Goal: Feedback & Contribution: Contribute content

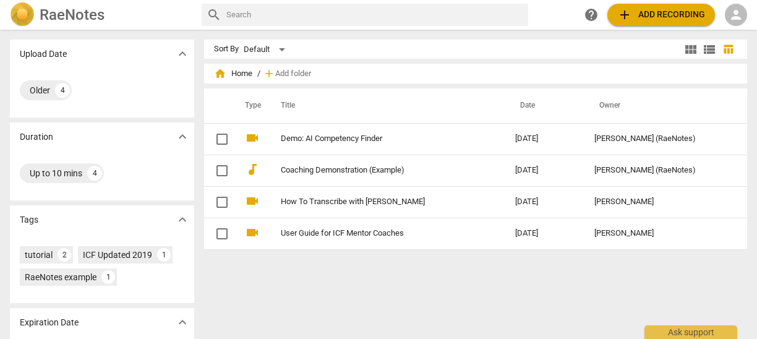
click at [78, 17] on h2 "RaeNotes" at bounding box center [72, 14] width 65 height 17
click at [90, 12] on h2 "RaeNotes" at bounding box center [72, 14] width 65 height 17
click at [60, 87] on div "4" at bounding box center [62, 90] width 15 height 15
click at [71, 9] on h2 "RaeNotes" at bounding box center [72, 14] width 65 height 17
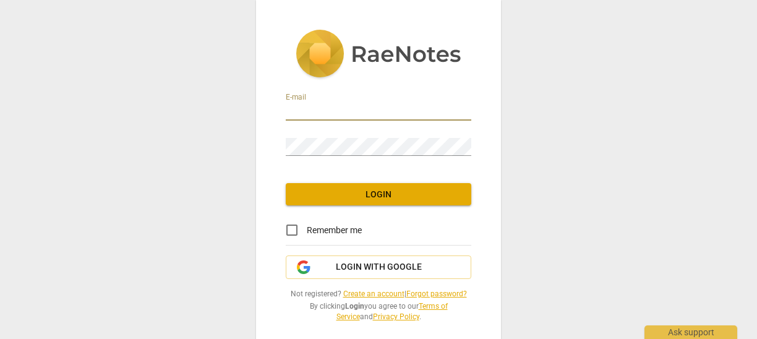
click at [310, 111] on input "email" at bounding box center [378, 112] width 185 height 18
type input "[PERSON_NAME][EMAIL_ADDRESS][DOMAIN_NAME]"
click at [380, 191] on span "Login" at bounding box center [379, 195] width 166 height 12
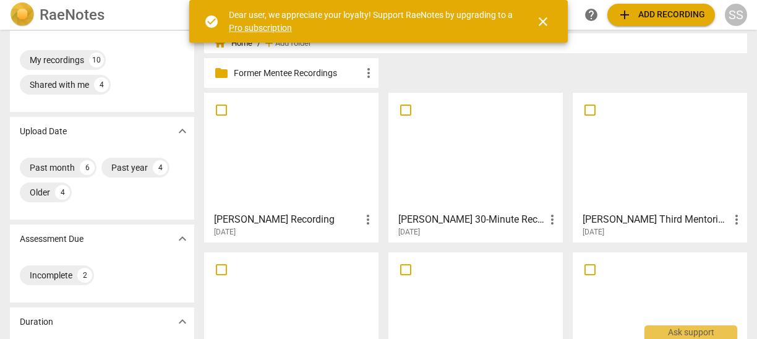
scroll to position [32, 0]
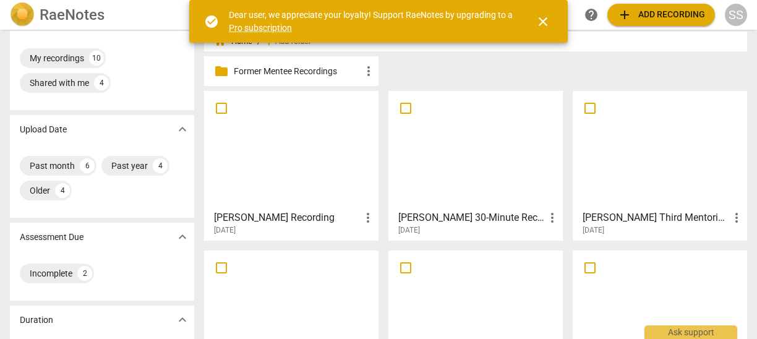
click at [458, 163] on div at bounding box center [476, 149] width 166 height 109
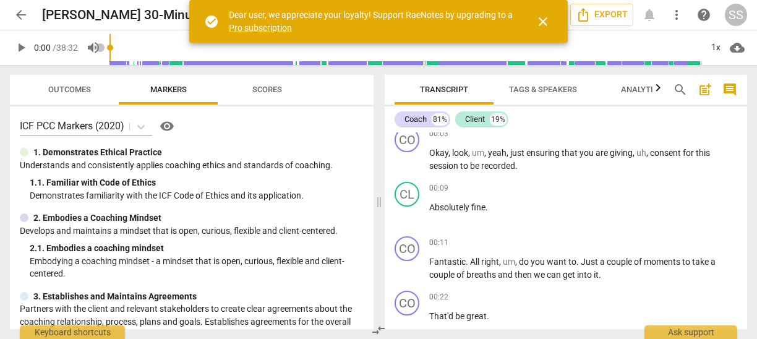
scroll to position [70, 0]
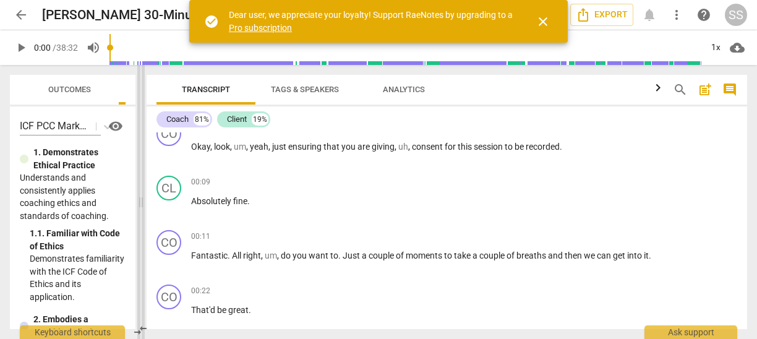
drag, startPoint x: 376, startPoint y: 128, endPoint x: 142, endPoint y: 128, distance: 233.7
click at [142, 128] on span at bounding box center [140, 202] width 7 height 274
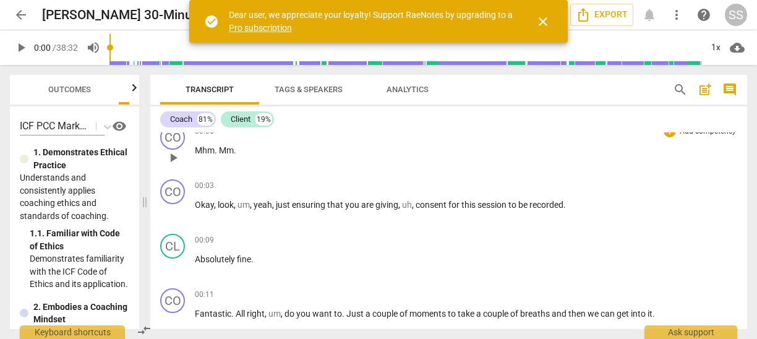
scroll to position [0, 0]
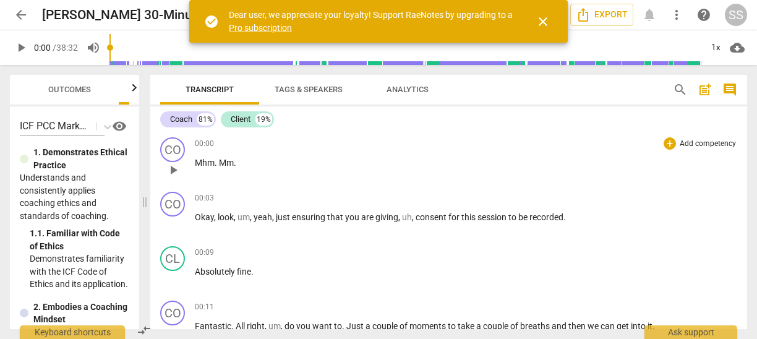
click at [697, 142] on p "Add competency" at bounding box center [707, 143] width 59 height 11
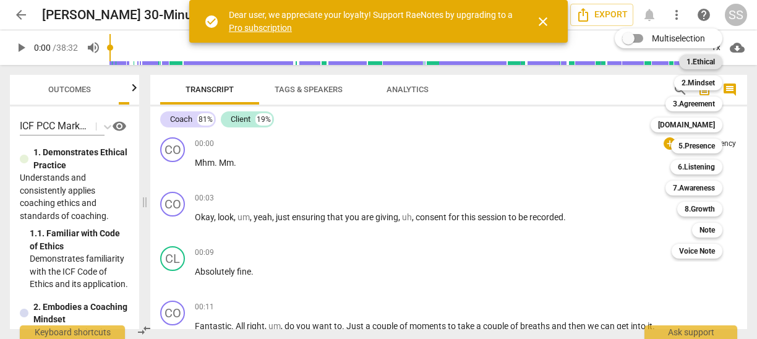
click at [701, 62] on b "1.Ethical" at bounding box center [700, 61] width 28 height 15
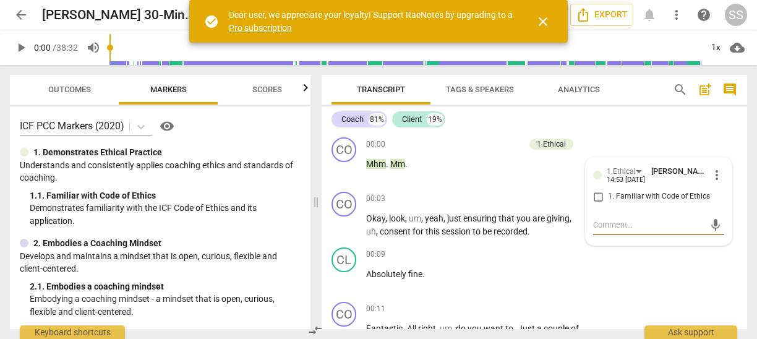
type textarea "C"
type textarea "Co"
type textarea "Coa"
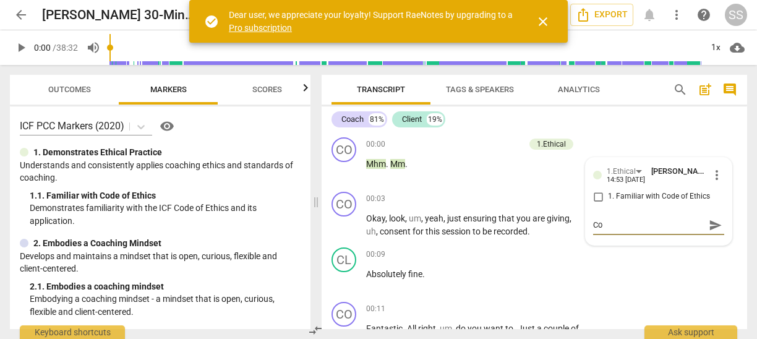
type textarea "Coa"
type textarea "Coac"
type textarea "Coach"
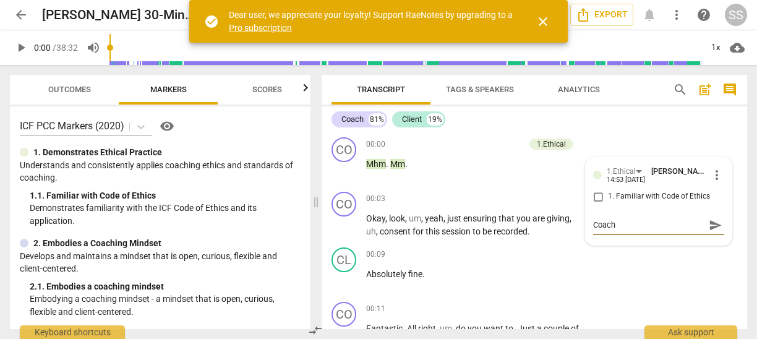
type textarea "Coach"
type textarea "Coach a"
type textarea "Coach as"
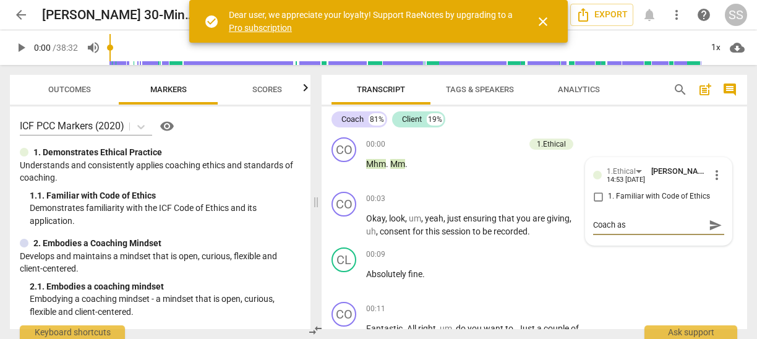
type textarea "Coach ask"
type textarea "Coach aske"
type textarea "Coach asked"
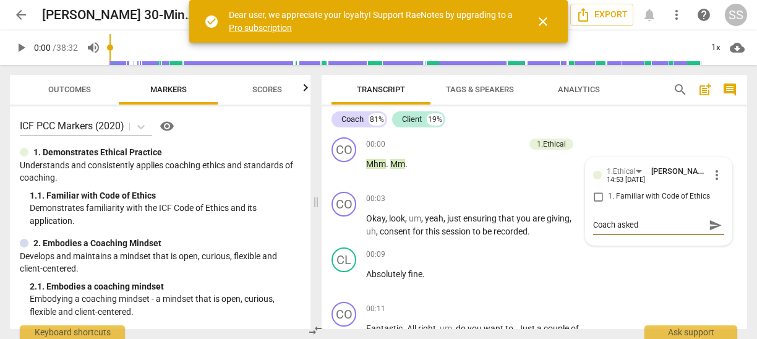
type textarea "Coach asked"
type textarea "Coach asked p"
type textarea "Coach asked [PERSON_NAME]"
type textarea "Coach asked per"
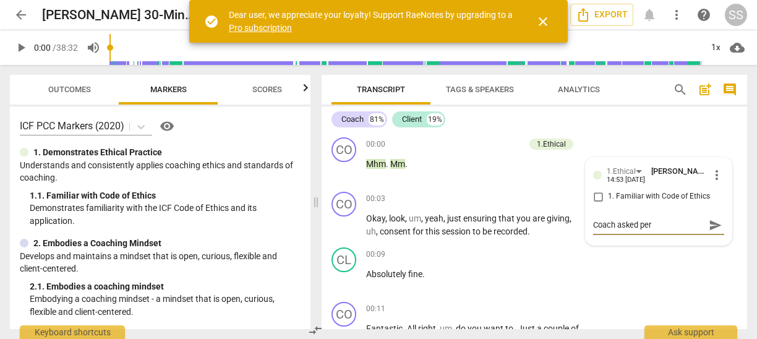
type textarea "Coach asked perm"
type textarea "Coach asked [PERSON_NAME]"
type textarea "Coach asked permis"
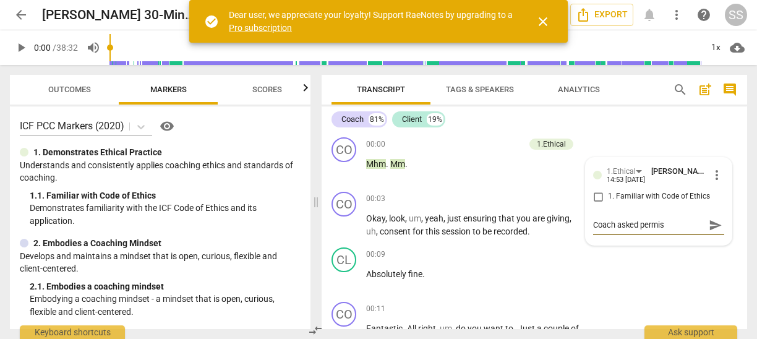
type textarea "Coach asked permiss"
type textarea "Coach asked permissi"
type textarea "Coach asked [PERSON_NAME]"
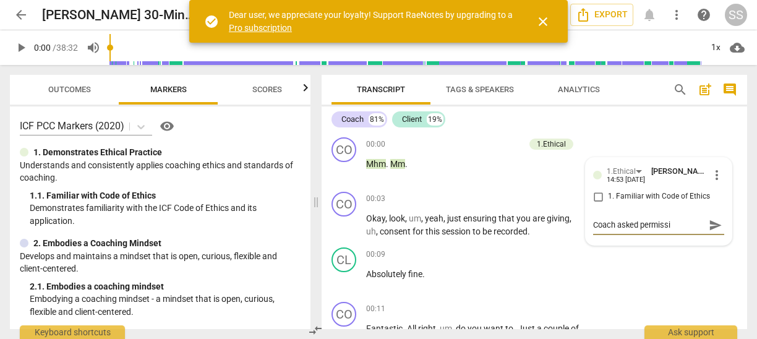
type textarea "Coach asked [PERSON_NAME]"
type textarea "Coach asked permission"
type textarea "Coach asked permission t"
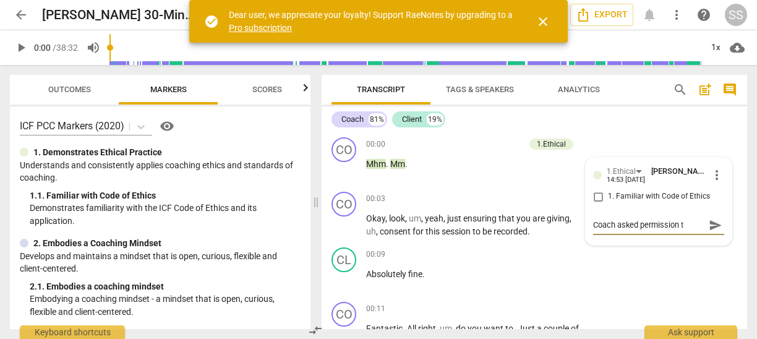
type textarea "Coach asked permission to"
type textarea "Coach asked permission to r"
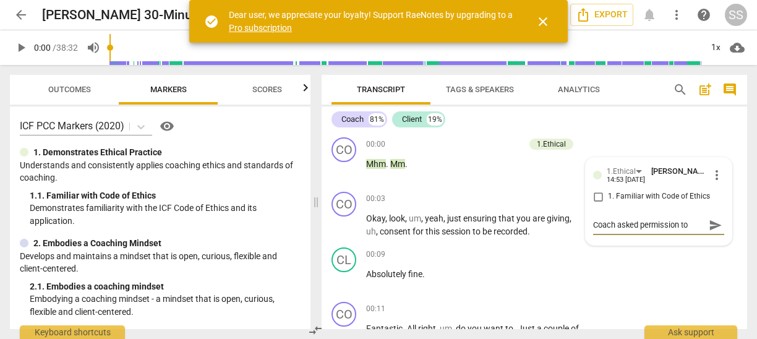
type textarea "Coach asked permission to r"
type textarea "Coach asked permission to re"
type textarea "Coach asked permission to rec"
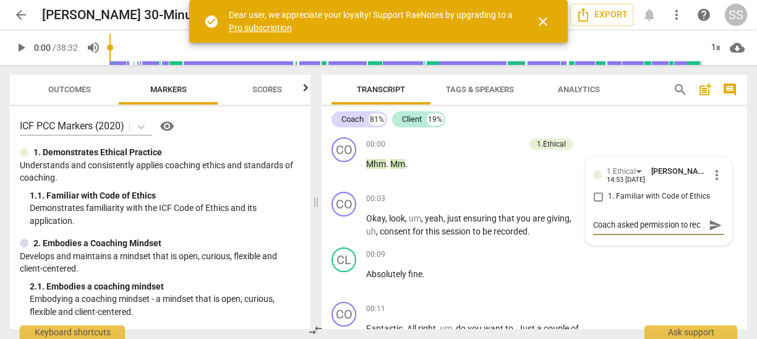
type textarea "Coach asked permission to reco"
type textarea "Coach asked permission to recor"
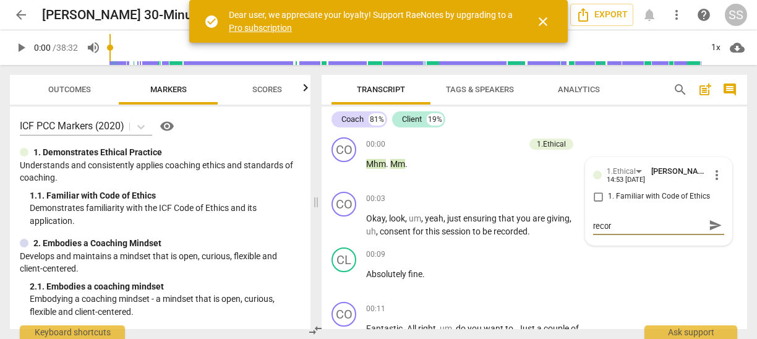
type textarea "Coach asked permission to record"
type textarea "Coach asked permission to record t"
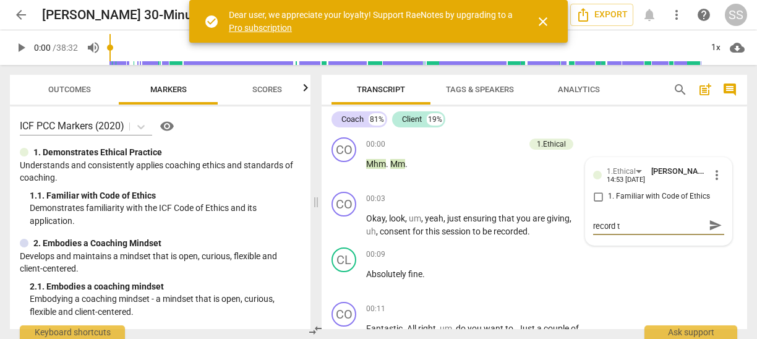
type textarea "Coach asked permission to record th"
type textarea "Coach asked permission to record the"
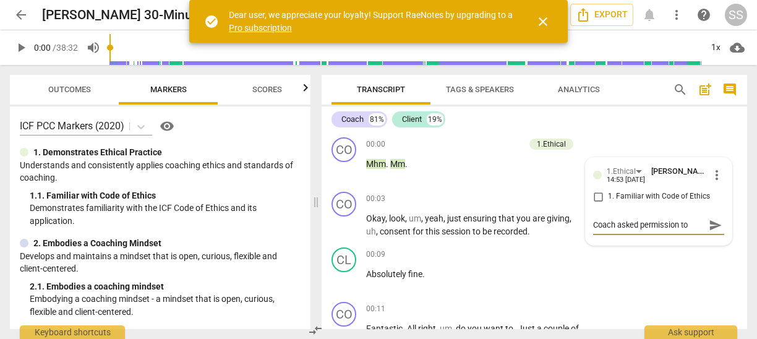
type textarea "Coach asked permission to record the"
type textarea "Coach asked permission to record the c"
type textarea "Coach asked permission to record the co"
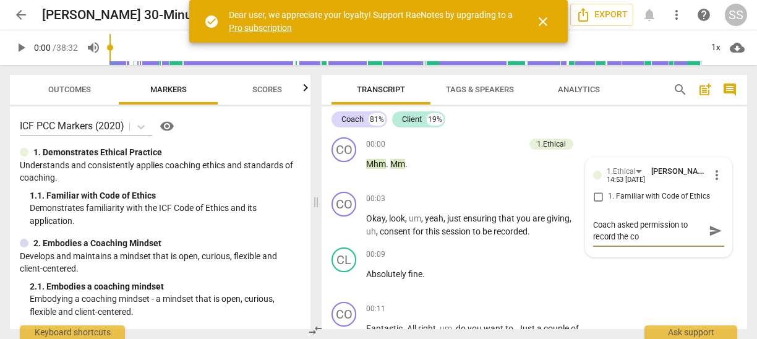
type textarea "Coach asked permission to record the coa"
type textarea "Coach asked permission to record the coac"
type textarea "Coach asked permission to record the coach"
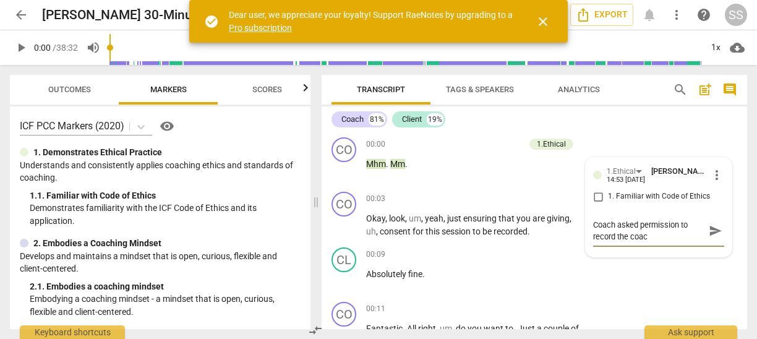
type textarea "Coach asked permission to record the coach"
type textarea "Coach asked permission to record the coachi"
type textarea "Coach asked permission to record the coachin"
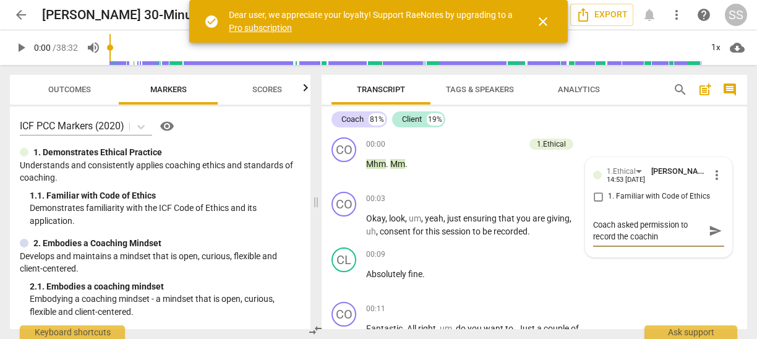
type textarea "Coach asked permission to record the coaching"
type textarea "Coach asked permission to record the coaching e"
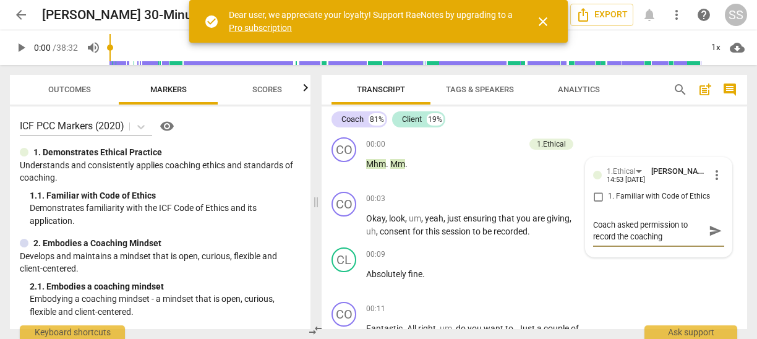
type textarea "Coach asked permission to record the coaching e"
type textarea "Coach asked permission to record the coaching es"
type textarea "Coach asked permission to record the coaching ess"
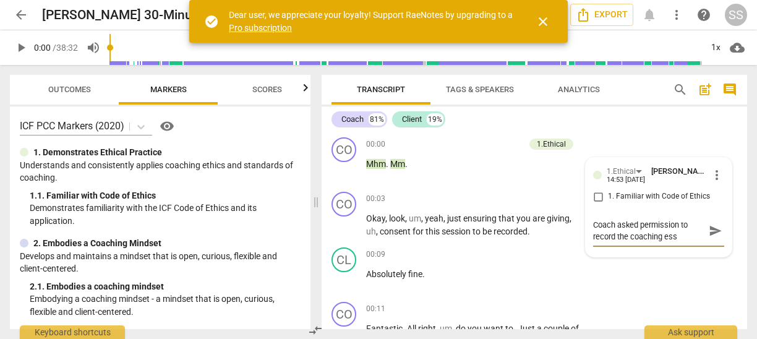
type textarea "Coach asked permission to record the coaching essi"
type textarea "Coach asked permission to record the coaching [PERSON_NAME]"
type textarea "Coach asked permission to record the coaching essi"
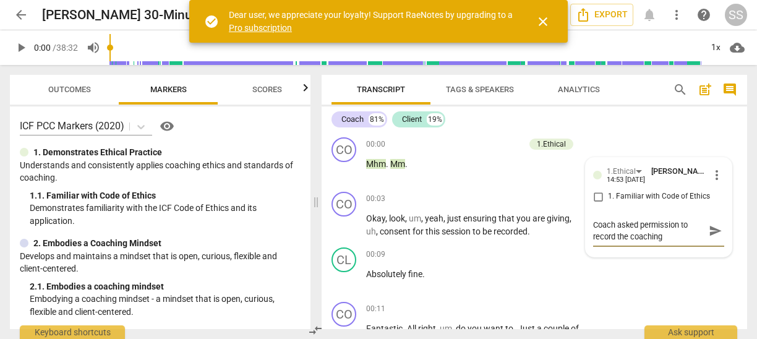
type textarea "Coach asked permission to record the coaching essi"
type textarea "Coach asked permission to record the coaching ess"
type textarea "Coach asked permission to record the coaching es"
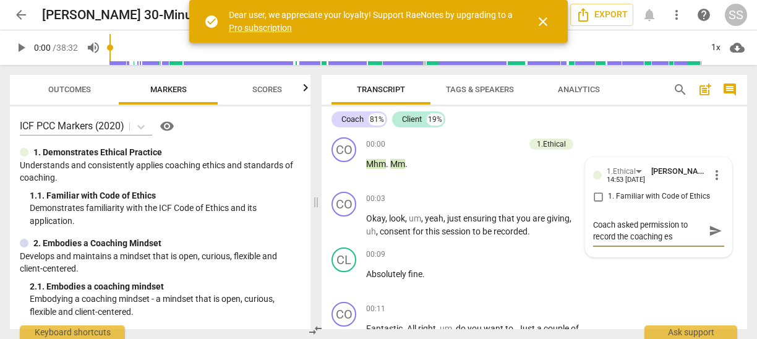
type textarea "Coach asked permission to record the coaching e"
type textarea "Coach asked permission to record the coaching"
type textarea "Coach asked permission to record the coaching s"
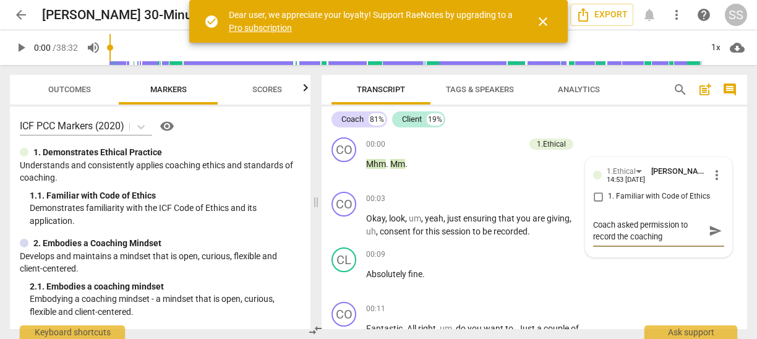
type textarea "Coach asked permission to record the coaching s"
type textarea "Coach asked permission to record the coaching se"
type textarea "Coach asked permission to record the coaching ses"
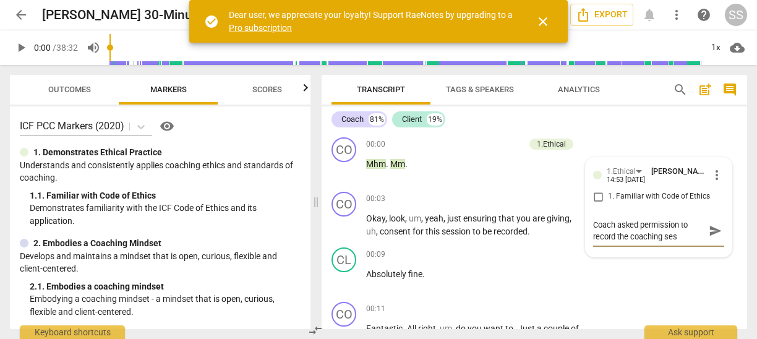
type textarea "Coach asked permission to record the coaching sess"
type textarea "Coach asked permission to record the coaching sessi"
type textarea "Coach asked permission to record the coaching sessio"
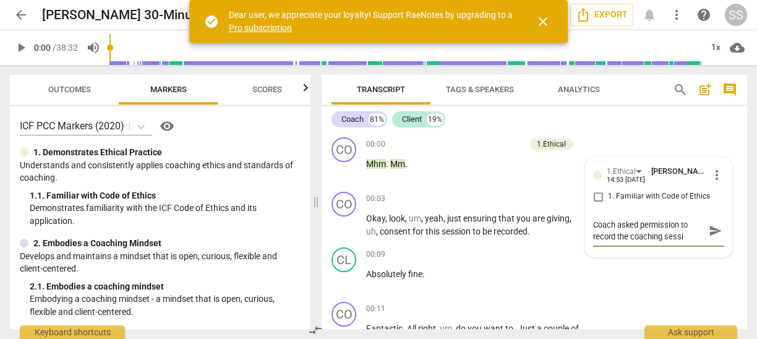
type textarea "Coach asked permission to record the coaching sessio"
type textarea "Coach asked permission to record the coaching session"
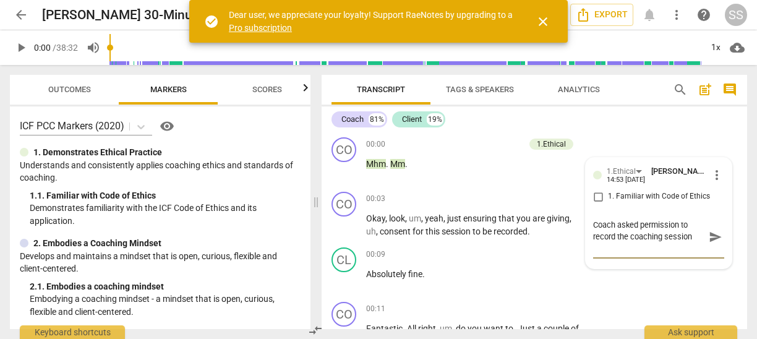
type textarea "Coach asked permission to record the coaching session"
click at [473, 246] on div "CL play_arrow pause 00:09 + Add competency keyboard_arrow_right Absolutely fine…" at bounding box center [534, 269] width 425 height 54
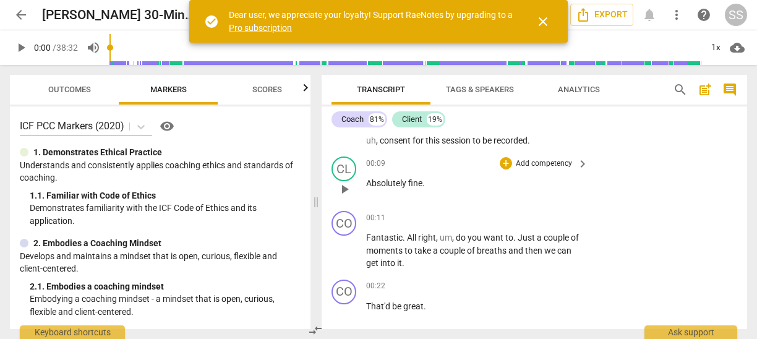
scroll to position [99, 0]
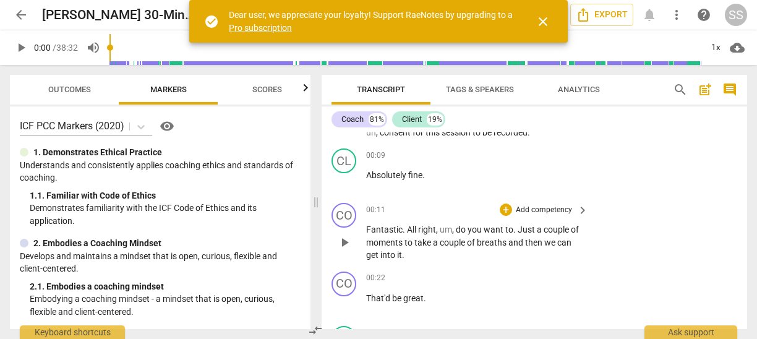
click at [343, 241] on span "play_arrow" at bounding box center [344, 242] width 15 height 15
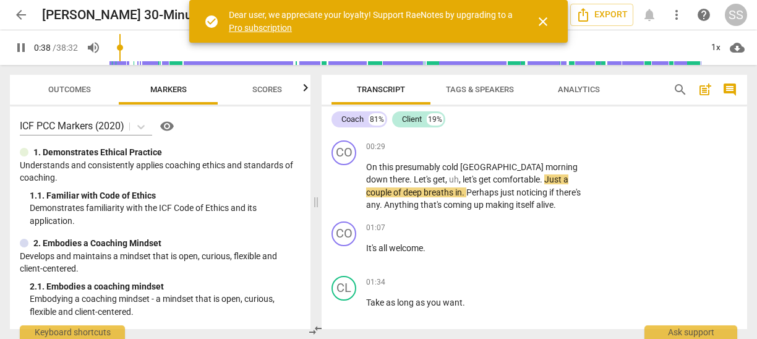
scroll to position [394, 0]
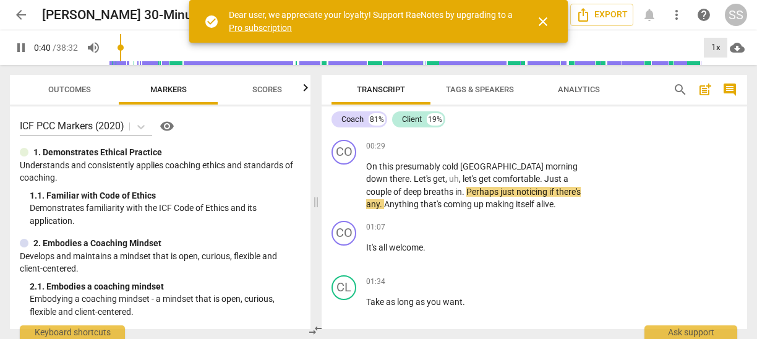
click at [713, 43] on div "1x" at bounding box center [715, 48] width 23 height 20
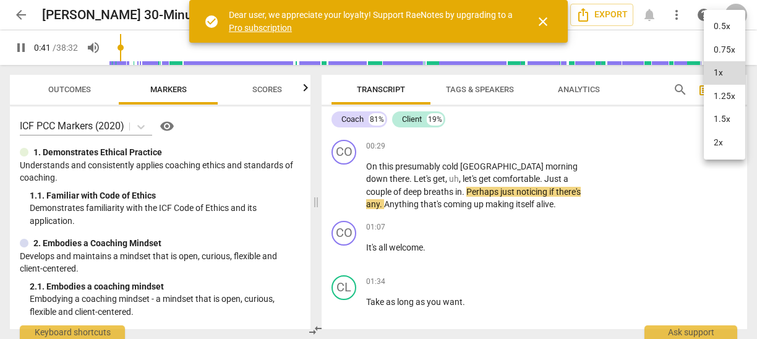
click at [724, 114] on li "1.5x" at bounding box center [724, 119] width 41 height 23
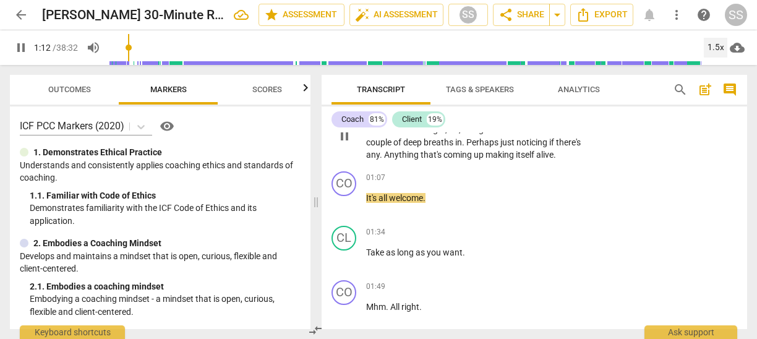
scroll to position [445, 0]
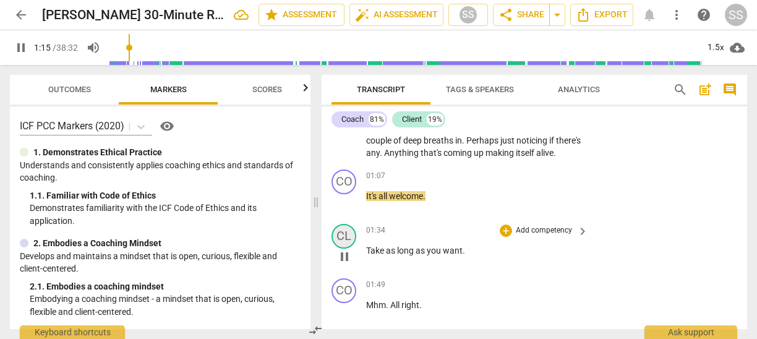
click at [343, 234] on div "CL" at bounding box center [343, 236] width 25 height 25
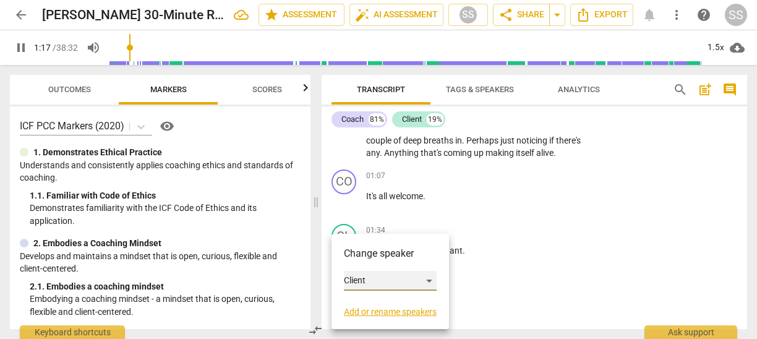
click at [431, 276] on div "Client" at bounding box center [390, 281] width 93 height 20
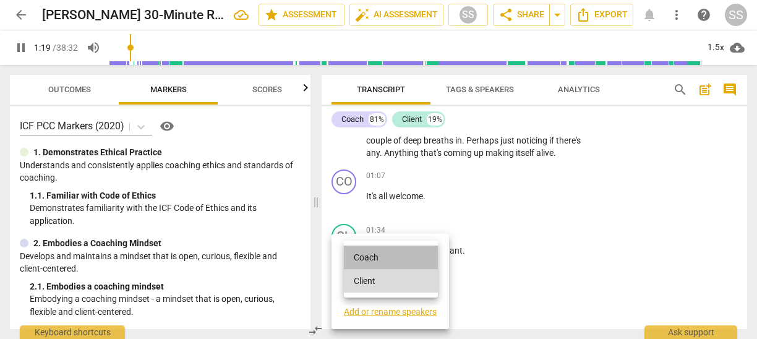
click at [405, 257] on li "Coach" at bounding box center [391, 256] width 94 height 23
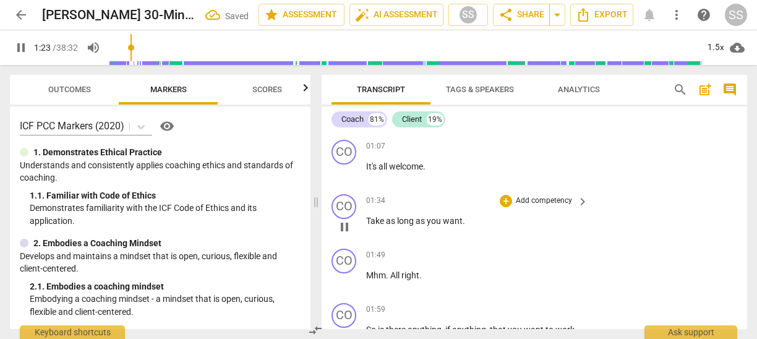
scroll to position [475, 0]
click at [346, 219] on span "pause" at bounding box center [344, 226] width 15 height 15
click at [346, 219] on span "play_arrow" at bounding box center [344, 226] width 15 height 15
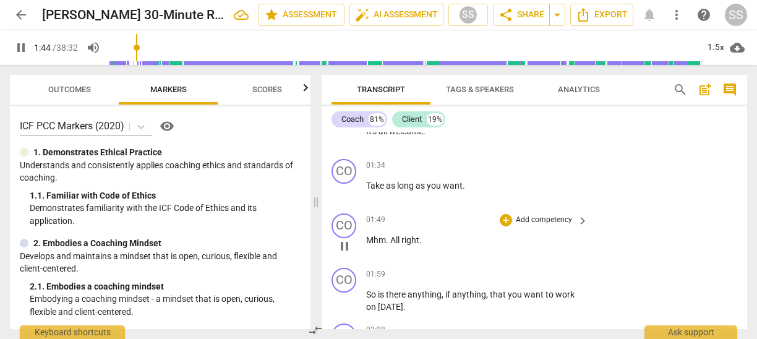
scroll to position [511, 0]
click at [344, 244] on span "pause" at bounding box center [344, 244] width 15 height 15
click at [344, 244] on span "play_arrow" at bounding box center [344, 244] width 15 height 15
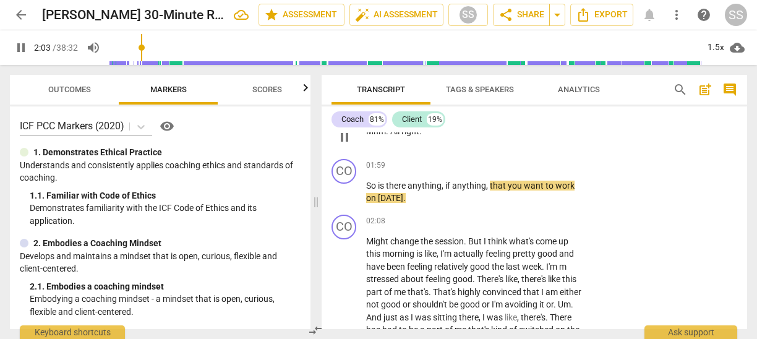
scroll to position [626, 0]
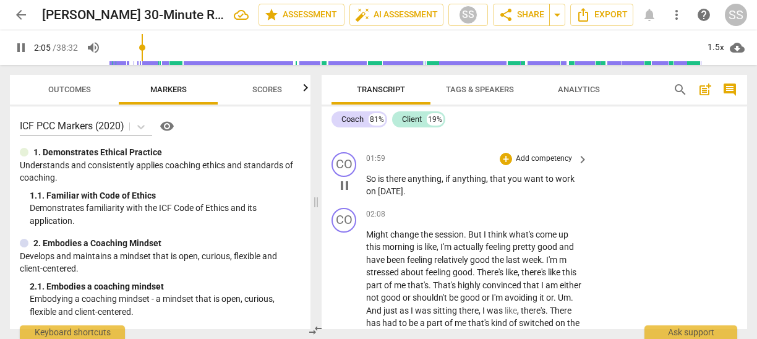
click at [346, 184] on span "pause" at bounding box center [344, 185] width 15 height 15
type input "126"
click at [561, 155] on p "Add competency" at bounding box center [543, 158] width 59 height 11
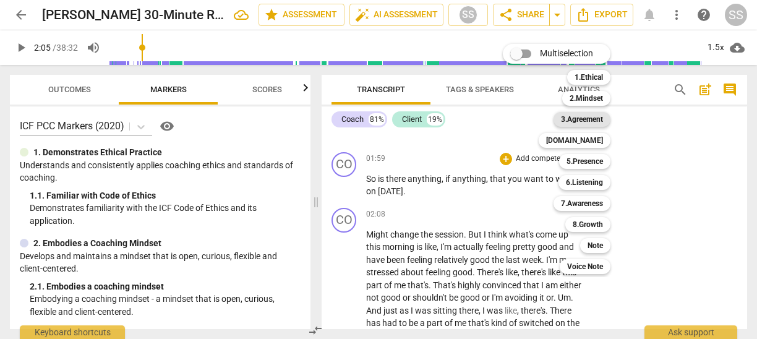
click at [598, 114] on b "3.Agreement" at bounding box center [582, 119] width 42 height 15
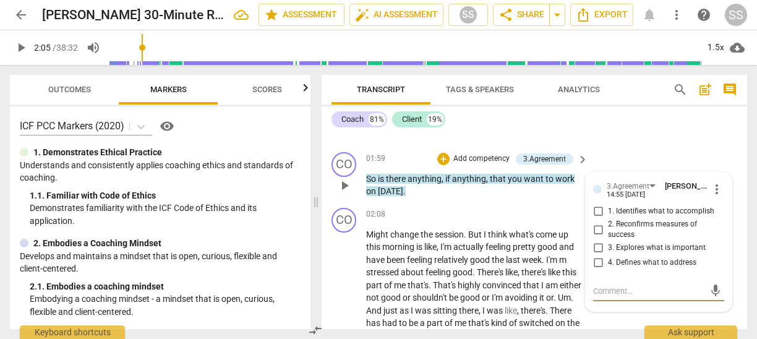
click at [595, 210] on input "1. Identifies what to accomplish" at bounding box center [598, 211] width 20 height 15
checkbox input "true"
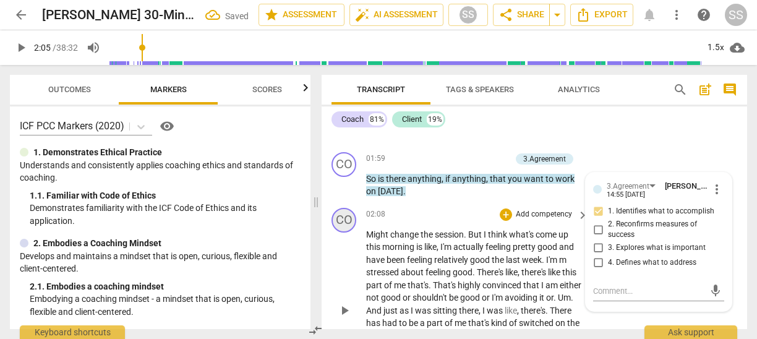
click at [347, 219] on div "CO" at bounding box center [343, 220] width 25 height 25
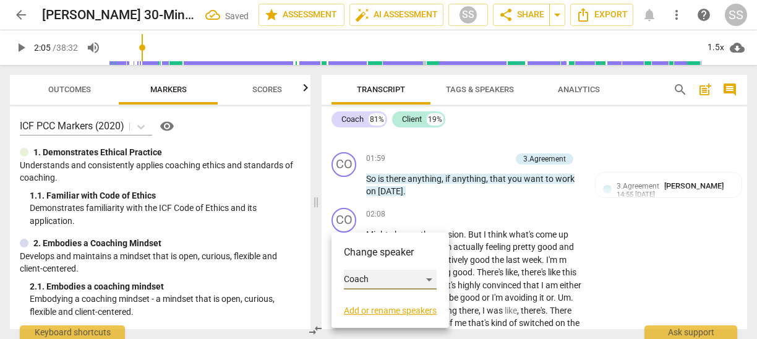
click at [375, 279] on div "Coach" at bounding box center [390, 280] width 93 height 20
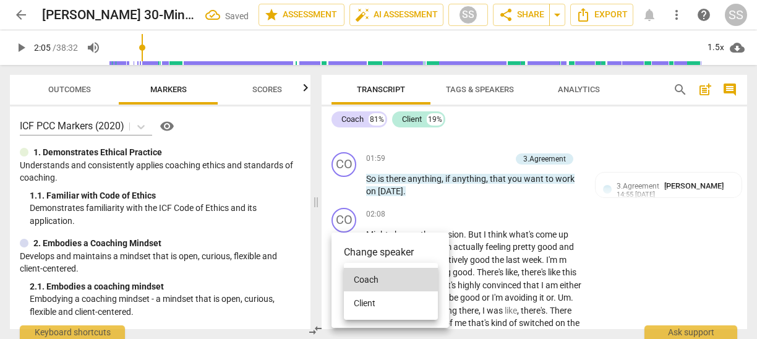
click at [375, 279] on li "Coach" at bounding box center [391, 279] width 94 height 23
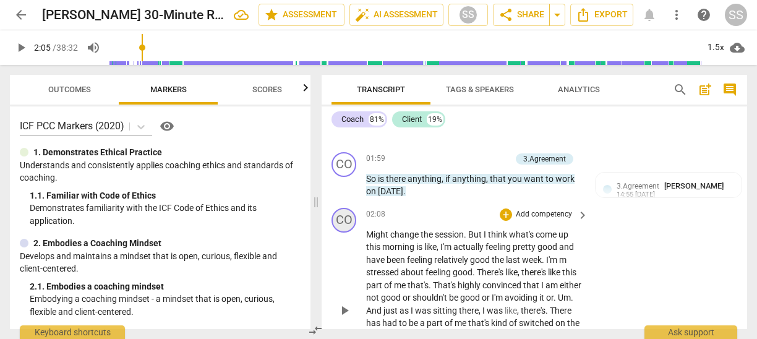
click at [346, 218] on div "CO" at bounding box center [343, 220] width 25 height 25
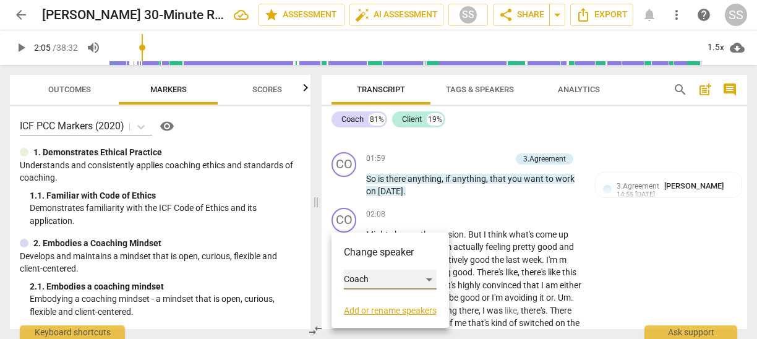
click at [365, 274] on div "Coach" at bounding box center [390, 280] width 93 height 20
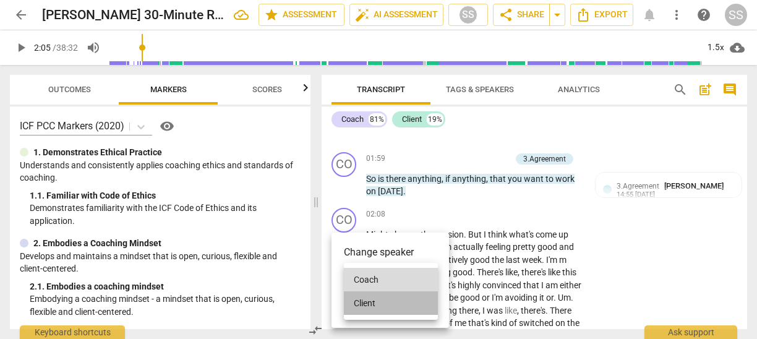
click at [373, 300] on li "Client" at bounding box center [391, 302] width 94 height 23
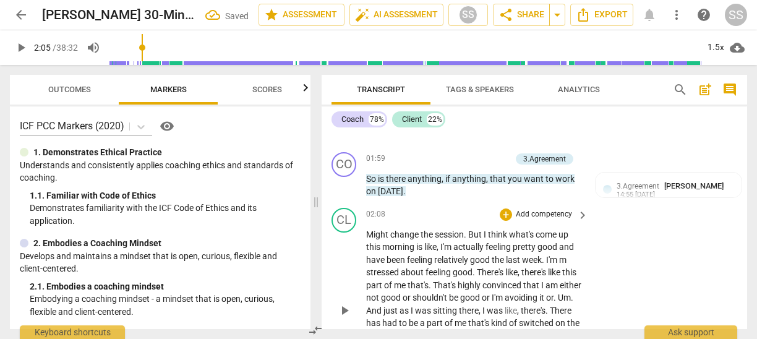
click at [344, 304] on span "play_arrow" at bounding box center [344, 310] width 15 height 15
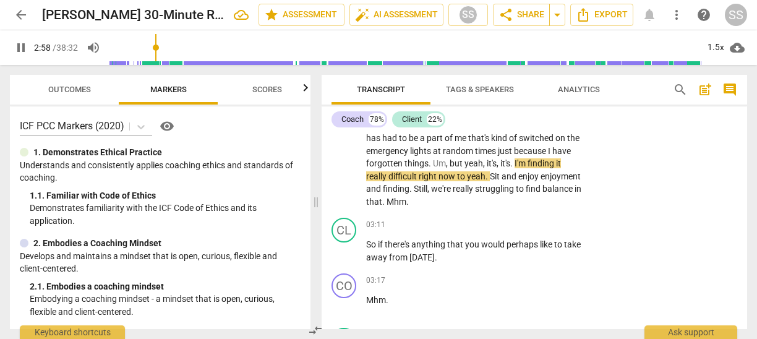
scroll to position [837, 0]
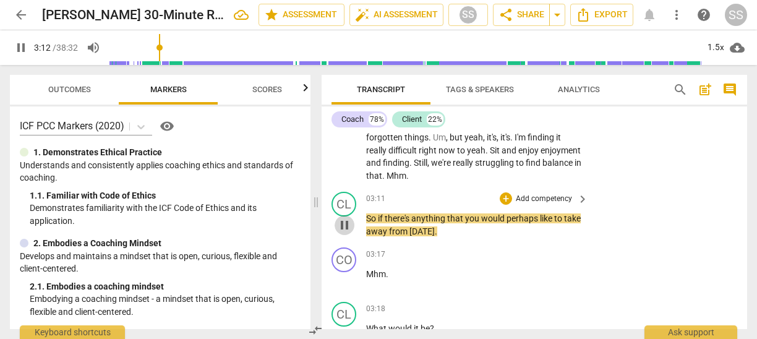
click at [341, 216] on button "pause" at bounding box center [344, 225] width 20 height 20
click at [343, 198] on div "CL" at bounding box center [343, 204] width 25 height 25
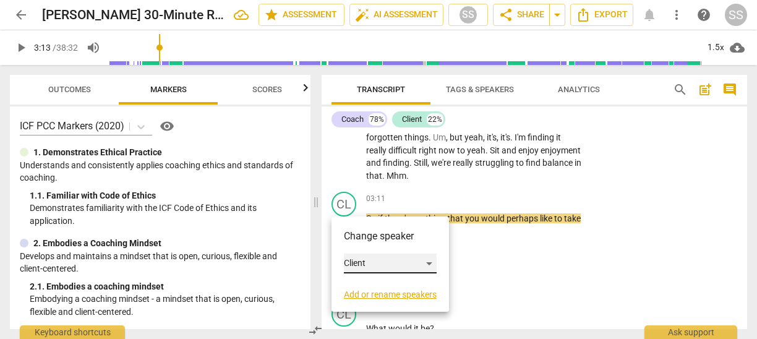
click at [367, 262] on div "Client" at bounding box center [390, 263] width 93 height 20
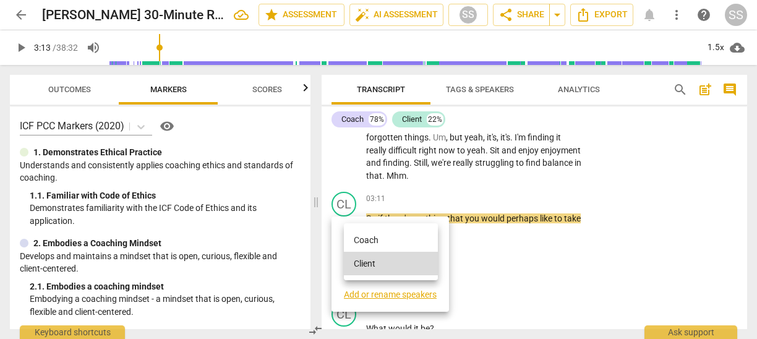
click at [364, 237] on li "Coach" at bounding box center [391, 239] width 94 height 23
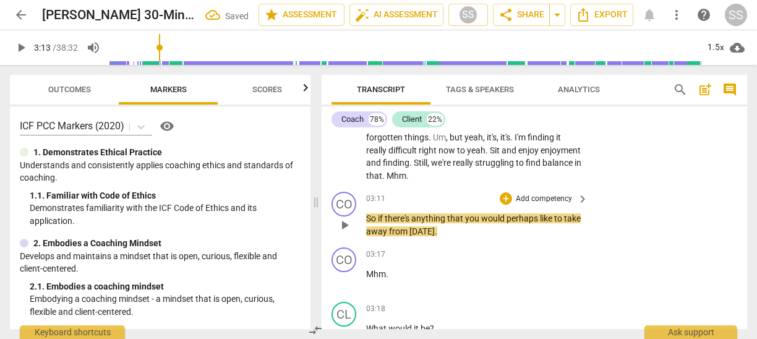
click at [343, 224] on span "play_arrow" at bounding box center [344, 225] width 15 height 15
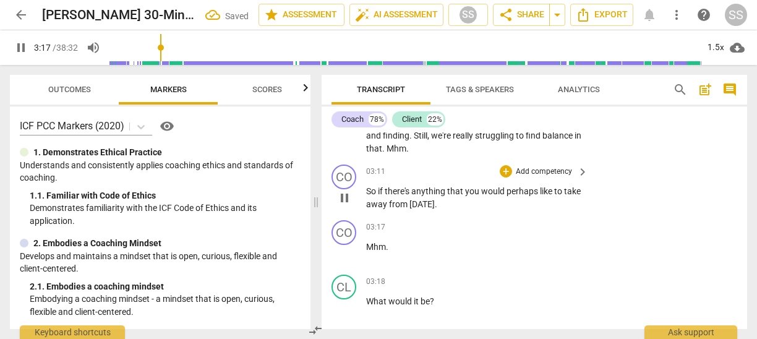
scroll to position [859, 0]
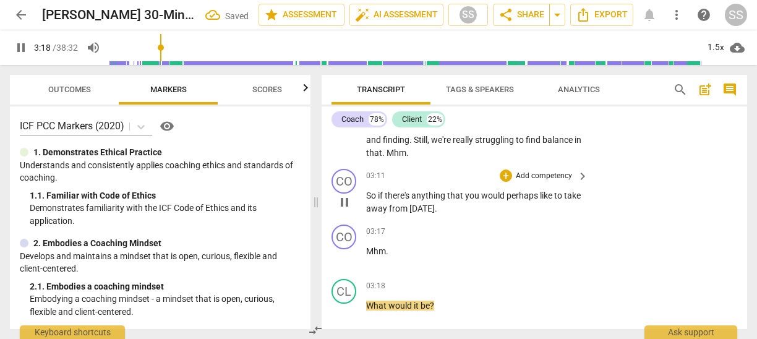
click at [343, 200] on span "pause" at bounding box center [344, 202] width 15 height 15
type input "199"
click at [540, 169] on div "+ Add competency" at bounding box center [537, 175] width 74 height 12
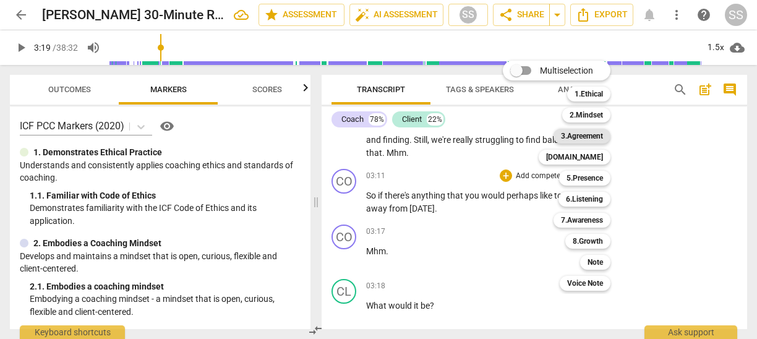
click at [586, 134] on b "3.Agreement" at bounding box center [582, 136] width 42 height 15
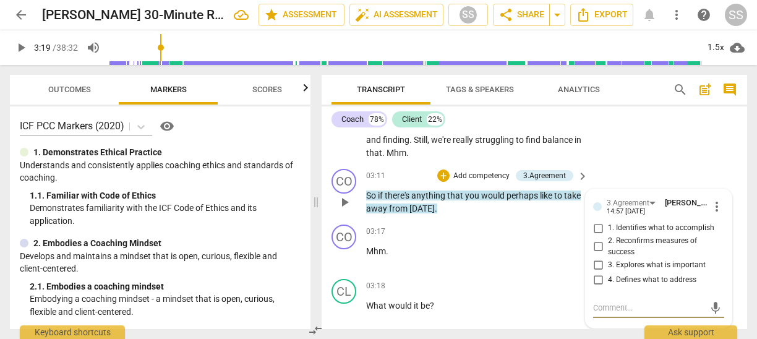
click at [594, 225] on input "1. Identifies what to accomplish" at bounding box center [598, 228] width 20 height 15
checkbox input "true"
click at [342, 181] on div "CO" at bounding box center [343, 181] width 25 height 25
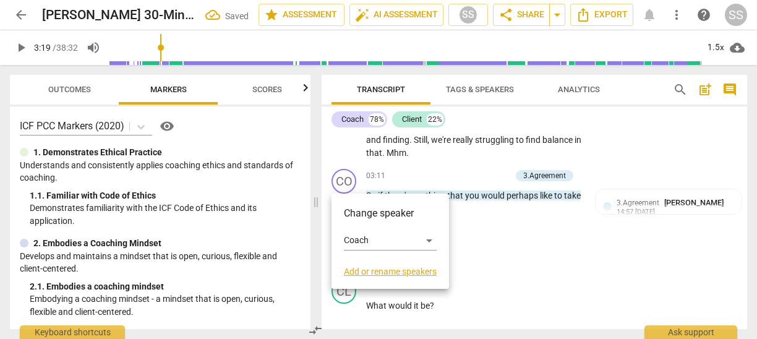
click at [342, 181] on div at bounding box center [378, 169] width 757 height 339
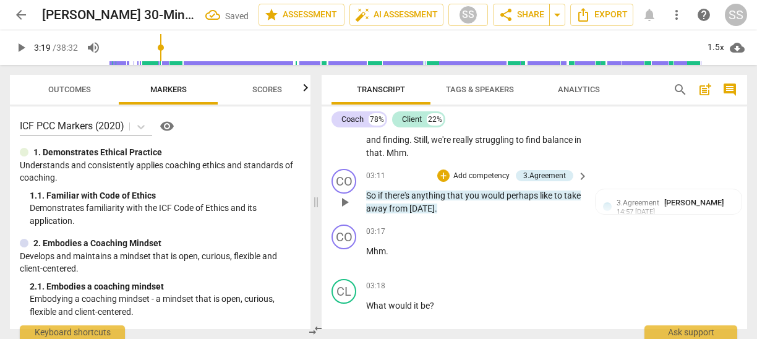
click at [345, 207] on span "play_arrow" at bounding box center [344, 202] width 15 height 15
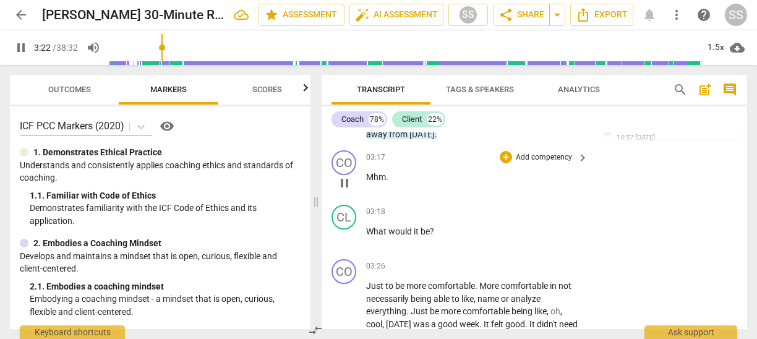
scroll to position [934, 0]
click at [345, 235] on span "pause" at bounding box center [344, 236] width 15 height 15
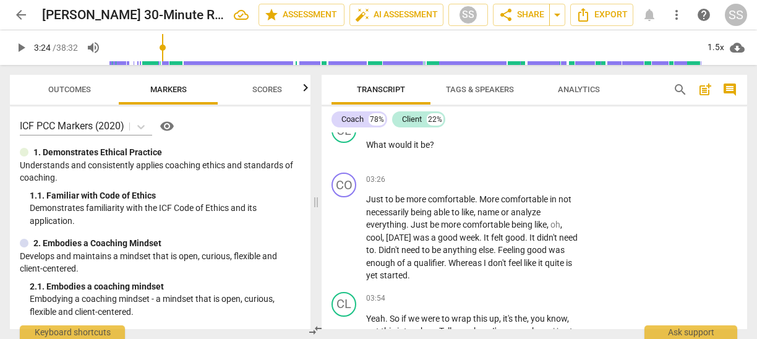
scroll to position [1021, 0]
click at [349, 186] on div "CO" at bounding box center [343, 183] width 25 height 25
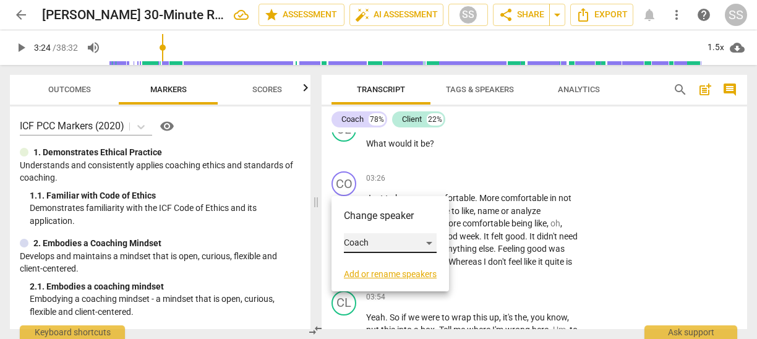
click at [430, 238] on div "Coach" at bounding box center [390, 243] width 93 height 20
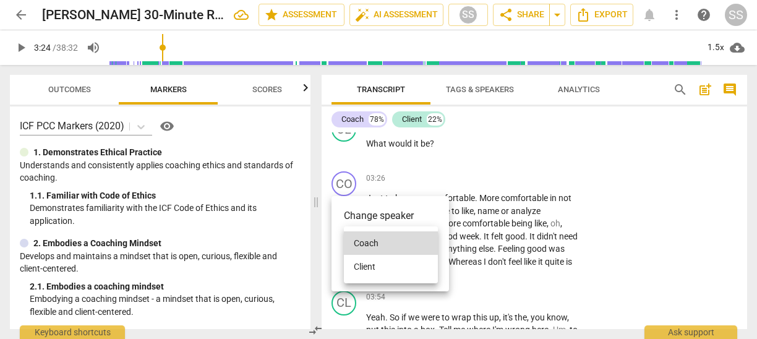
click at [408, 268] on li "Client" at bounding box center [391, 266] width 94 height 23
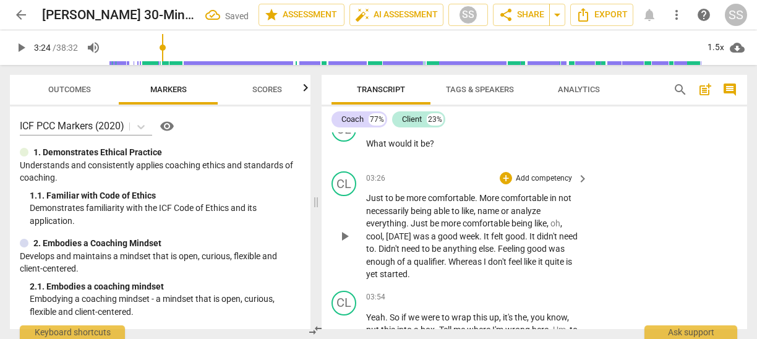
click at [344, 233] on span "play_arrow" at bounding box center [344, 236] width 15 height 15
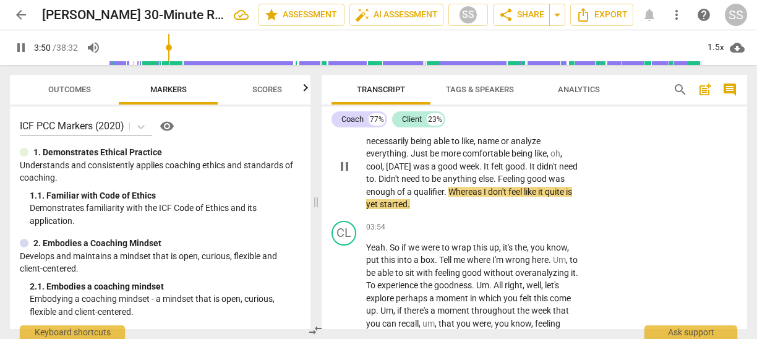
scroll to position [1095, 0]
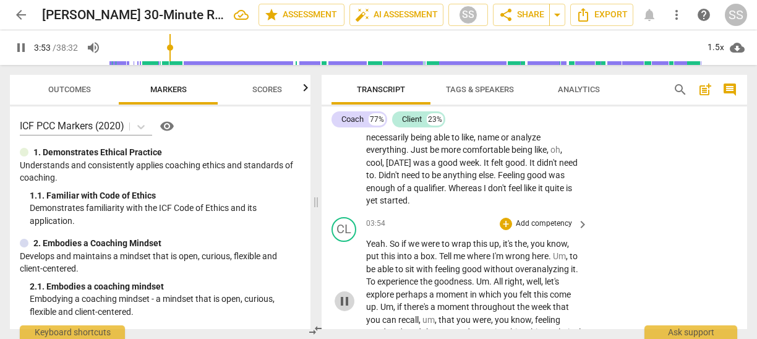
click at [345, 297] on span "pause" at bounding box center [344, 301] width 15 height 15
click at [345, 230] on div "CL" at bounding box center [343, 229] width 25 height 25
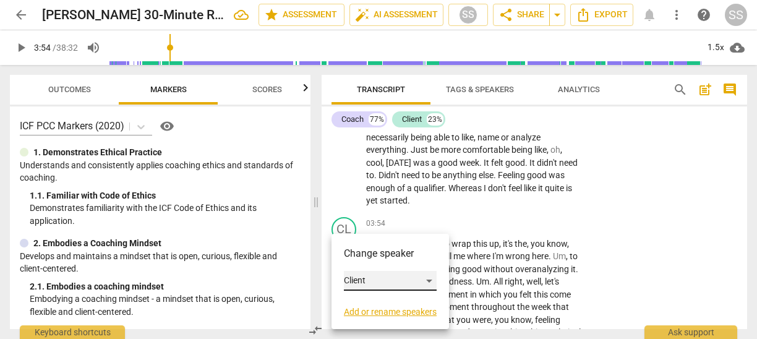
click at [428, 278] on div "Client" at bounding box center [390, 281] width 93 height 20
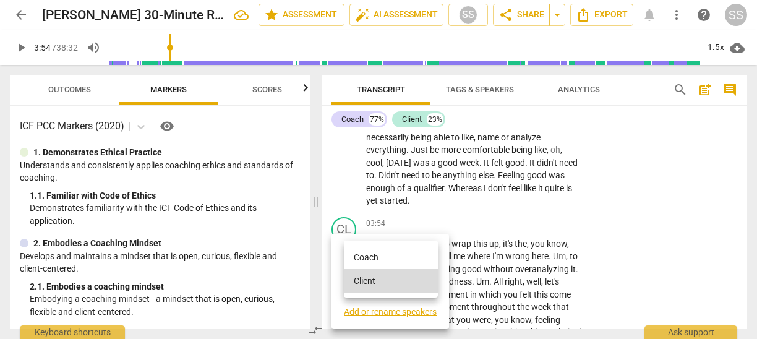
click at [390, 259] on li "Coach" at bounding box center [391, 256] width 94 height 23
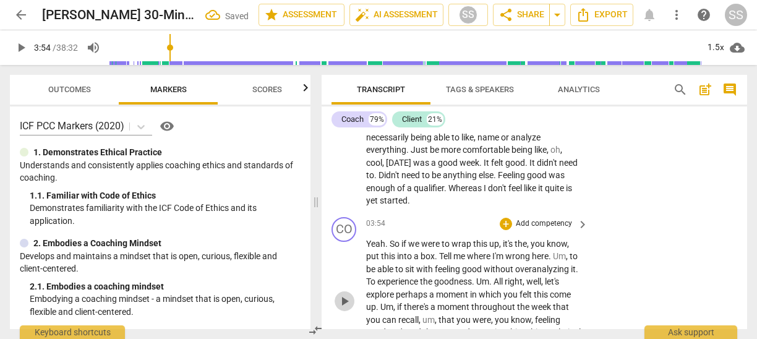
click at [344, 296] on span "play_arrow" at bounding box center [344, 301] width 15 height 15
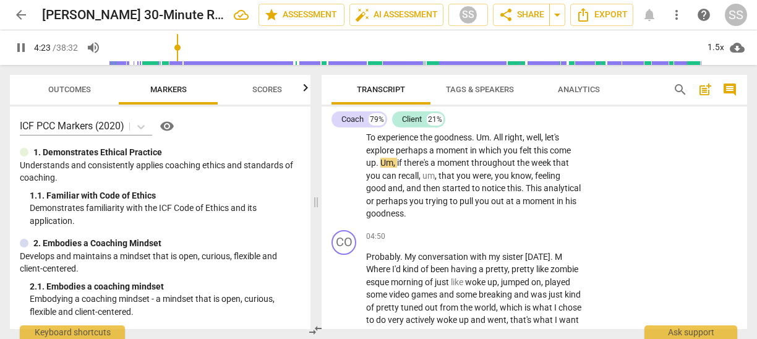
scroll to position [1243, 0]
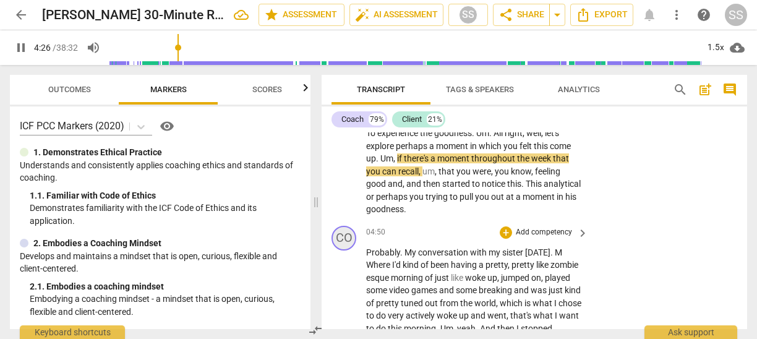
click at [344, 244] on div "CO" at bounding box center [343, 238] width 25 height 25
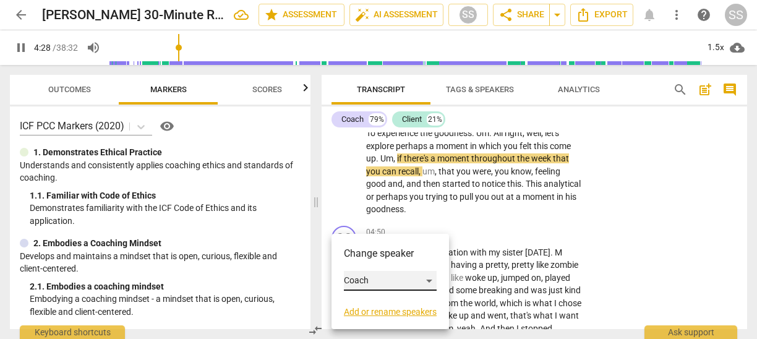
click at [371, 278] on div "Coach" at bounding box center [390, 281] width 93 height 20
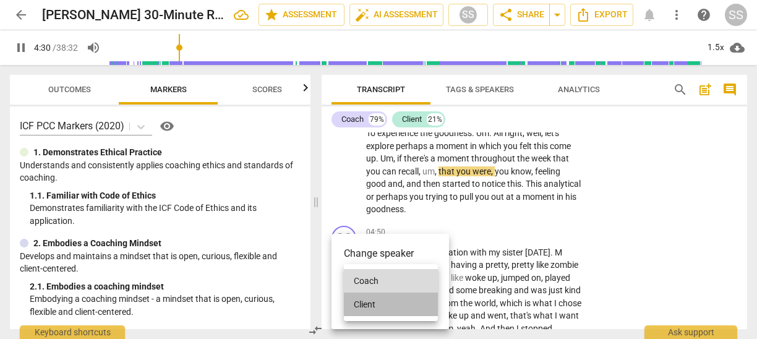
click at [368, 301] on li "Client" at bounding box center [391, 303] width 94 height 23
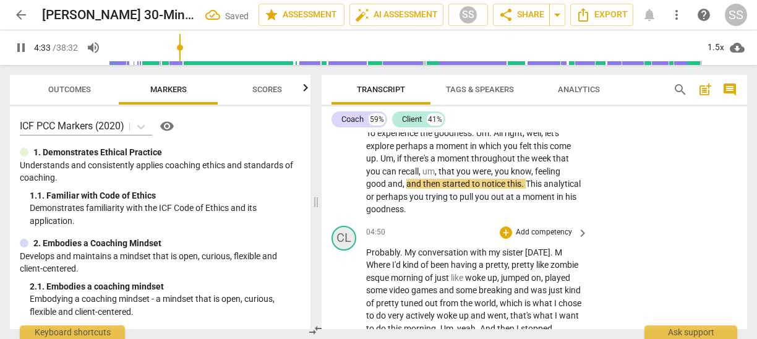
click at [336, 235] on div "CL" at bounding box center [343, 238] width 25 height 25
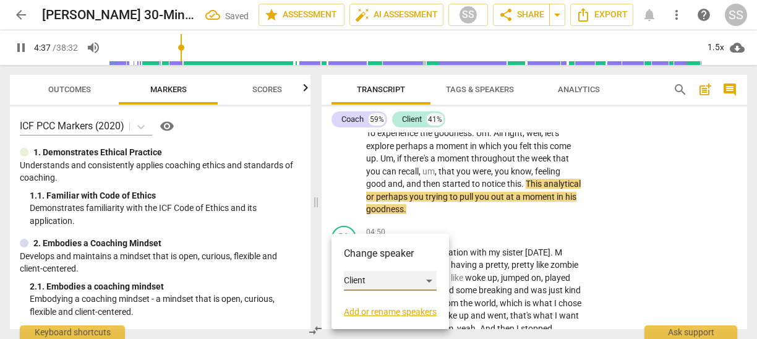
click at [433, 275] on div "Client" at bounding box center [390, 281] width 93 height 20
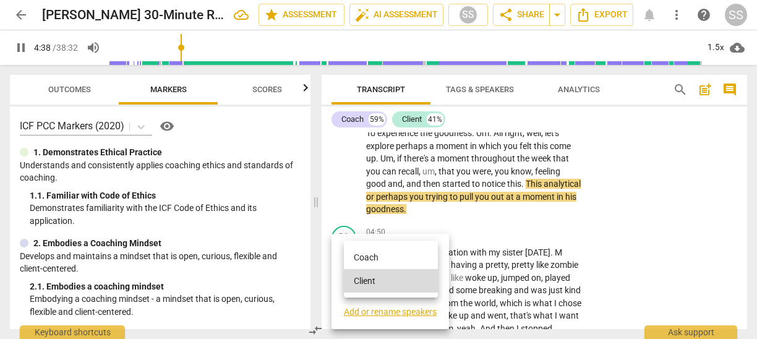
click at [394, 256] on li "Coach" at bounding box center [391, 256] width 94 height 23
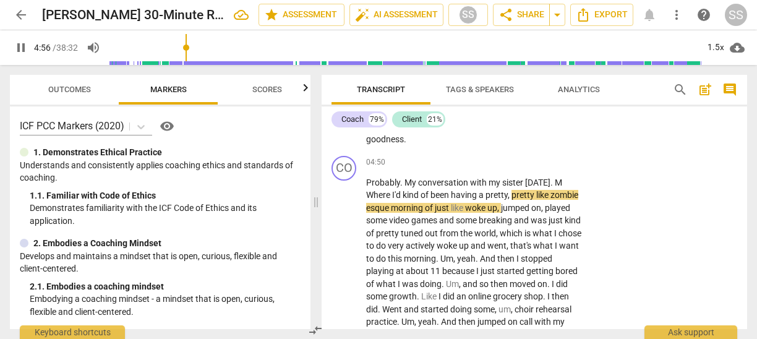
scroll to position [1311, 0]
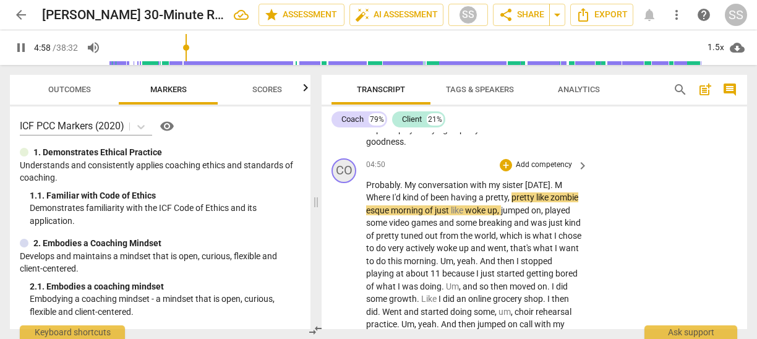
click at [338, 173] on div "CO" at bounding box center [343, 170] width 25 height 25
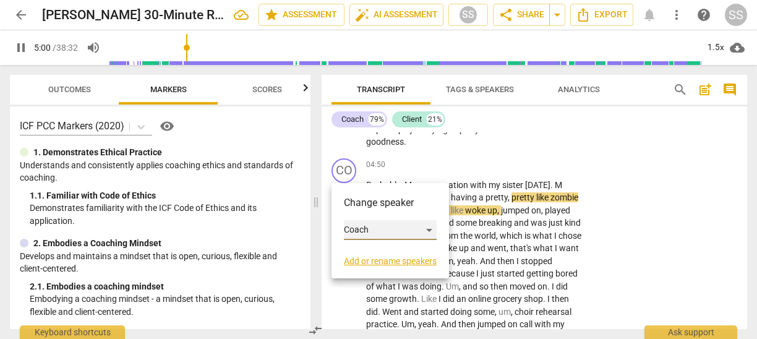
click at [365, 229] on div "Coach" at bounding box center [390, 230] width 93 height 20
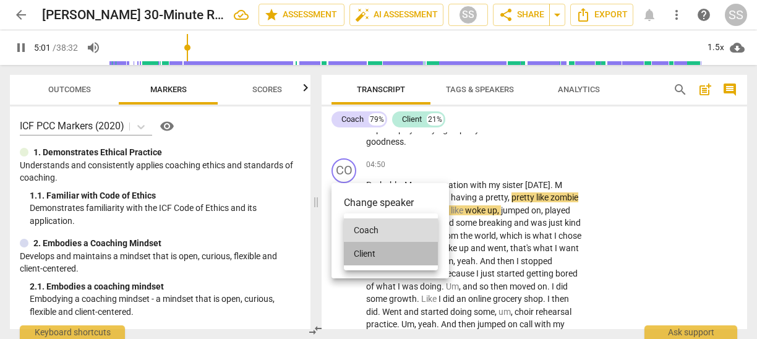
click at [371, 253] on li "Client" at bounding box center [391, 253] width 94 height 23
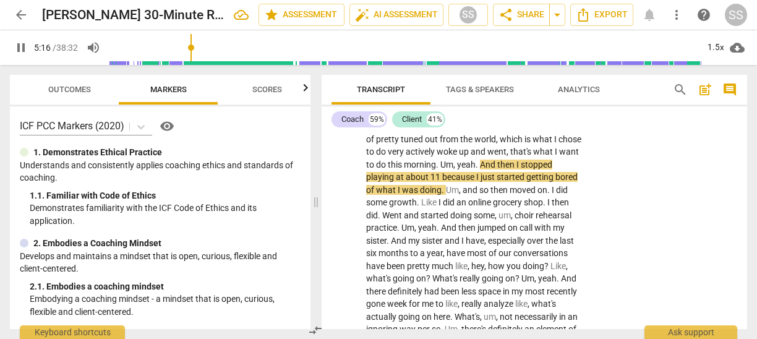
scroll to position [1409, 0]
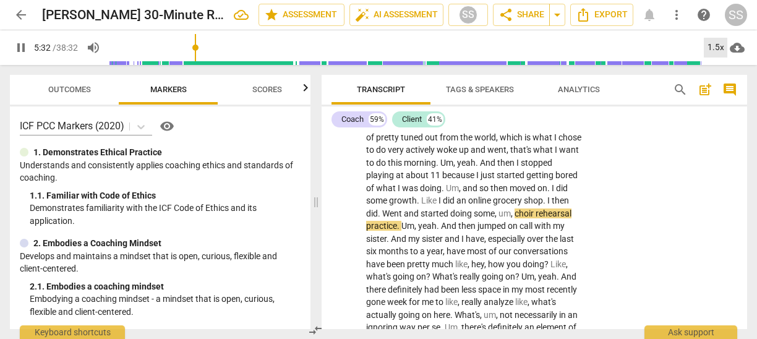
click at [719, 53] on div "1.5x" at bounding box center [715, 48] width 23 height 20
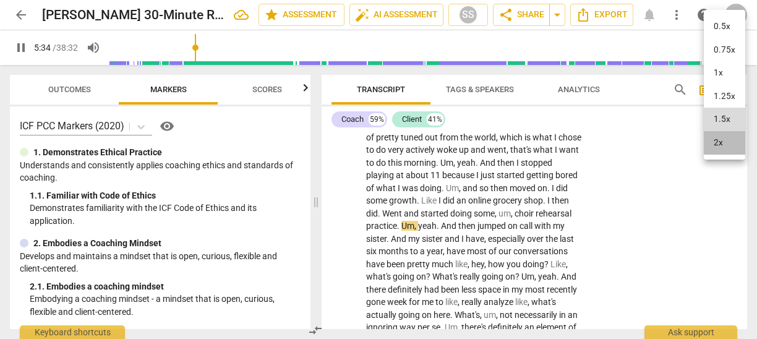
click at [722, 145] on li "2x" at bounding box center [724, 142] width 41 height 23
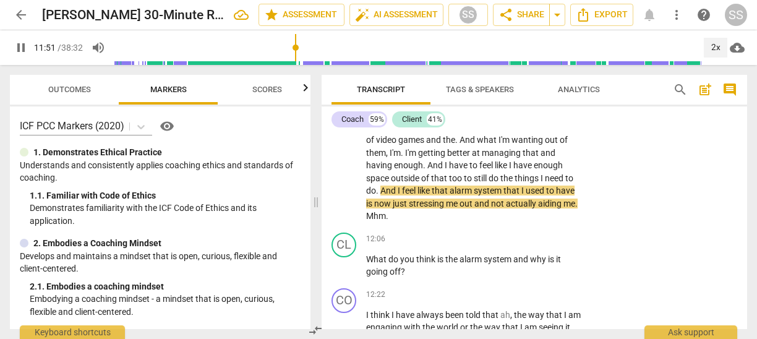
scroll to position [2686, 0]
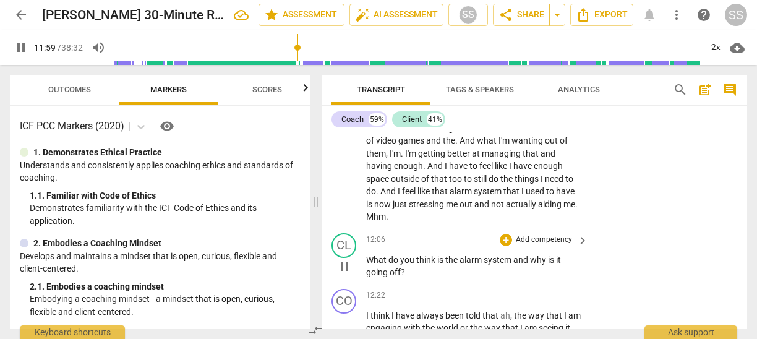
click at [349, 279] on div "CL play_arrow pause" at bounding box center [348, 256] width 35 height 46
click at [343, 274] on span "pause" at bounding box center [344, 266] width 15 height 15
type input "721"
click at [342, 258] on div "CL" at bounding box center [343, 245] width 25 height 25
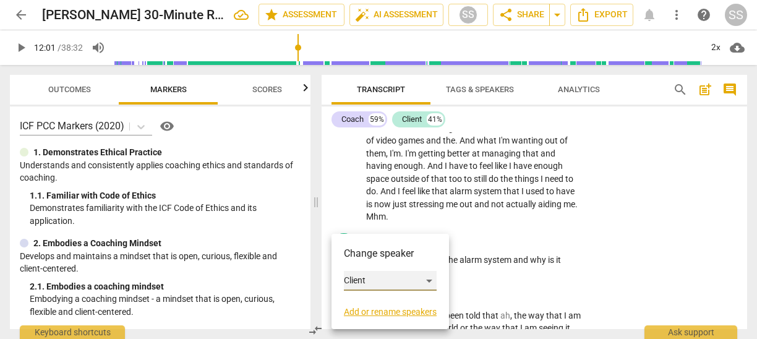
click at [362, 276] on div "Client" at bounding box center [390, 281] width 93 height 20
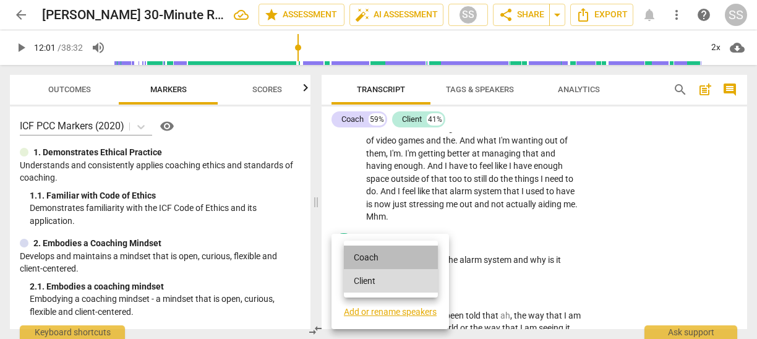
click at [364, 257] on li "Coach" at bounding box center [391, 256] width 94 height 23
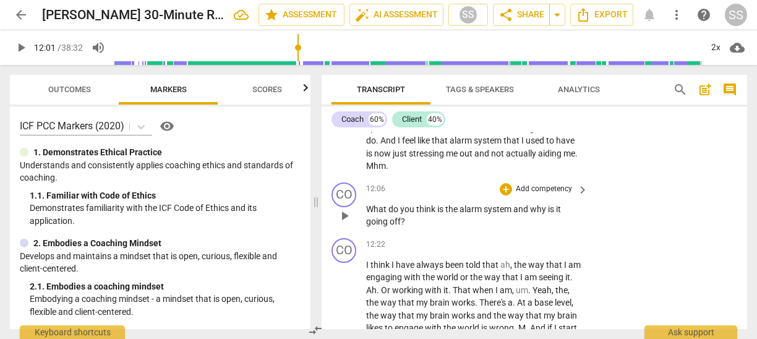
scroll to position [2749, 0]
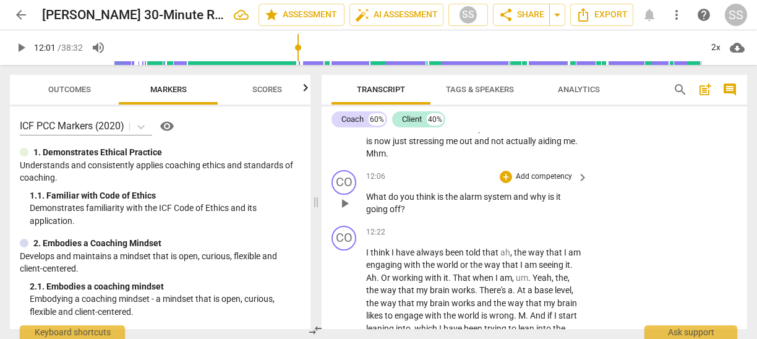
click at [545, 182] on p "Add competency" at bounding box center [543, 176] width 59 height 11
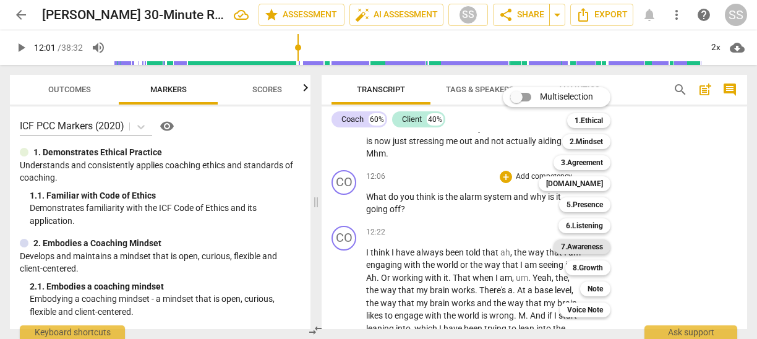
click at [600, 241] on b "7.Awareness" at bounding box center [582, 246] width 42 height 15
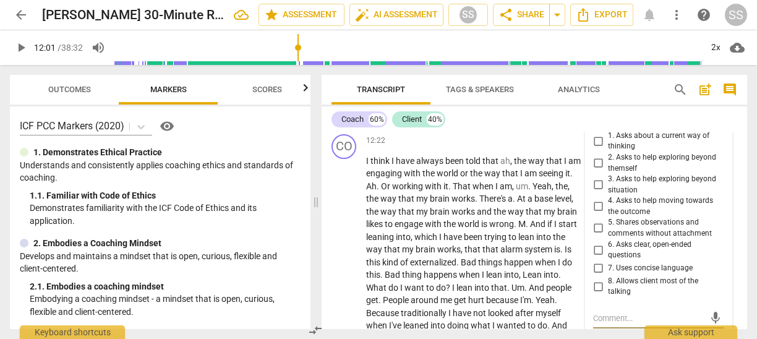
scroll to position [2842, 0]
click at [594, 147] on input "1. Asks about a current way of thinking" at bounding box center [598, 139] width 20 height 15
checkbox input "true"
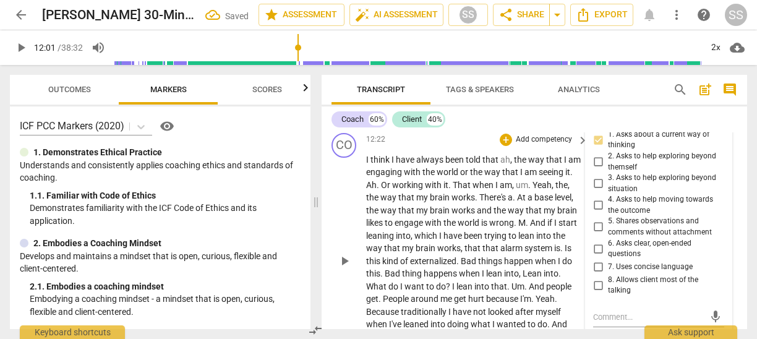
click at [404, 190] on span "working" at bounding box center [408, 185] width 33 height 10
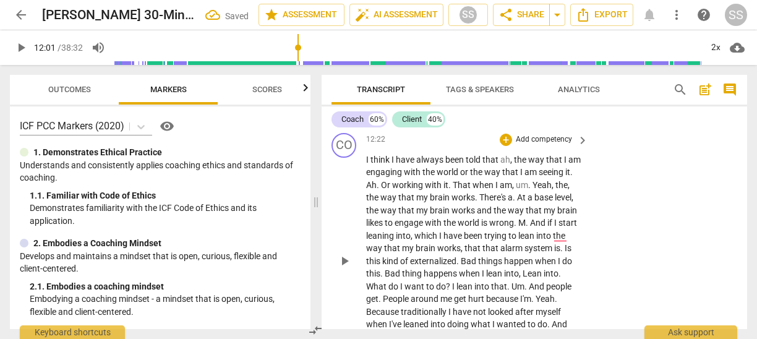
click at [388, 147] on div "12:22 + Add competency keyboard_arrow_right" at bounding box center [477, 140] width 223 height 14
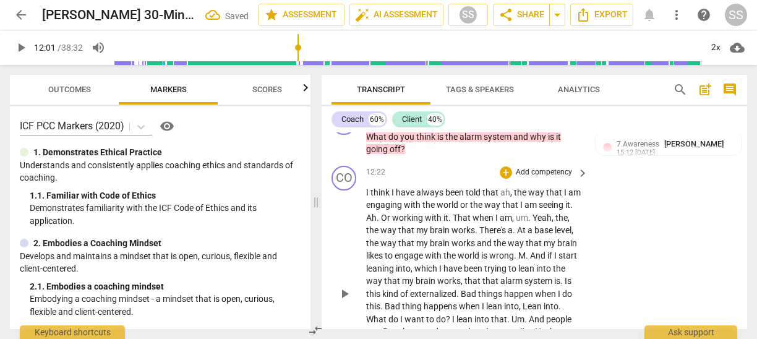
scroll to position [2808, 0]
click at [349, 191] on div "CO" at bounding box center [343, 178] width 25 height 25
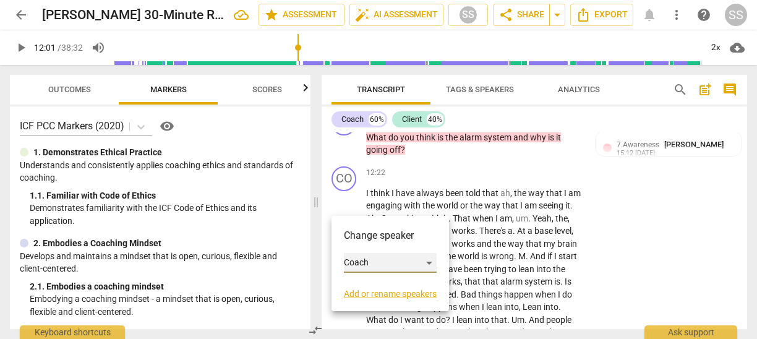
click at [357, 258] on div "Coach" at bounding box center [390, 263] width 93 height 20
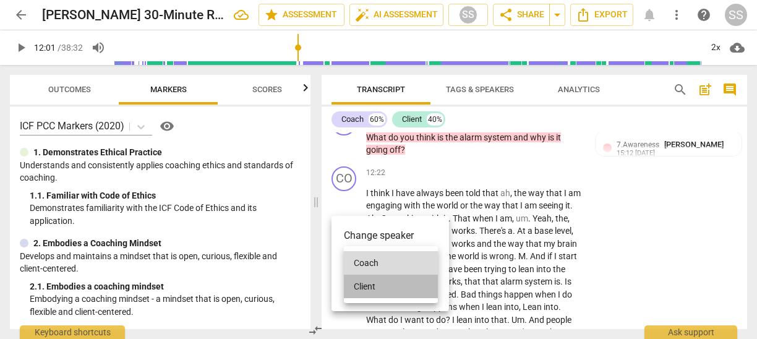
click at [360, 288] on li "Client" at bounding box center [391, 286] width 94 height 23
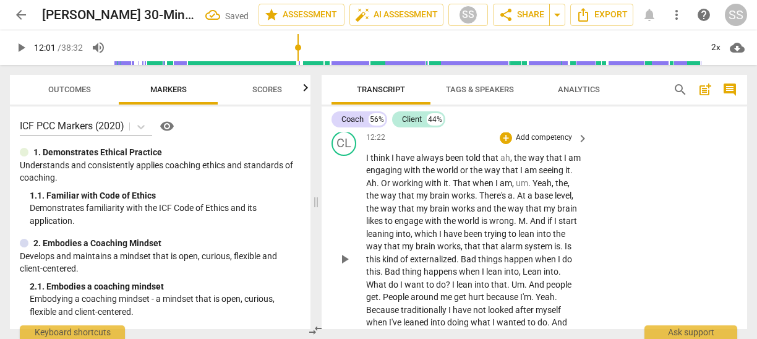
scroll to position [2851, 0]
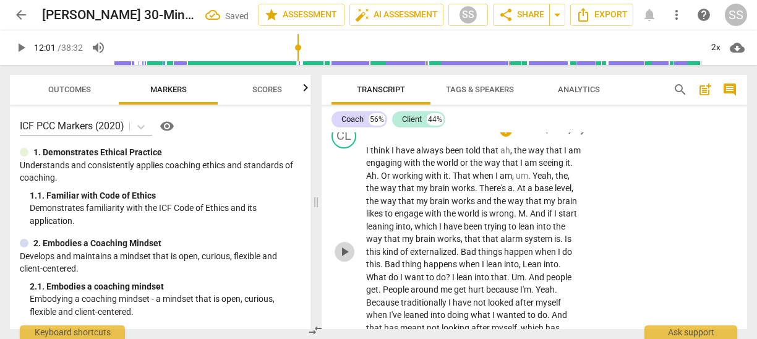
click at [344, 259] on span "play_arrow" at bounding box center [344, 251] width 15 height 15
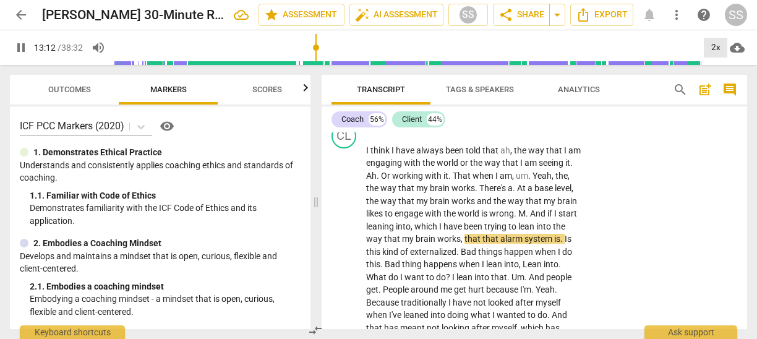
click at [715, 46] on div "2x" at bounding box center [715, 48] width 23 height 20
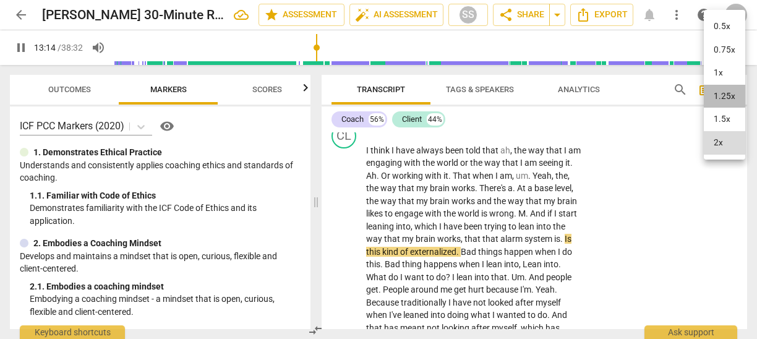
click at [712, 96] on li "1.25x" at bounding box center [724, 96] width 41 height 23
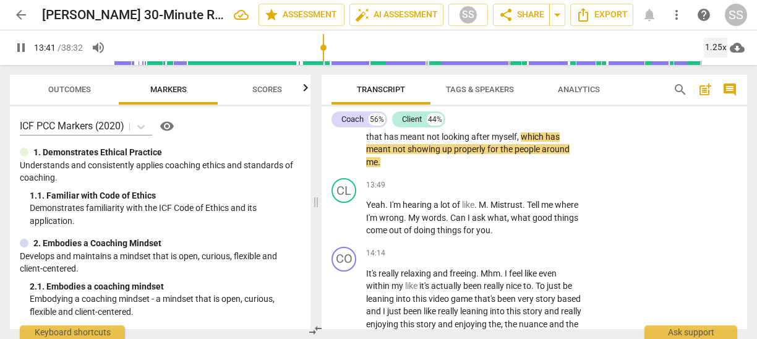
scroll to position [3049, 0]
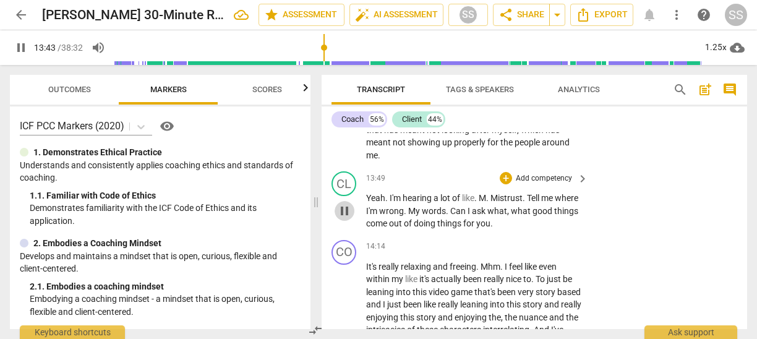
click at [346, 218] on span "pause" at bounding box center [344, 210] width 15 height 15
click at [346, 196] on div "CL" at bounding box center [343, 183] width 25 height 25
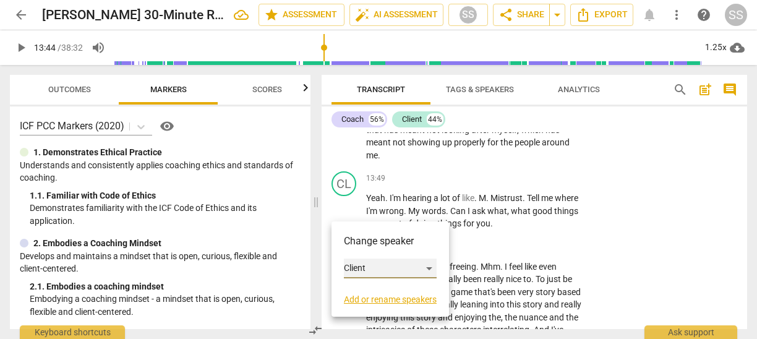
click at [366, 267] on div "Client" at bounding box center [390, 268] width 93 height 20
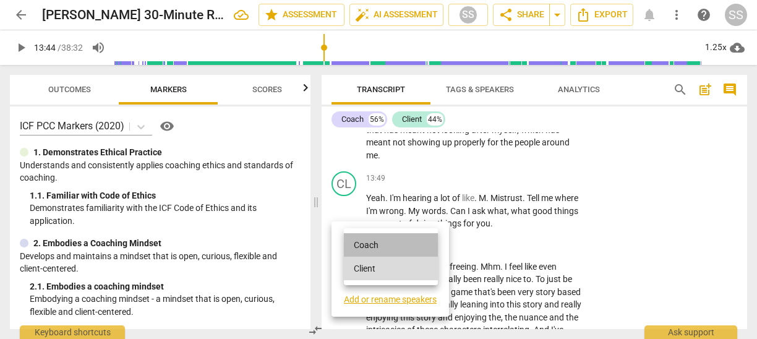
click at [369, 244] on li "Coach" at bounding box center [391, 244] width 94 height 23
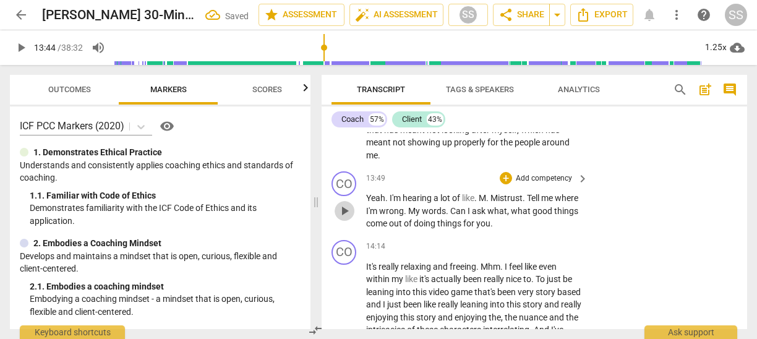
click at [344, 218] on span "play_arrow" at bounding box center [344, 210] width 15 height 15
click at [344, 218] on span "pause" at bounding box center [344, 210] width 15 height 15
type input "832"
click at [489, 203] on span "." at bounding box center [488, 198] width 4 height 10
click at [558, 184] on p "Add competency" at bounding box center [543, 178] width 59 height 11
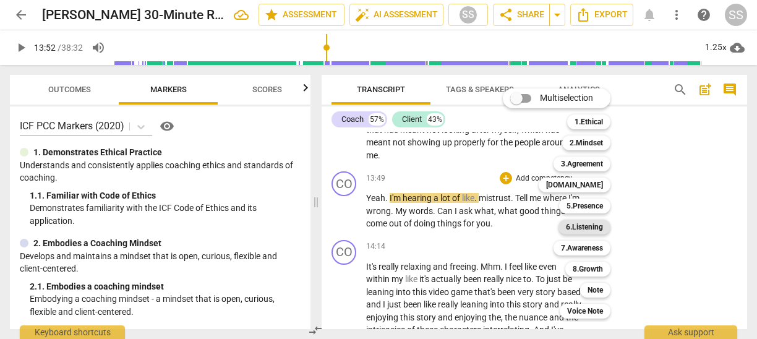
click at [578, 223] on b "6.Listening" at bounding box center [584, 226] width 37 height 15
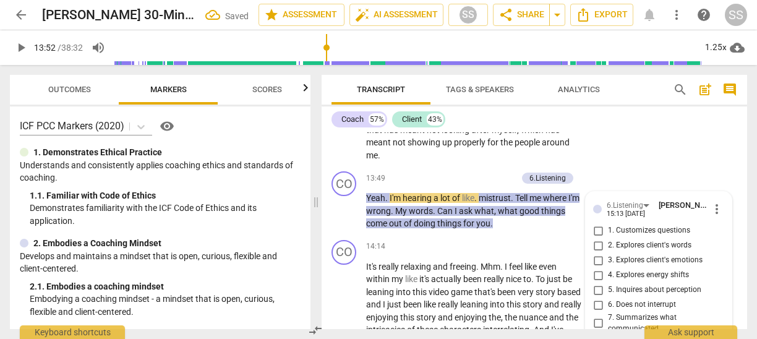
scroll to position [3198, 0]
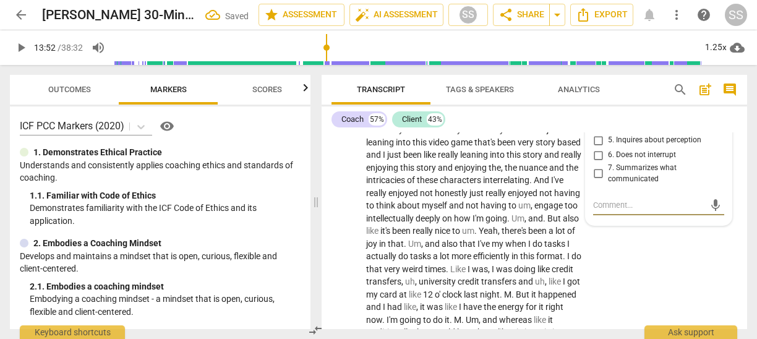
click at [595, 181] on input "7. Summarizes what communicated" at bounding box center [598, 173] width 20 height 15
checkbox input "true"
click at [607, 279] on div "CO play_arrow pause 14:14 + Add competency keyboard_arrow_right It's really rel…" at bounding box center [534, 328] width 425 height 487
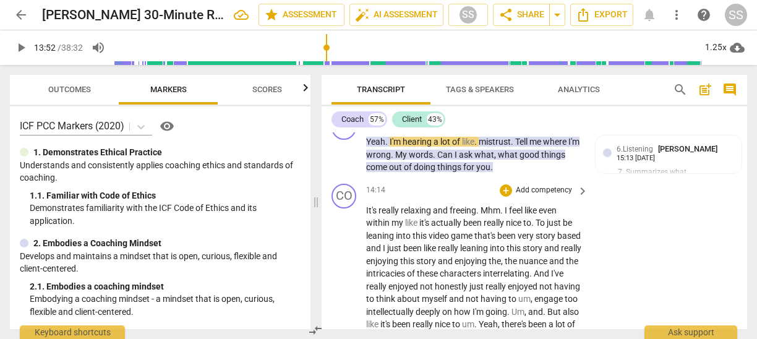
scroll to position [3092, 0]
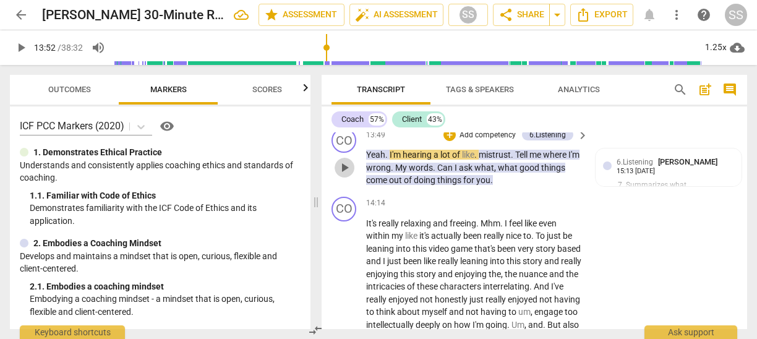
click at [347, 175] on span "play_arrow" at bounding box center [344, 167] width 15 height 15
click at [347, 175] on span "pause" at bounding box center [344, 167] width 15 height 15
click at [347, 175] on span "play_arrow" at bounding box center [344, 167] width 15 height 15
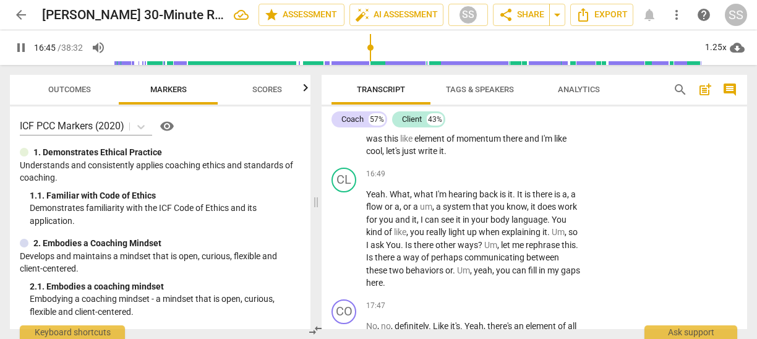
scroll to position [3614, 0]
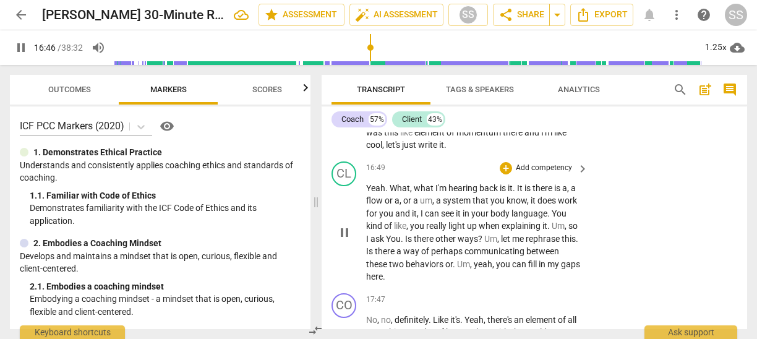
click at [343, 240] on span "pause" at bounding box center [344, 232] width 15 height 15
click at [341, 186] on div "CL" at bounding box center [343, 173] width 25 height 25
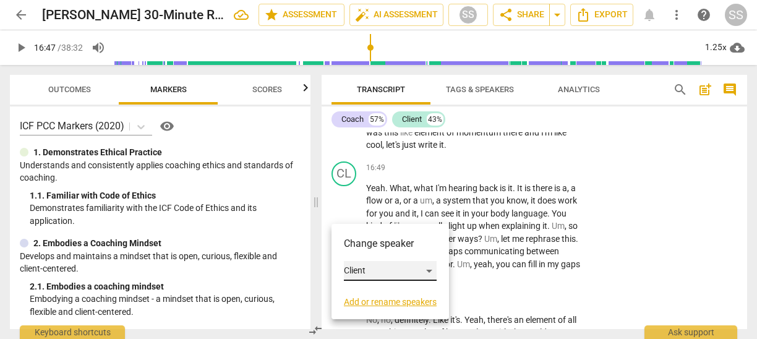
click at [367, 268] on div "Client" at bounding box center [390, 271] width 93 height 20
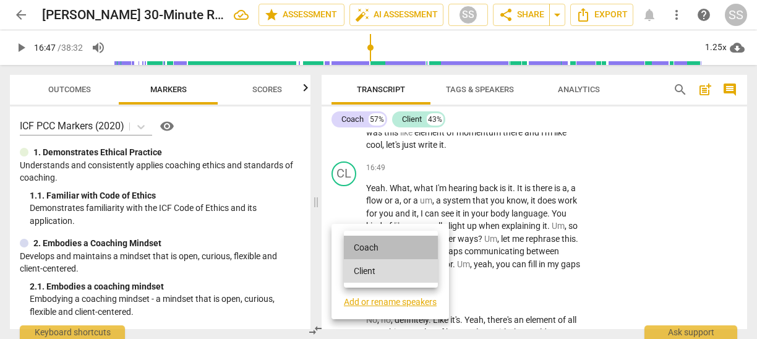
click at [371, 246] on li "Coach" at bounding box center [391, 247] width 94 height 23
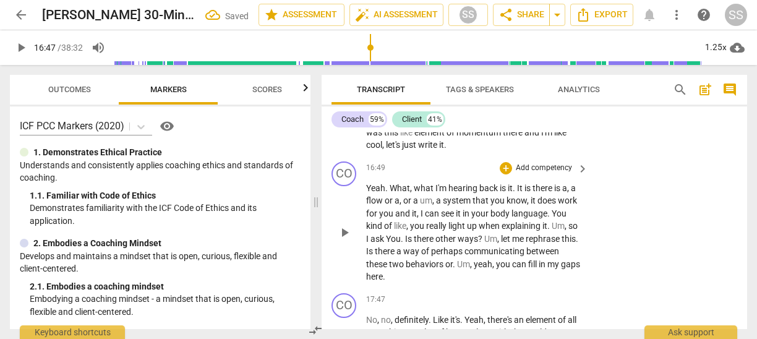
click at [343, 240] on span "play_arrow" at bounding box center [344, 232] width 15 height 15
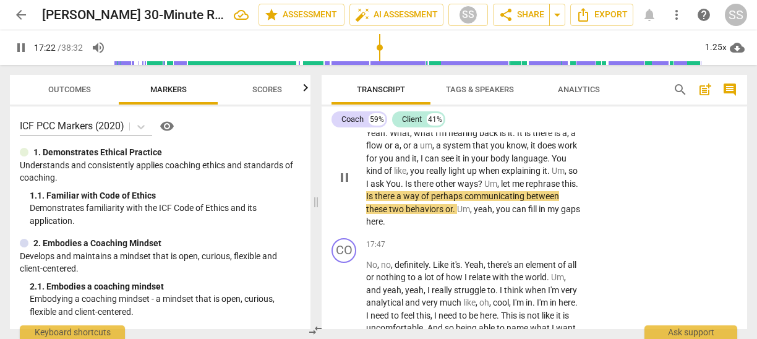
scroll to position [3668, 0]
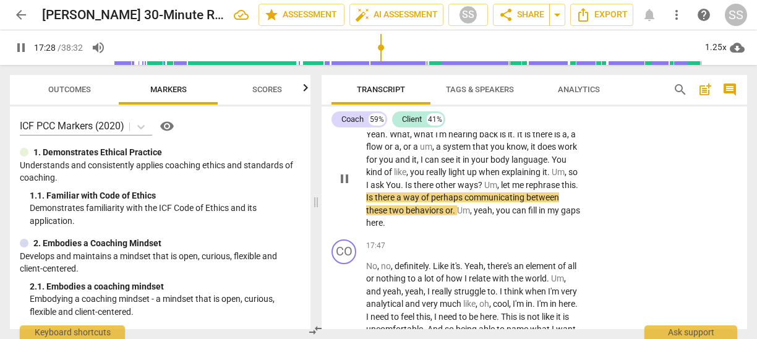
click at [347, 186] on span "pause" at bounding box center [344, 178] width 15 height 15
click at [347, 186] on span "play_arrow" at bounding box center [344, 178] width 15 height 15
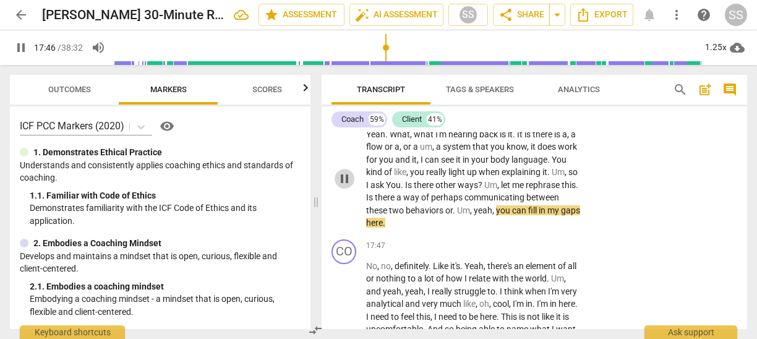
click at [345, 186] on span "pause" at bounding box center [344, 178] width 15 height 15
type input "1067"
click at [530, 121] on div "+ Add competency" at bounding box center [537, 114] width 74 height 12
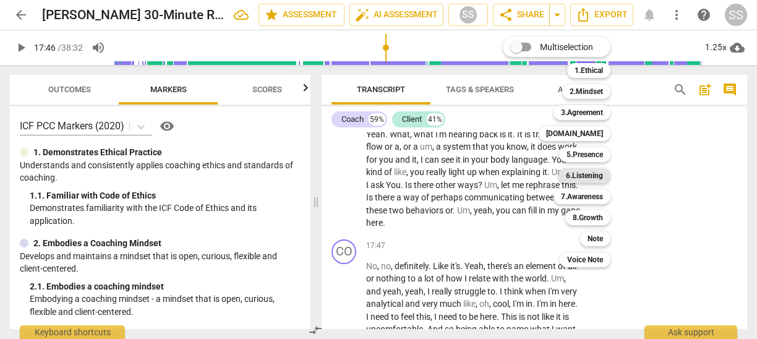
click at [594, 177] on b "6.Listening" at bounding box center [584, 175] width 37 height 15
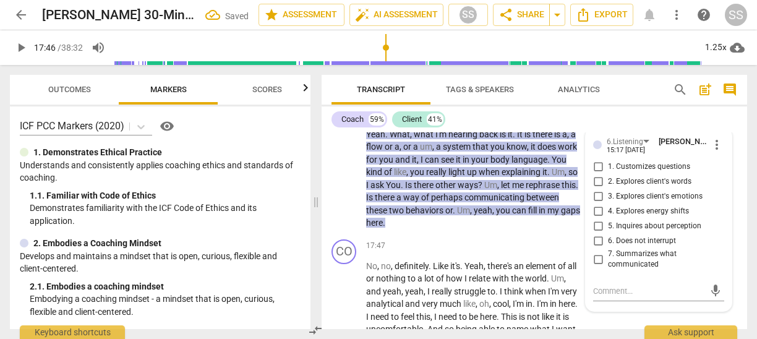
scroll to position [3672, 0]
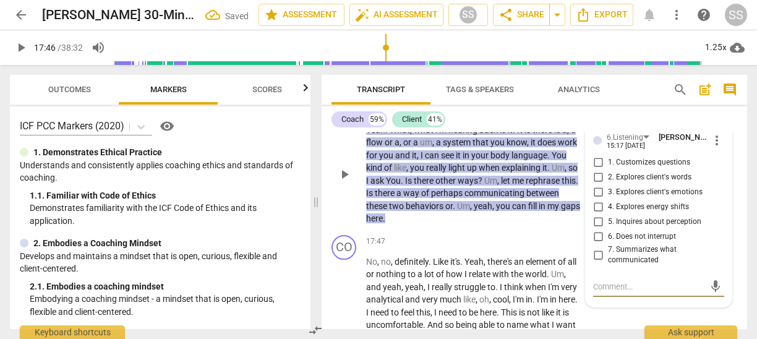
click at [599, 185] on input "2. Explores client's words" at bounding box center [598, 177] width 20 height 15
checkbox input "true"
click at [615, 132] on div "Coach 59% Client 41% CO play_arrow pause 00:00 + Add competency 1.Ethical keybo…" at bounding box center [534, 217] width 425 height 223
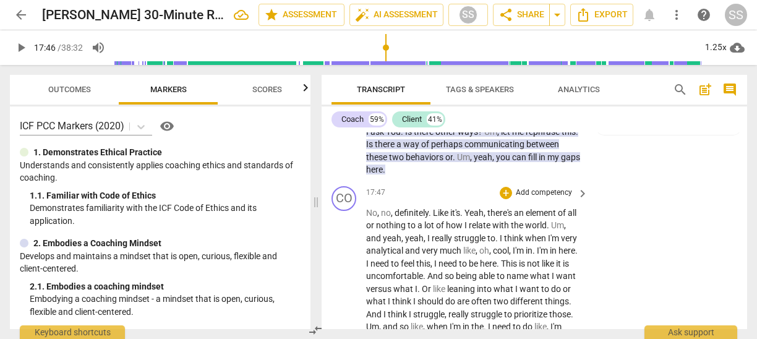
scroll to position [3723, 0]
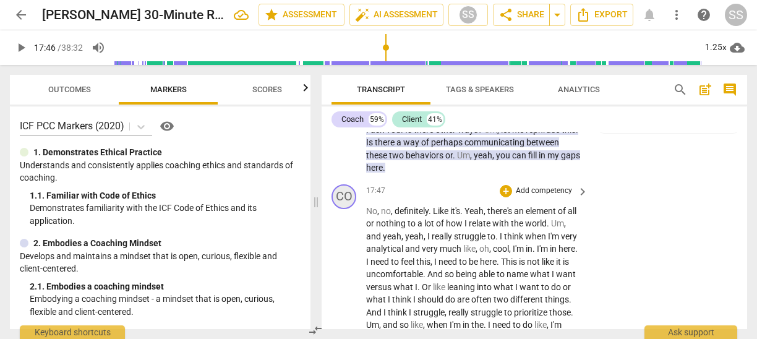
click at [345, 209] on div "CO" at bounding box center [343, 196] width 25 height 25
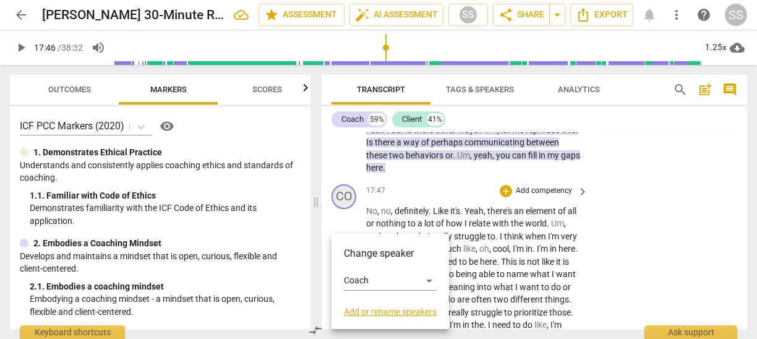
click at [345, 231] on div at bounding box center [378, 169] width 757 height 339
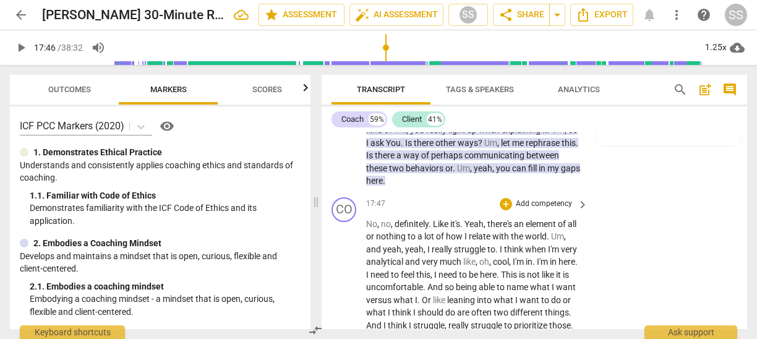
scroll to position [3711, 0]
click at [344, 221] on div "CO" at bounding box center [343, 208] width 25 height 25
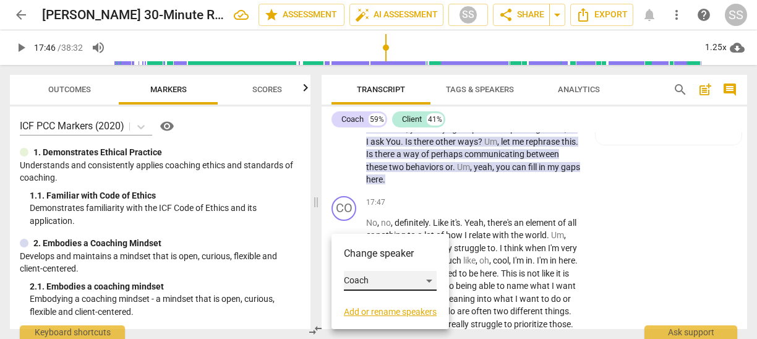
click at [433, 276] on div "Coach" at bounding box center [390, 281] width 93 height 20
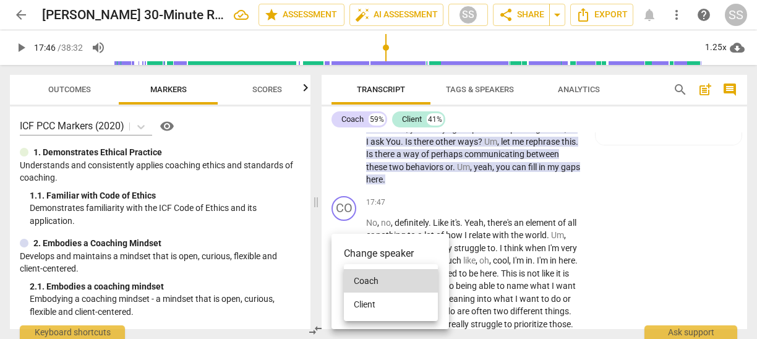
click at [393, 304] on li "Client" at bounding box center [391, 303] width 94 height 23
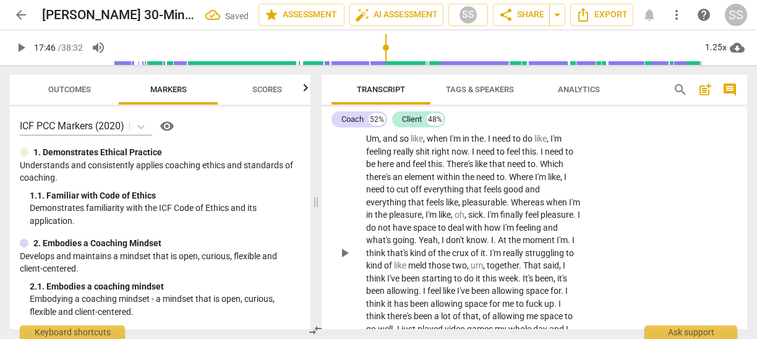
scroll to position [3914, 0]
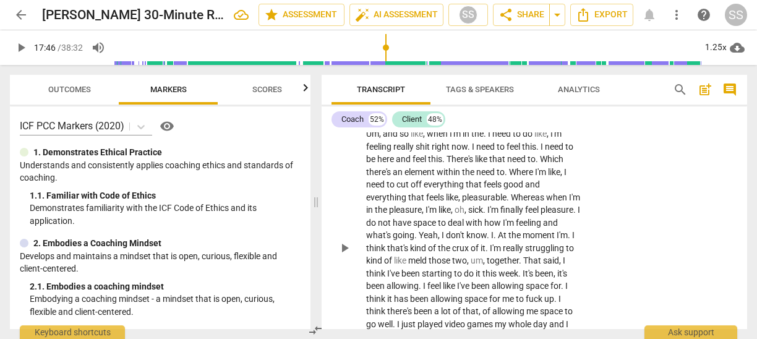
click at [346, 255] on span "play_arrow" at bounding box center [344, 248] width 15 height 15
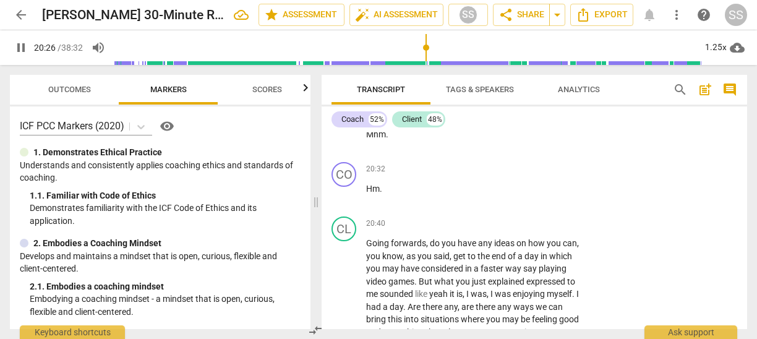
scroll to position [4302, 0]
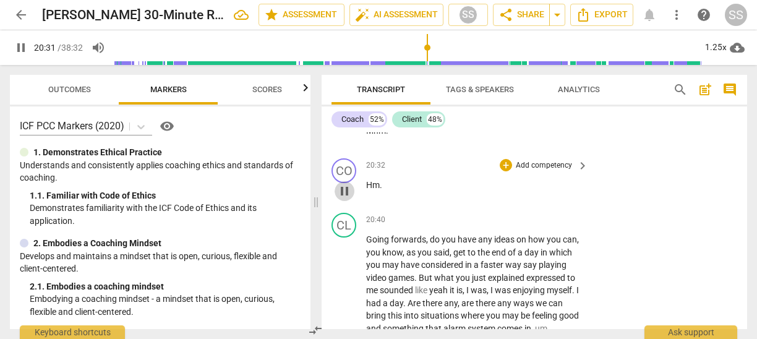
click at [343, 198] on span "pause" at bounding box center [344, 191] width 15 height 15
click at [338, 129] on div "CL" at bounding box center [343, 116] width 25 height 25
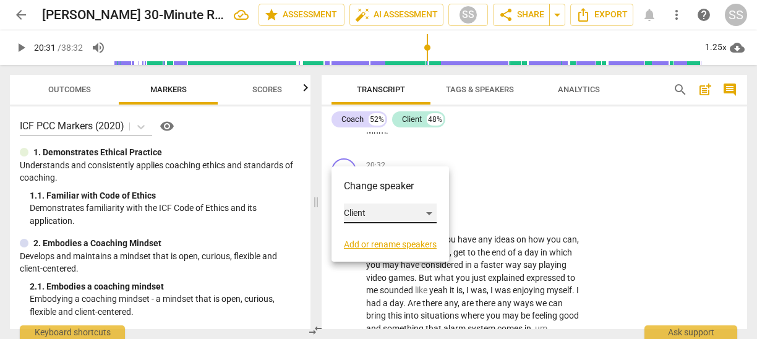
click at [374, 210] on div "Client" at bounding box center [390, 213] width 93 height 20
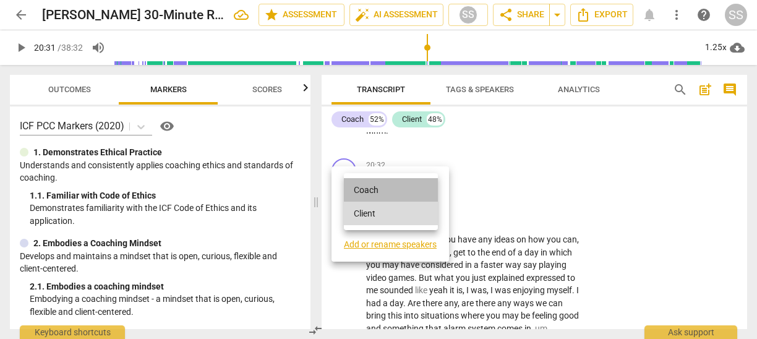
click at [368, 189] on li "Coach" at bounding box center [391, 189] width 94 height 23
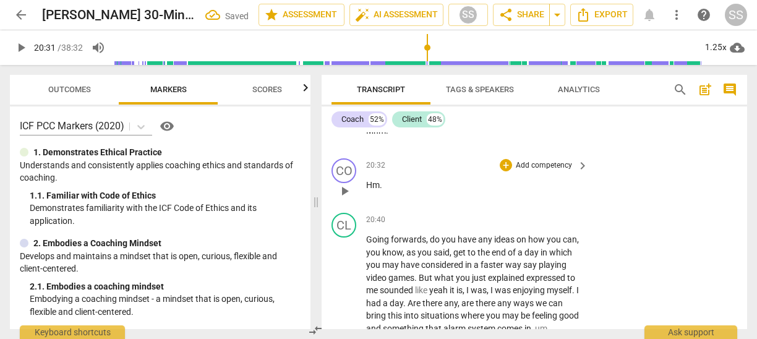
click at [346, 198] on span "play_arrow" at bounding box center [344, 191] width 15 height 15
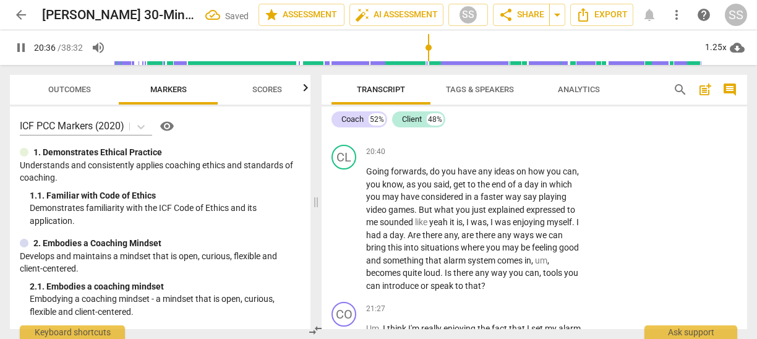
scroll to position [4369, 0]
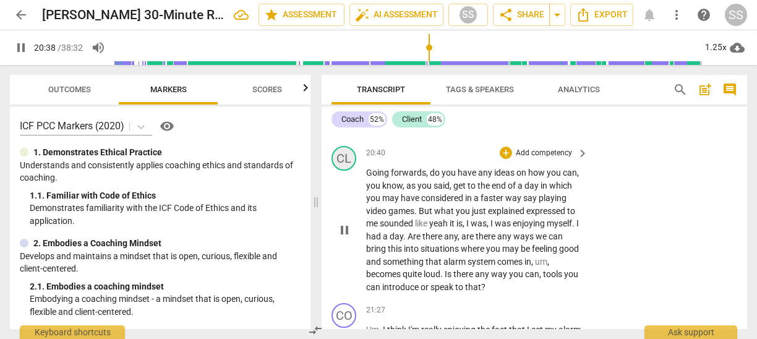
click at [341, 171] on div "CL" at bounding box center [343, 158] width 25 height 25
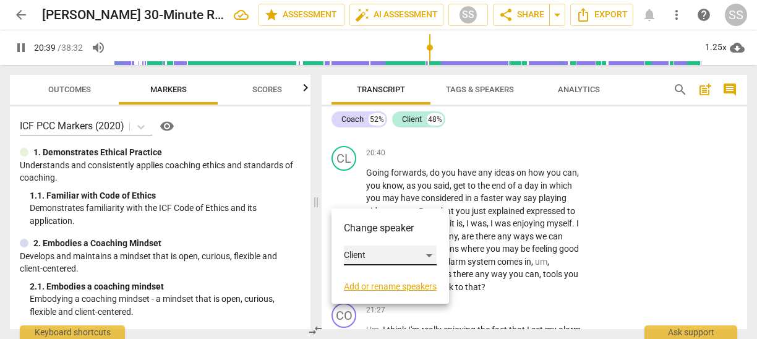
click at [362, 257] on div "Client" at bounding box center [390, 255] width 93 height 20
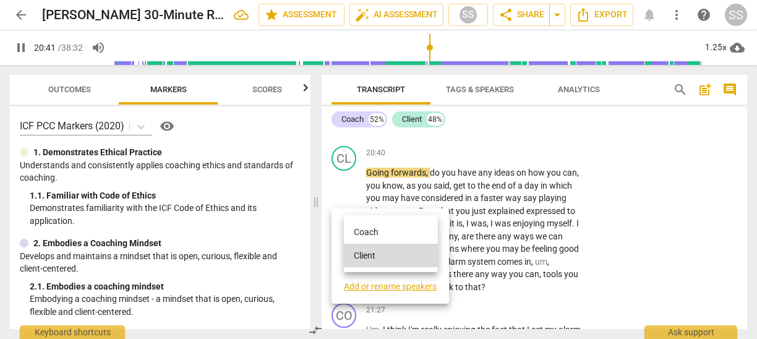
click at [367, 227] on li "Coach" at bounding box center [391, 231] width 94 height 23
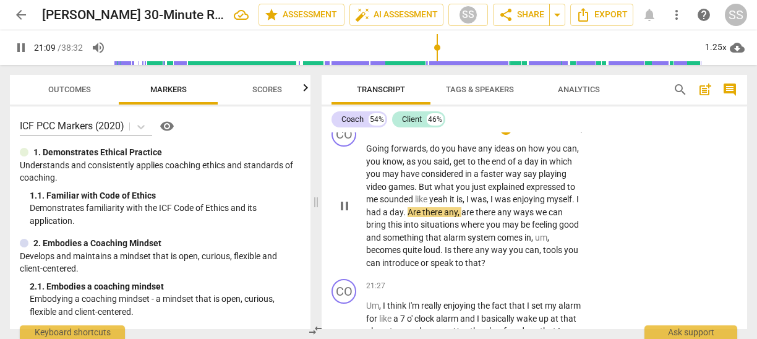
scroll to position [4392, 0]
click at [529, 135] on p "Add competency" at bounding box center [543, 129] width 59 height 11
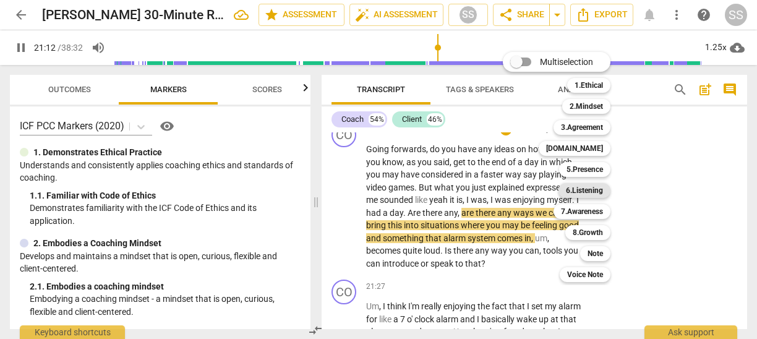
click at [595, 187] on b "6.Listening" at bounding box center [584, 190] width 37 height 15
type input "1273"
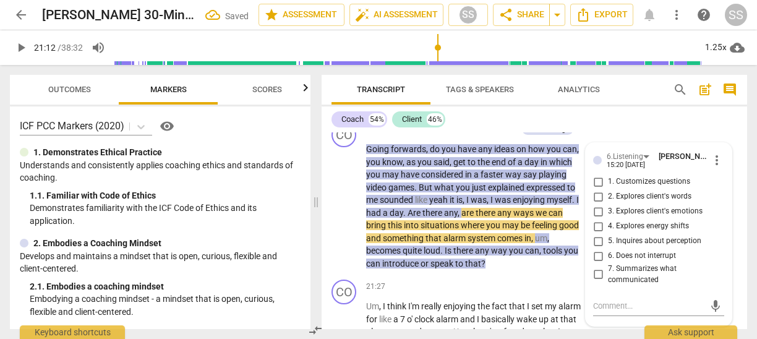
scroll to position [4505, 0]
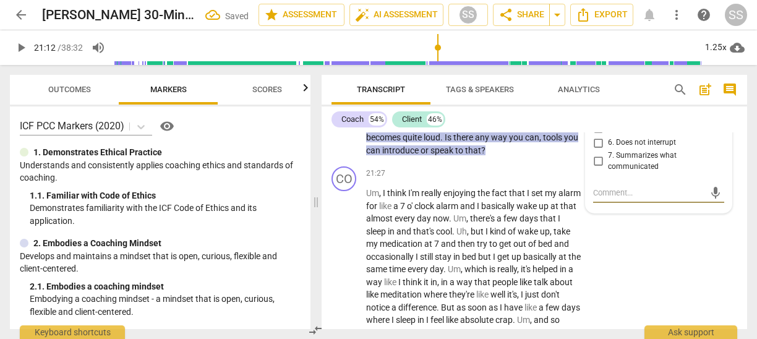
click at [597, 169] on input "7. Summarizes what communicated" at bounding box center [598, 161] width 20 height 15
checkbox input "true"
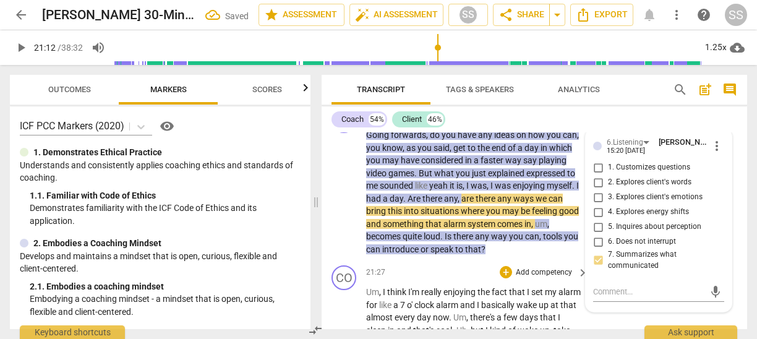
scroll to position [4405, 0]
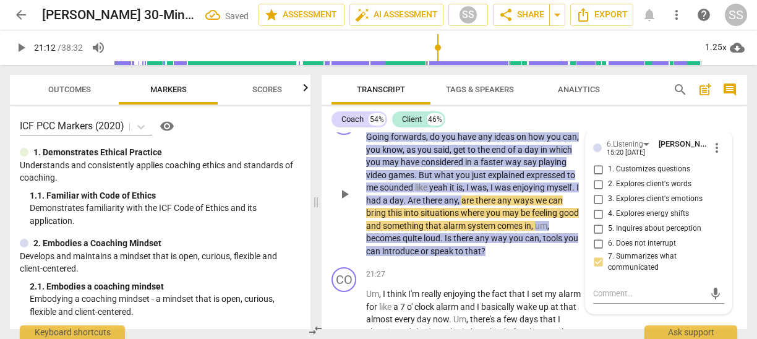
click at [342, 202] on span "play_arrow" at bounding box center [344, 194] width 15 height 15
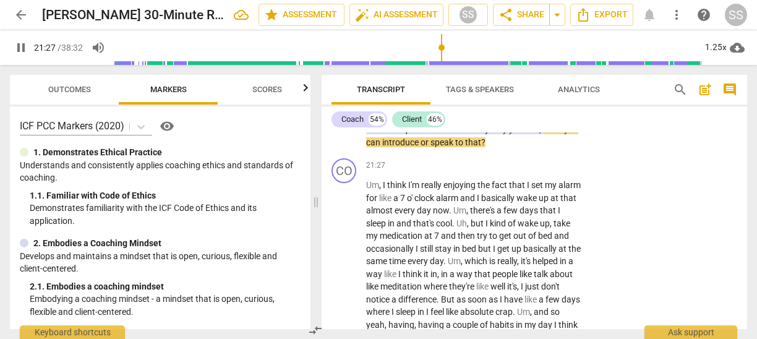
scroll to position [4520, 0]
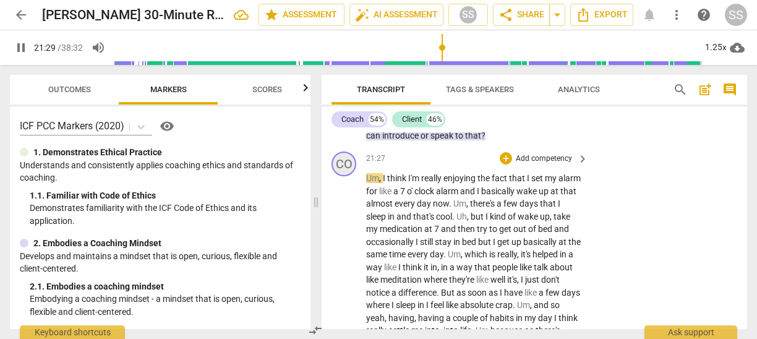
click at [343, 176] on div "CO" at bounding box center [343, 163] width 25 height 25
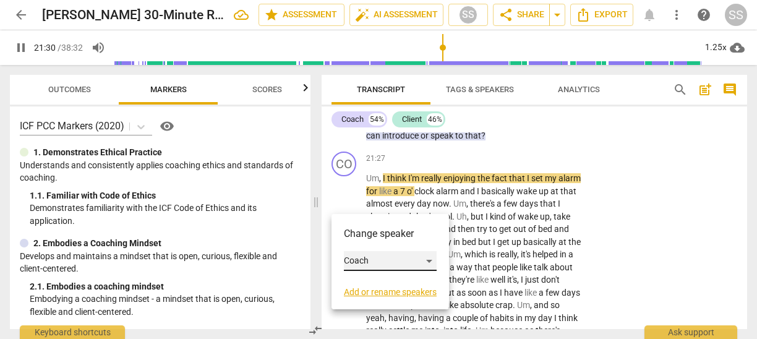
click at [364, 257] on div "Coach" at bounding box center [390, 261] width 93 height 20
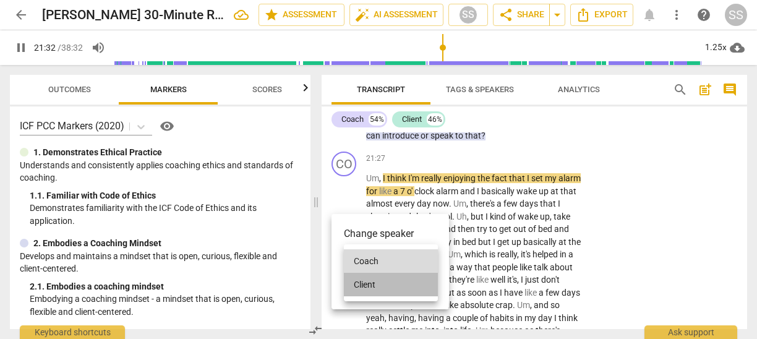
click at [367, 288] on li "Client" at bounding box center [391, 284] width 94 height 23
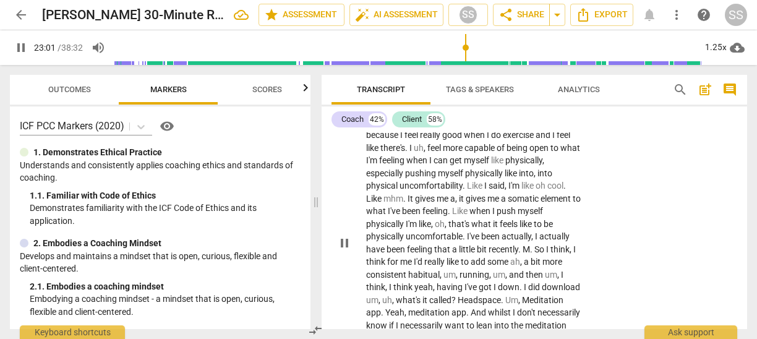
scroll to position [4871, 0]
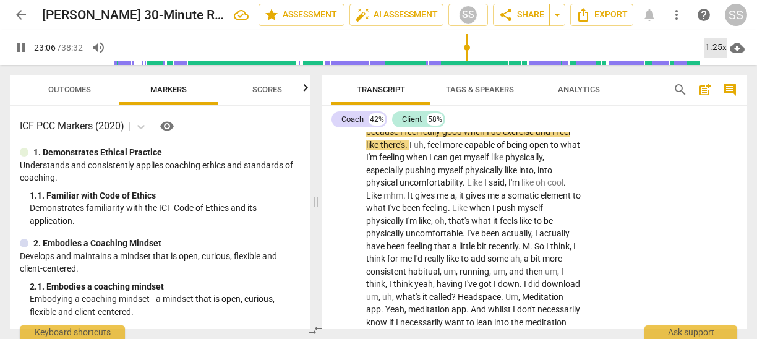
click at [715, 48] on div "1.25x" at bounding box center [715, 48] width 23 height 20
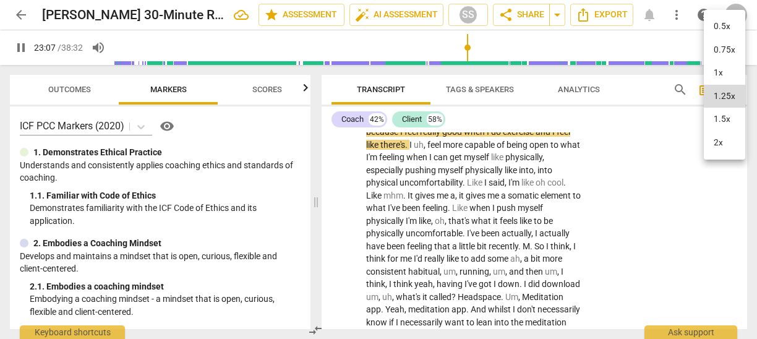
click at [720, 117] on li "1.5x" at bounding box center [724, 119] width 41 height 23
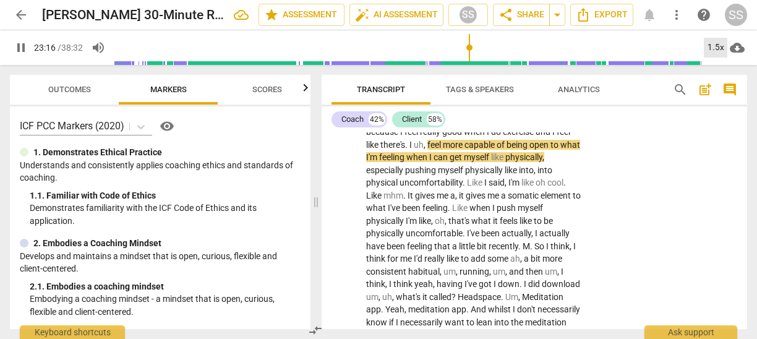
click at [718, 42] on div "1.5x" at bounding box center [715, 48] width 23 height 20
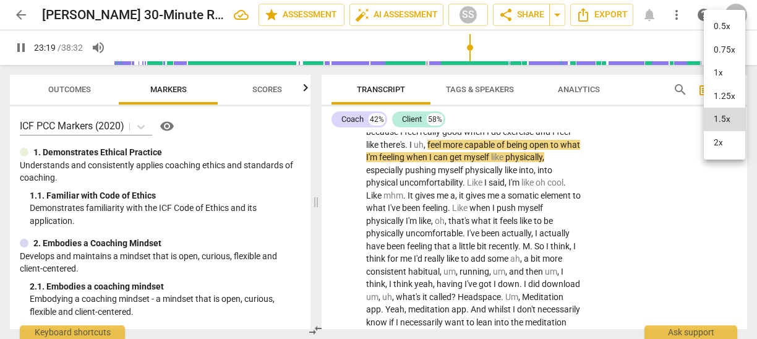
click at [719, 144] on li "2x" at bounding box center [724, 142] width 41 height 23
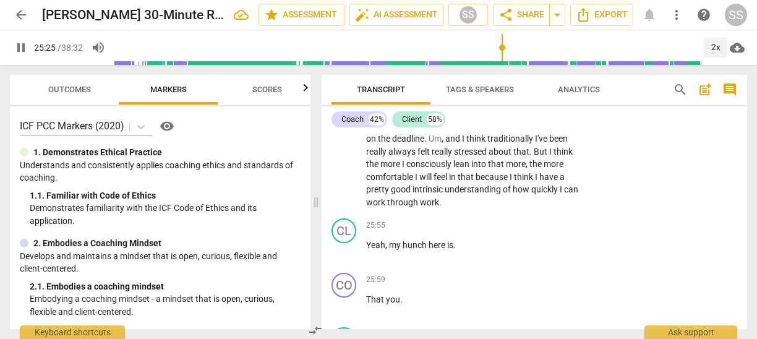
scroll to position [5331, 0]
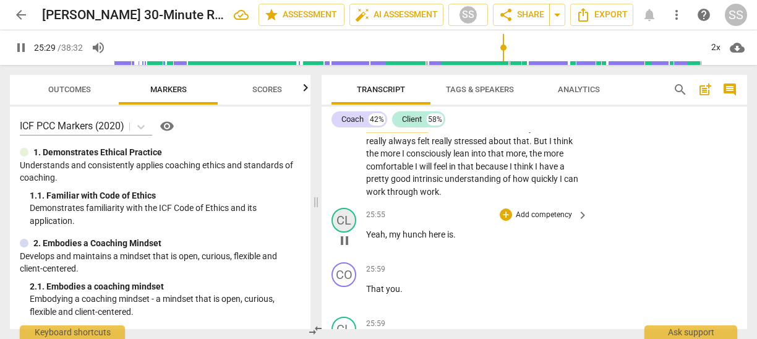
click at [343, 232] on div "CL" at bounding box center [343, 220] width 25 height 25
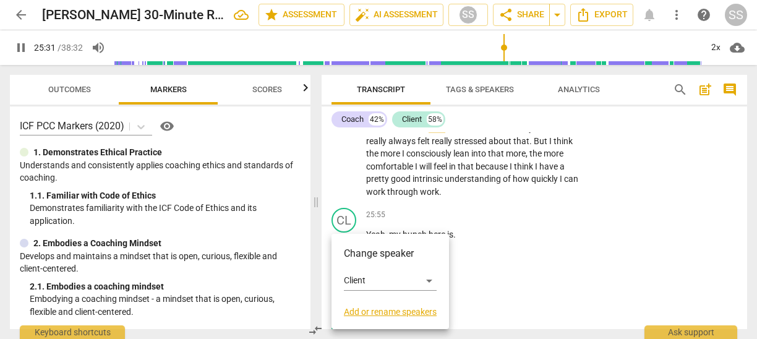
click at [365, 252] on h3 "Change speaker" at bounding box center [390, 253] width 93 height 15
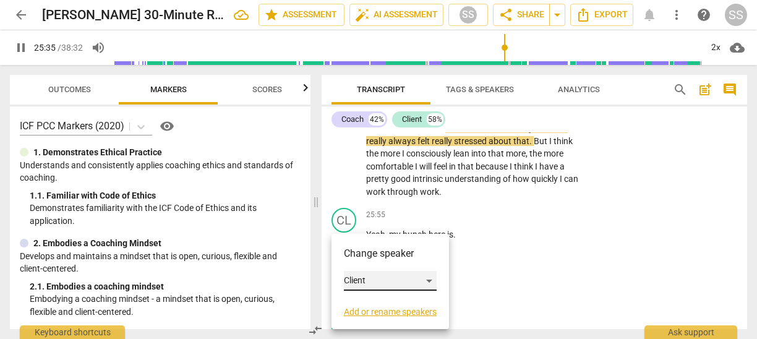
click at [427, 279] on div "Client" at bounding box center [390, 281] width 93 height 20
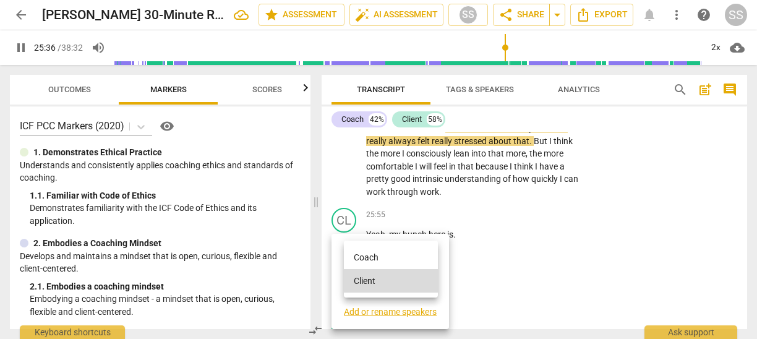
click at [385, 256] on li "Coach" at bounding box center [391, 256] width 94 height 23
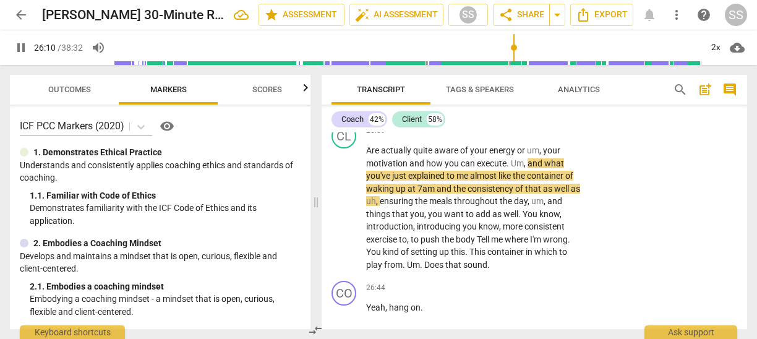
scroll to position [5523, 0]
click at [346, 216] on span "pause" at bounding box center [344, 208] width 15 height 15
click at [344, 216] on span "play_arrow" at bounding box center [344, 208] width 15 height 15
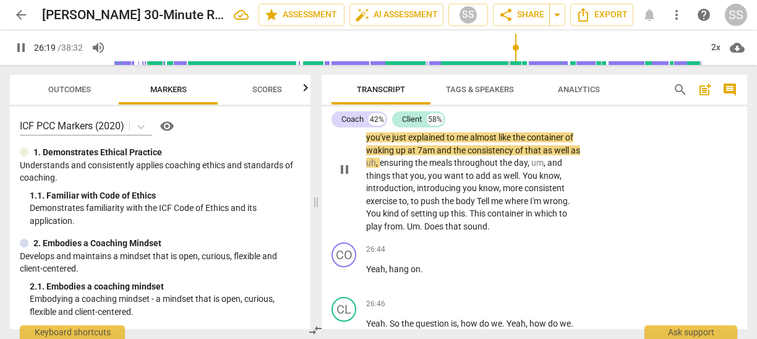
scroll to position [5563, 0]
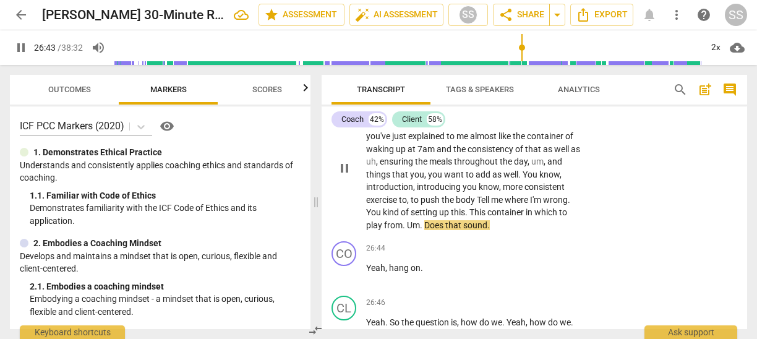
click at [344, 176] on span "pause" at bounding box center [344, 168] width 15 height 15
type input "1605"
click at [535, 97] on p "Add competency" at bounding box center [543, 91] width 59 height 11
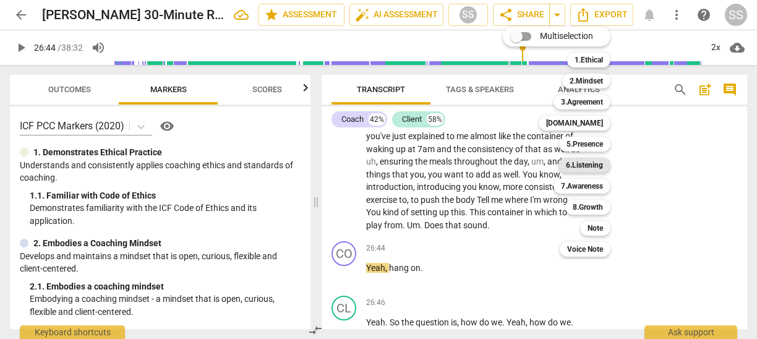
click at [592, 160] on b "6.Listening" at bounding box center [584, 165] width 37 height 15
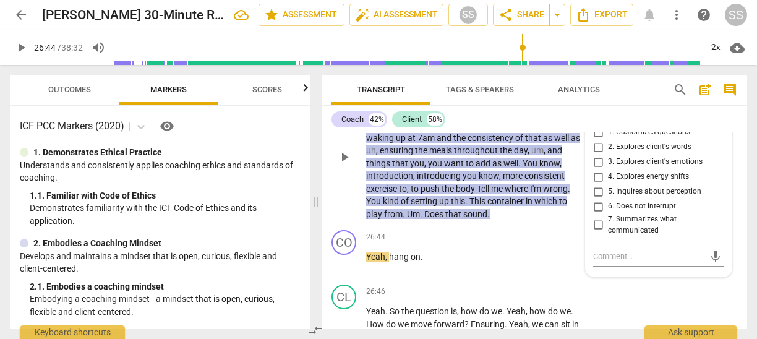
click at [640, 138] on span "1. Customizes questions" at bounding box center [649, 132] width 82 height 11
click at [608, 140] on input "1. Customizes questions" at bounding box center [598, 132] width 20 height 15
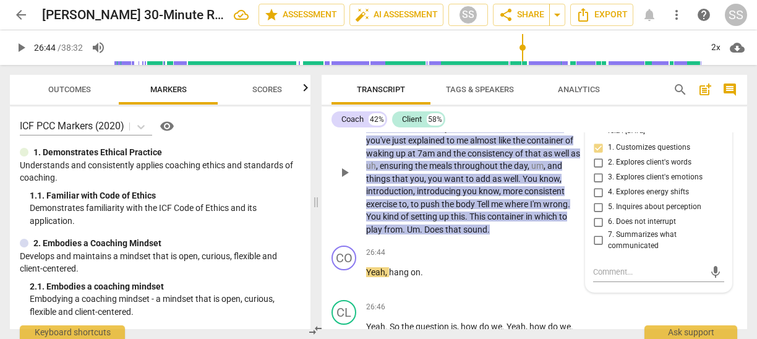
scroll to position [5560, 0]
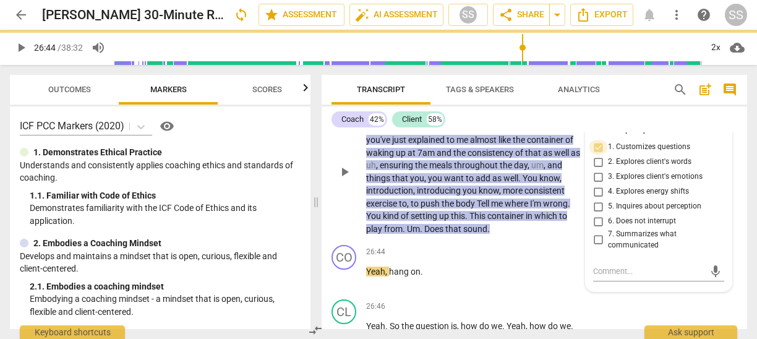
click at [595, 155] on input "1. Customizes questions" at bounding box center [598, 147] width 20 height 15
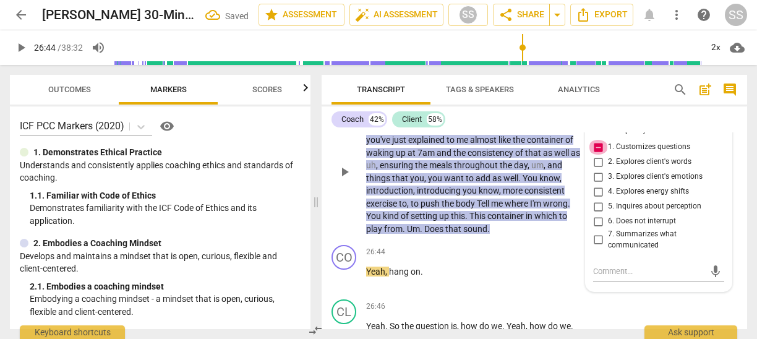
click at [595, 155] on input "1. Customizes questions" at bounding box center [598, 147] width 20 height 15
checkbox input "false"
click at [641, 127] on div "6.Listening" at bounding box center [630, 121] width 47 height 11
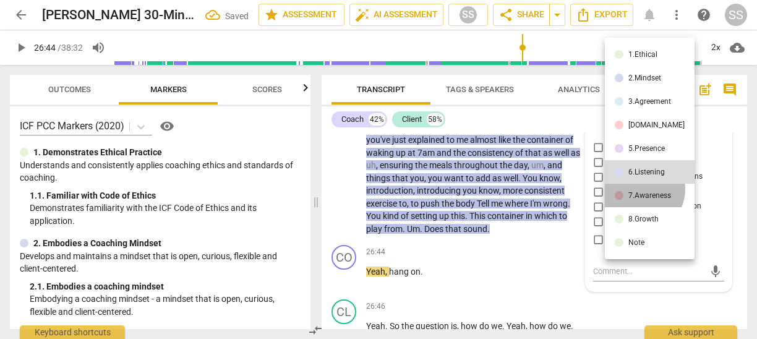
click at [642, 189] on li "7.Awareness" at bounding box center [650, 195] width 90 height 23
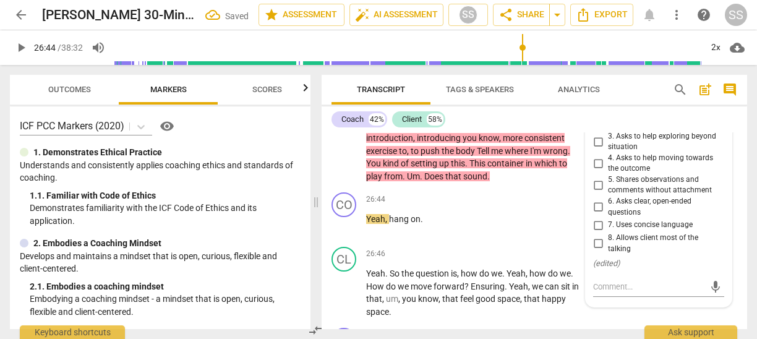
scroll to position [5616, 0]
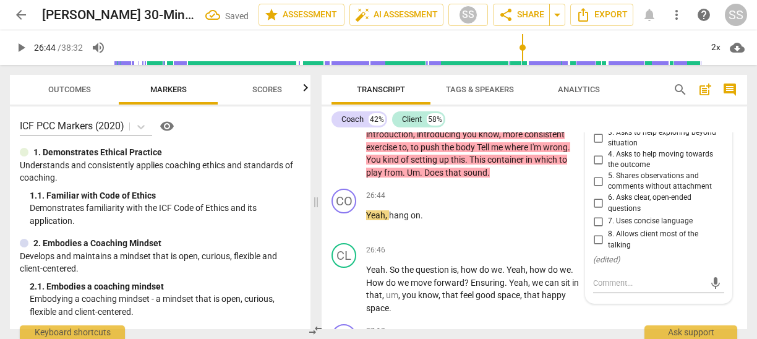
click at [597, 189] on input "5. Shares observations and comments without attachment" at bounding box center [598, 181] width 20 height 15
checkbox input "true"
click at [345, 229] on span "play_arrow" at bounding box center [344, 221] width 15 height 15
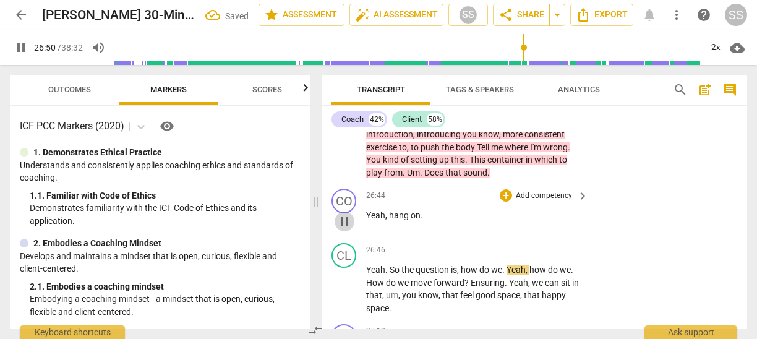
click at [345, 229] on span "pause" at bounding box center [344, 221] width 15 height 15
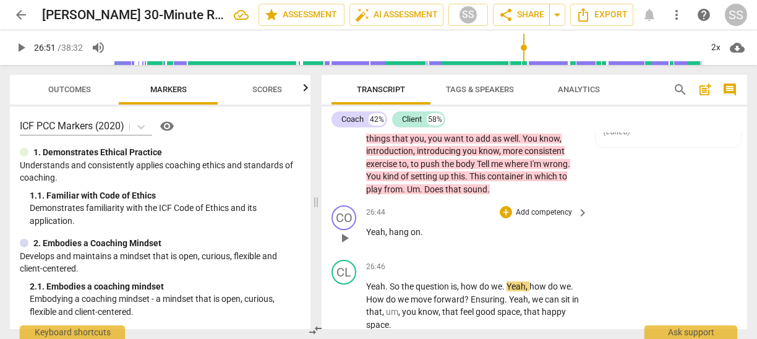
scroll to position [5612, 0]
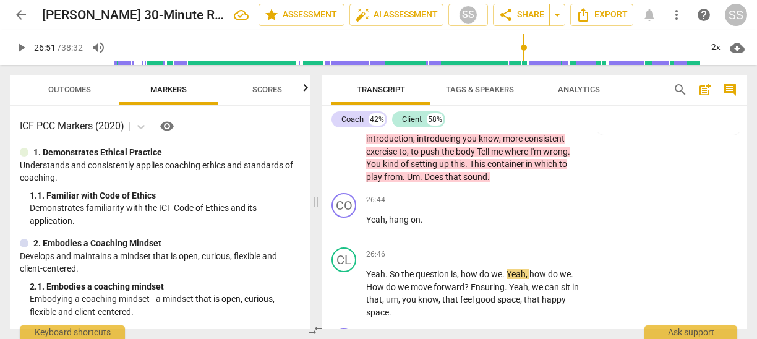
click at [346, 127] on span "play_arrow" at bounding box center [344, 120] width 15 height 15
click at [346, 127] on span "pause" at bounding box center [344, 120] width 15 height 15
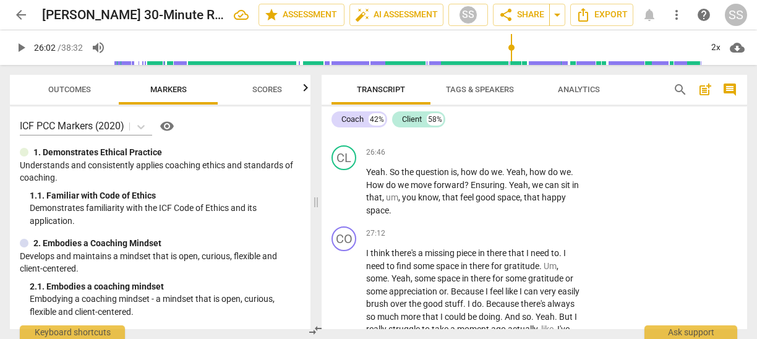
scroll to position [5717, 0]
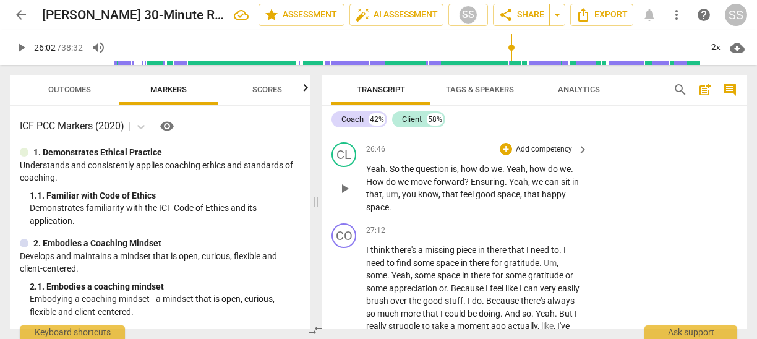
click at [342, 196] on span "play_arrow" at bounding box center [344, 188] width 15 height 15
click at [342, 196] on span "pause" at bounding box center [344, 188] width 15 height 15
click at [346, 167] on div "CL" at bounding box center [343, 154] width 25 height 25
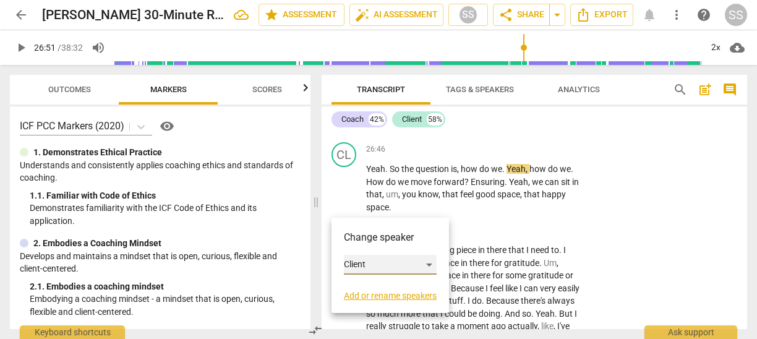
click at [367, 265] on div "Client" at bounding box center [390, 265] width 93 height 20
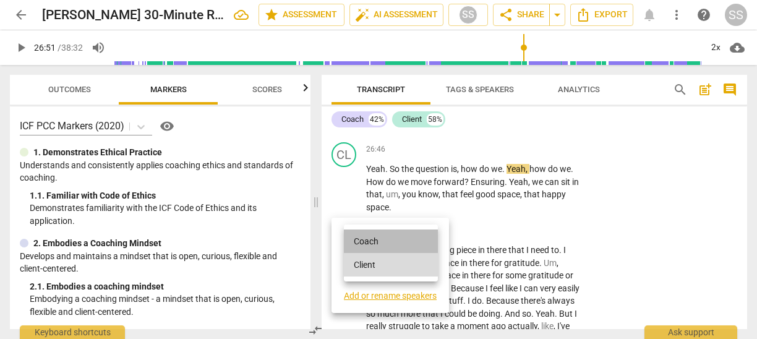
click at [368, 241] on li "Coach" at bounding box center [391, 240] width 94 height 23
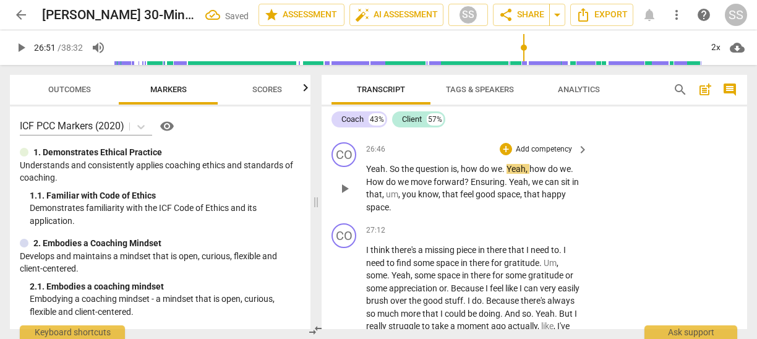
click at [345, 196] on span "play_arrow" at bounding box center [344, 188] width 15 height 15
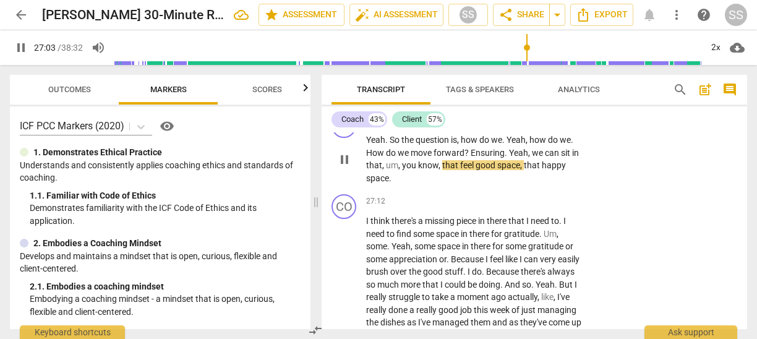
scroll to position [5745, 0]
click at [346, 168] on span "pause" at bounding box center [344, 160] width 15 height 15
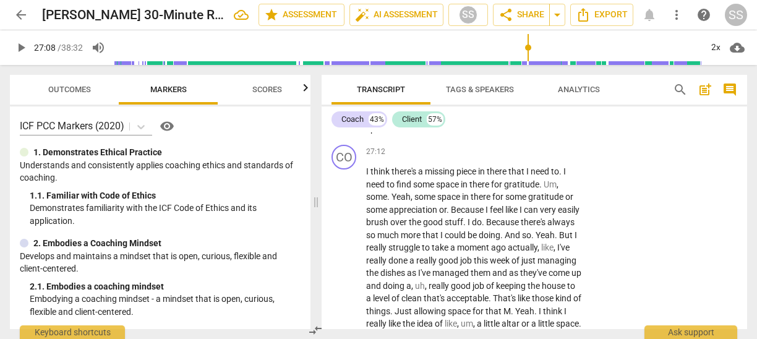
scroll to position [5796, 0]
click at [347, 168] on div "CO" at bounding box center [343, 155] width 25 height 25
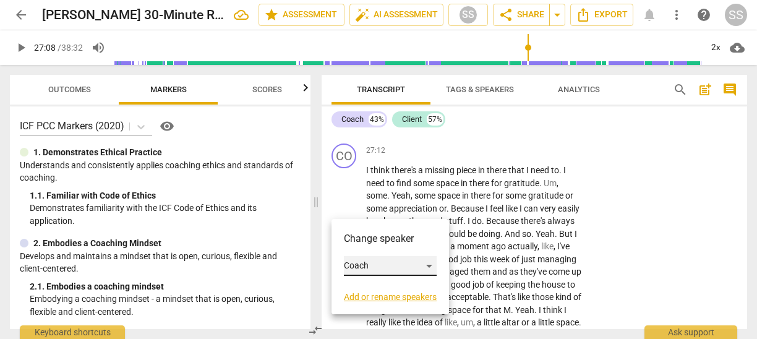
click at [432, 261] on div "Coach" at bounding box center [390, 266] width 93 height 20
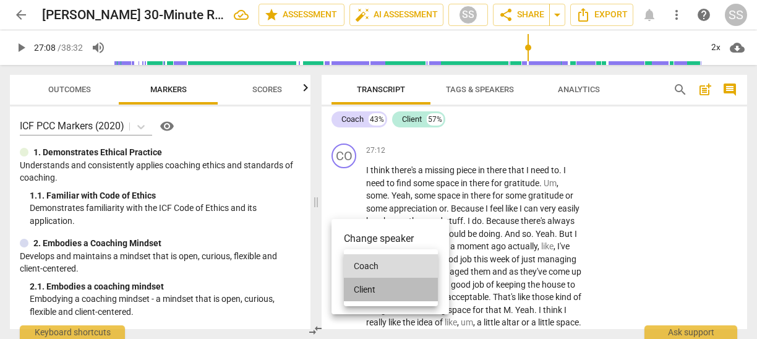
click at [373, 284] on li "Client" at bounding box center [391, 289] width 94 height 23
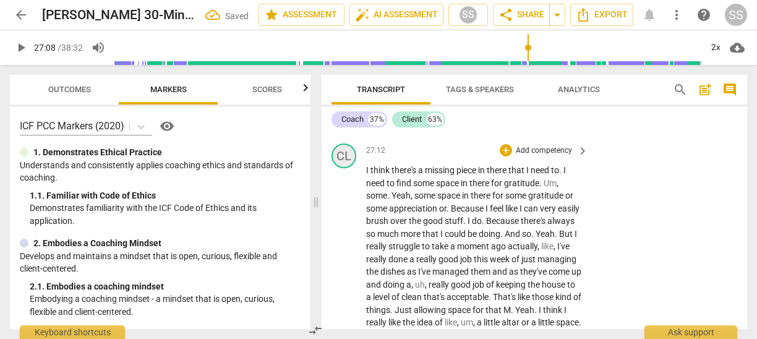
click at [344, 168] on div "CL" at bounding box center [343, 155] width 25 height 25
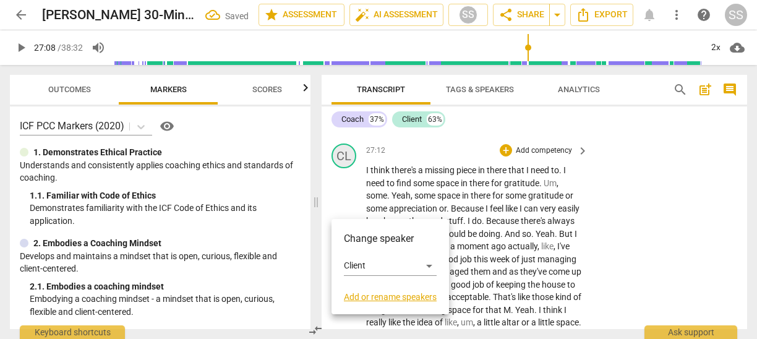
click at [344, 206] on div at bounding box center [378, 169] width 757 height 339
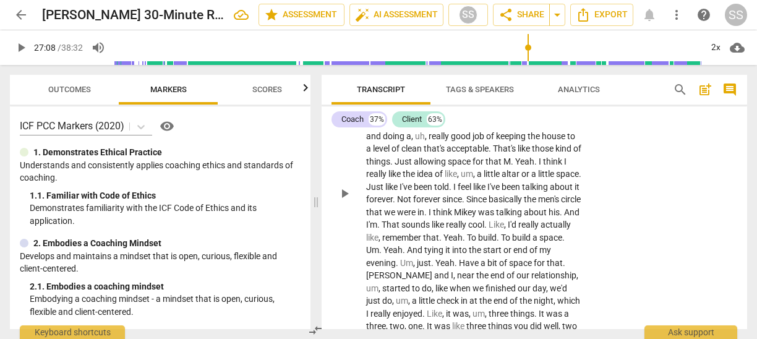
scroll to position [5924, 0]
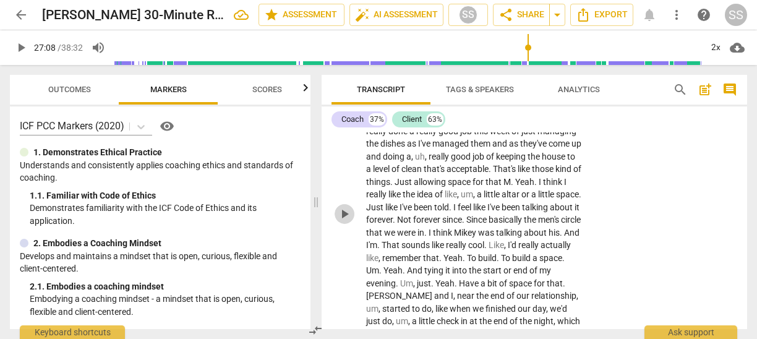
click at [344, 221] on span "play_arrow" at bounding box center [344, 214] width 15 height 15
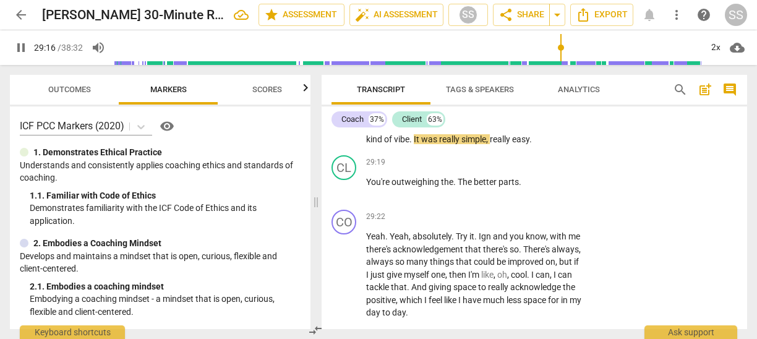
scroll to position [6171, 0]
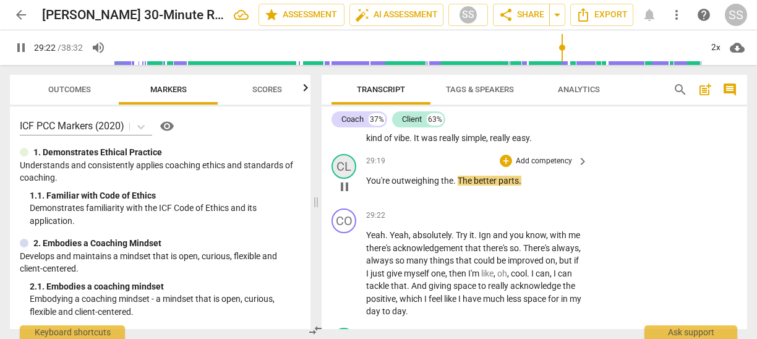
click at [342, 179] on div "CL" at bounding box center [343, 166] width 25 height 25
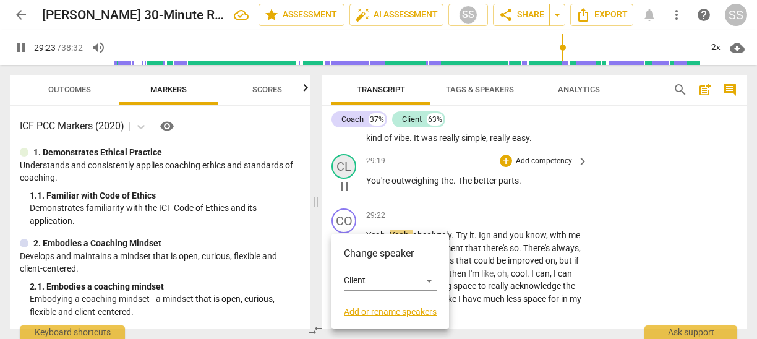
click at [342, 223] on div at bounding box center [378, 169] width 757 height 339
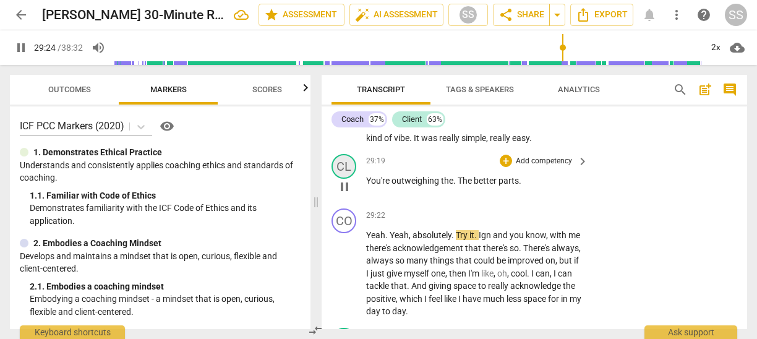
click at [342, 179] on div "CL" at bounding box center [343, 166] width 25 height 25
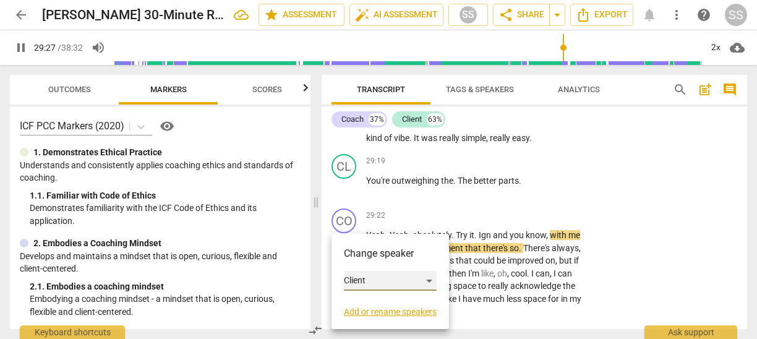
click at [378, 278] on div "Client" at bounding box center [390, 281] width 93 height 20
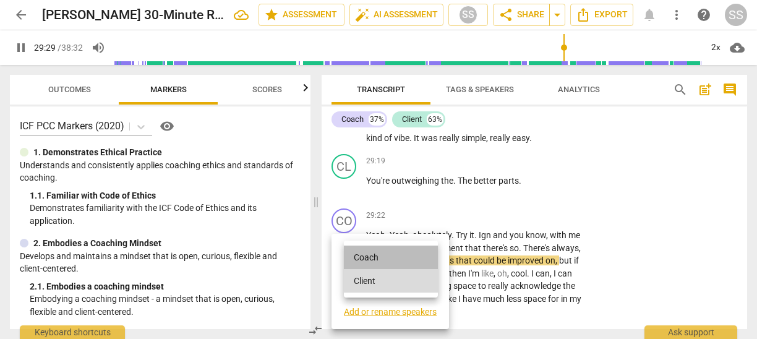
click at [372, 255] on li "Coach" at bounding box center [391, 256] width 94 height 23
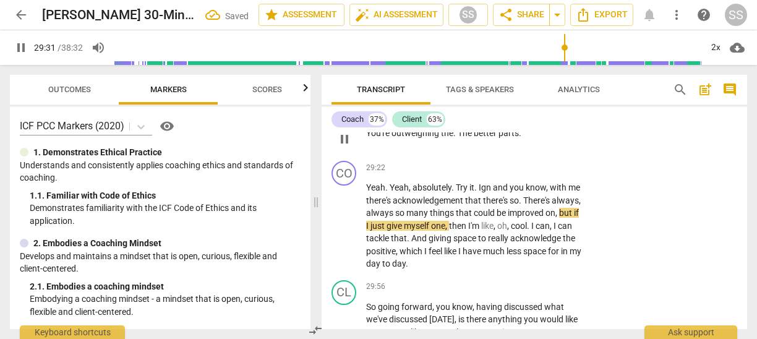
scroll to position [6227, 0]
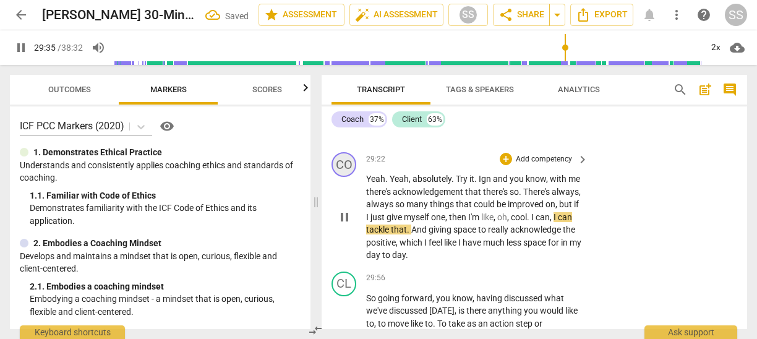
click at [349, 177] on div "CO" at bounding box center [343, 164] width 25 height 25
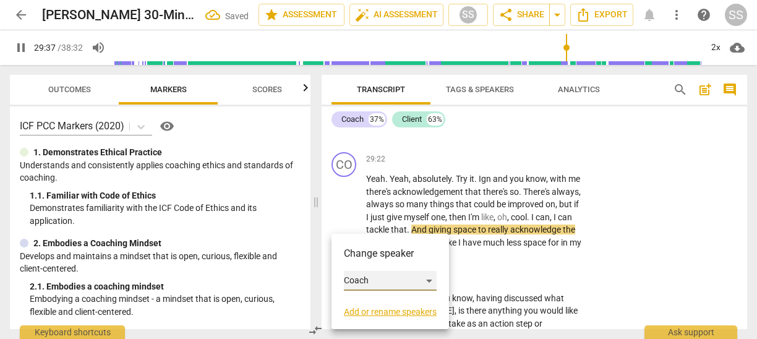
click at [359, 281] on div "Coach" at bounding box center [390, 281] width 93 height 20
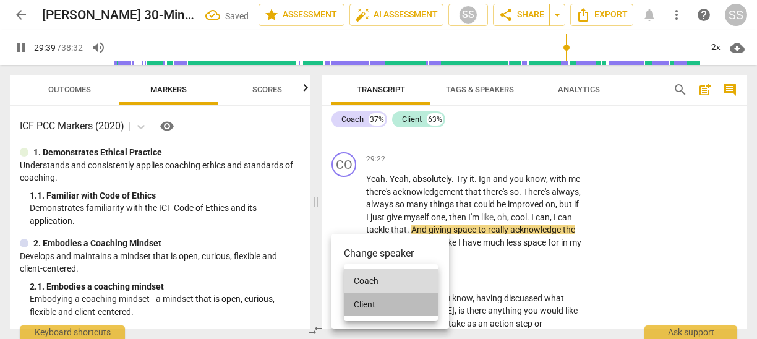
click at [366, 303] on li "Client" at bounding box center [391, 303] width 94 height 23
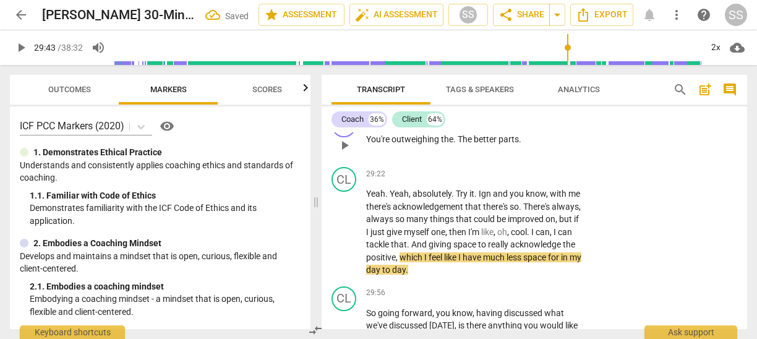
scroll to position [6207, 0]
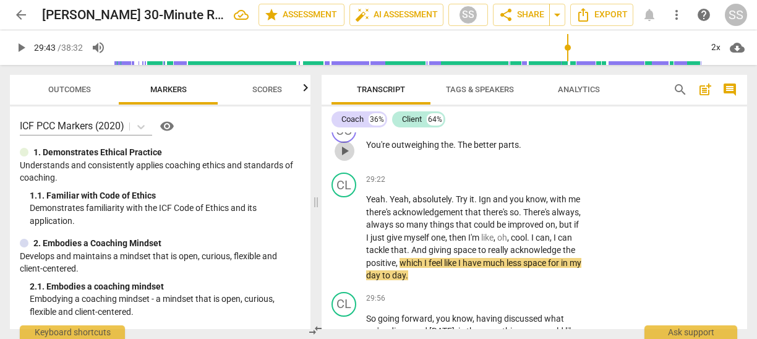
click at [346, 158] on span "play_arrow" at bounding box center [344, 150] width 15 height 15
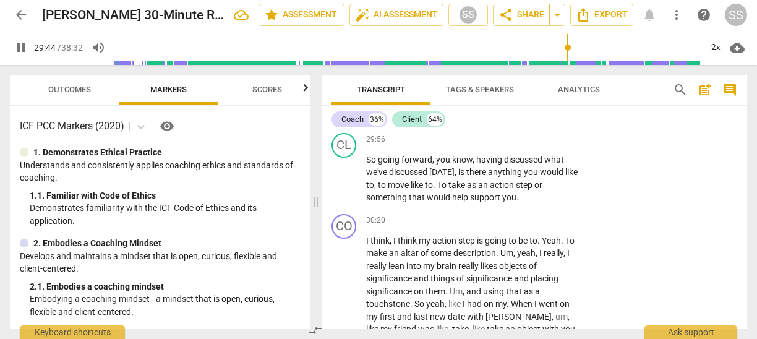
scroll to position [6375, 0]
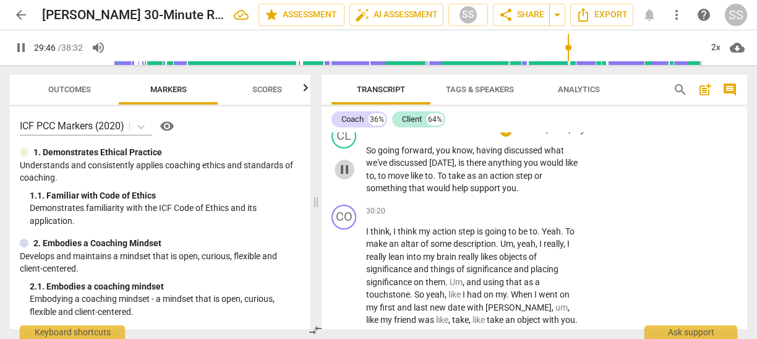
click at [346, 177] on span "pause" at bounding box center [344, 169] width 15 height 15
click at [340, 148] on div "CL" at bounding box center [343, 136] width 25 height 25
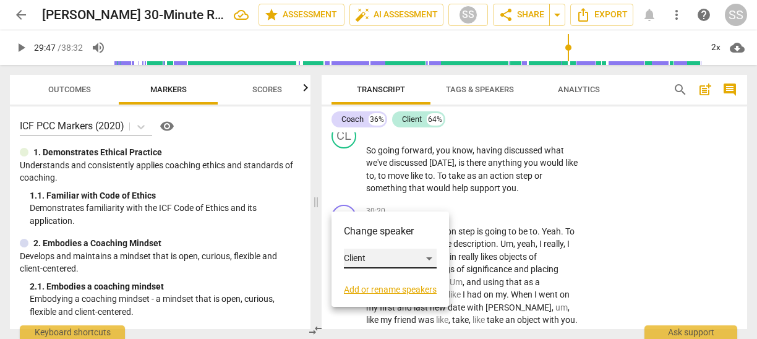
click at [387, 257] on div "Client" at bounding box center [390, 259] width 93 height 20
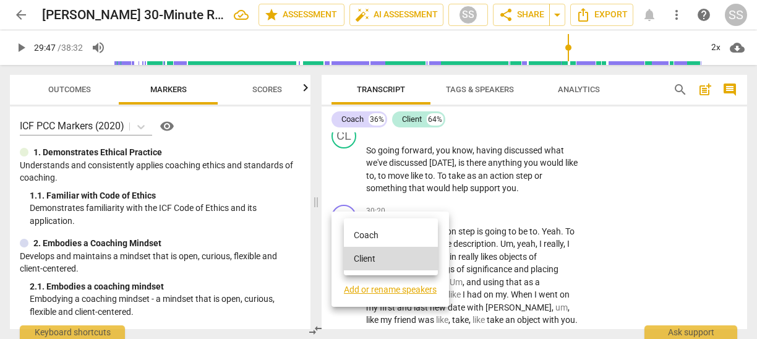
click at [373, 231] on li "Coach" at bounding box center [391, 234] width 94 height 23
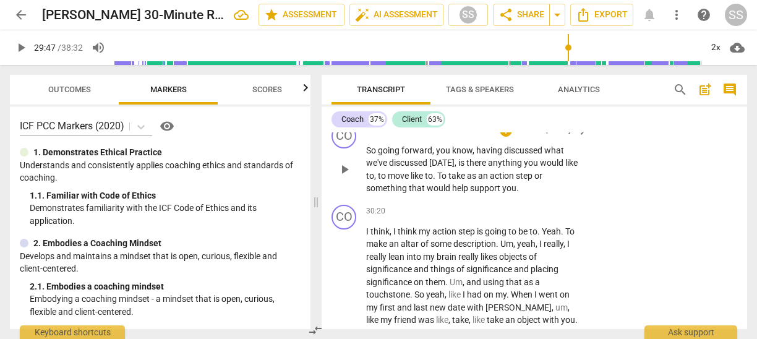
click at [343, 177] on span "play_arrow" at bounding box center [344, 169] width 15 height 15
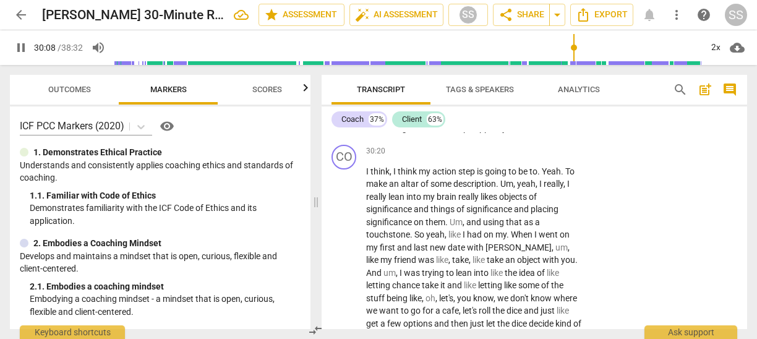
scroll to position [6436, 0]
click at [347, 116] on span "pause" at bounding box center [344, 108] width 15 height 15
type input "1819"
click at [553, 95] on span "what" at bounding box center [554, 90] width 20 height 10
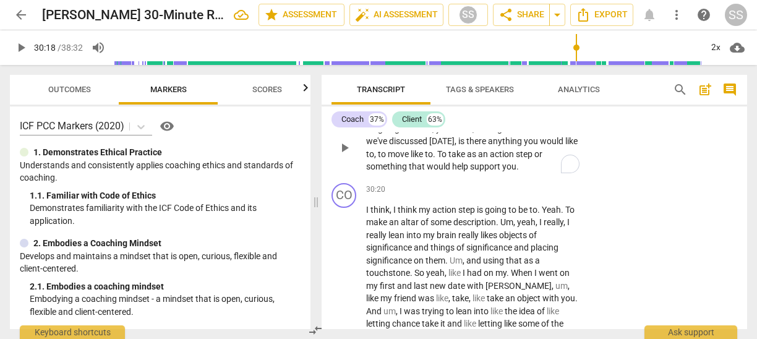
scroll to position [6396, 0]
click at [552, 116] on p "Add competency" at bounding box center [543, 109] width 59 height 11
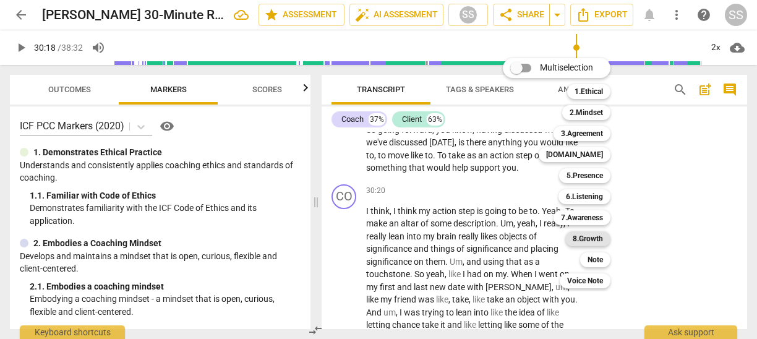
click at [591, 231] on b "8.Growth" at bounding box center [588, 238] width 30 height 15
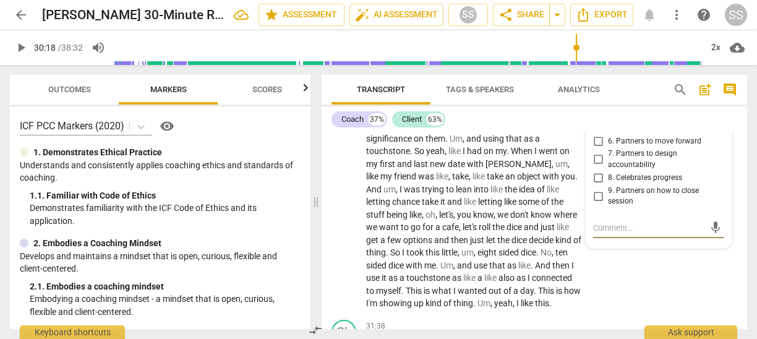
scroll to position [6518, 0]
click at [599, 131] on input "5. Partners to design post-session action" at bounding box center [598, 123] width 20 height 15
checkbox input "true"
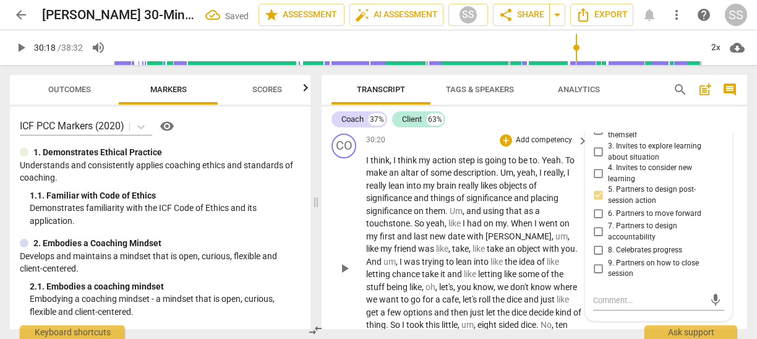
scroll to position [6461, 0]
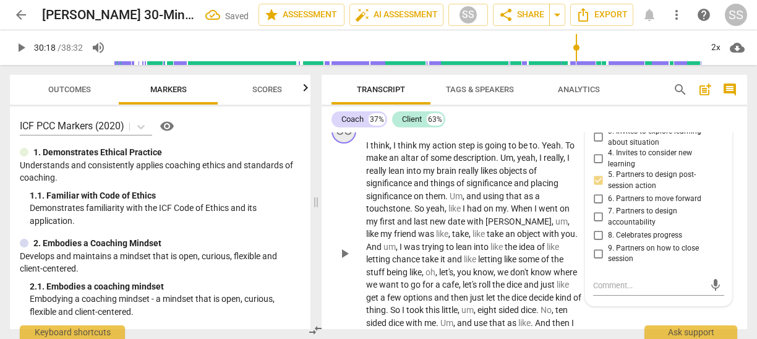
click at [347, 143] on div "CO" at bounding box center [343, 131] width 25 height 25
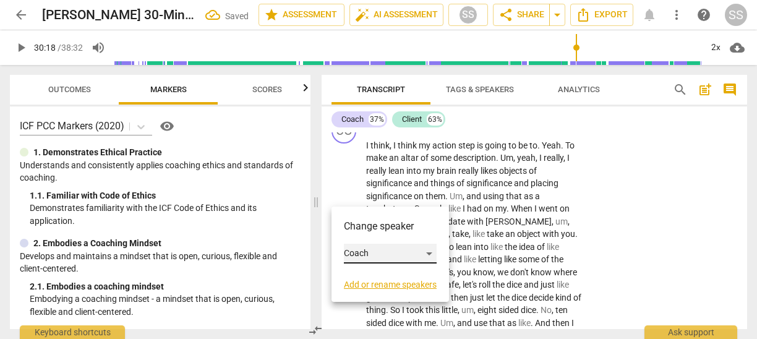
click at [358, 250] on div "Coach" at bounding box center [390, 254] width 93 height 20
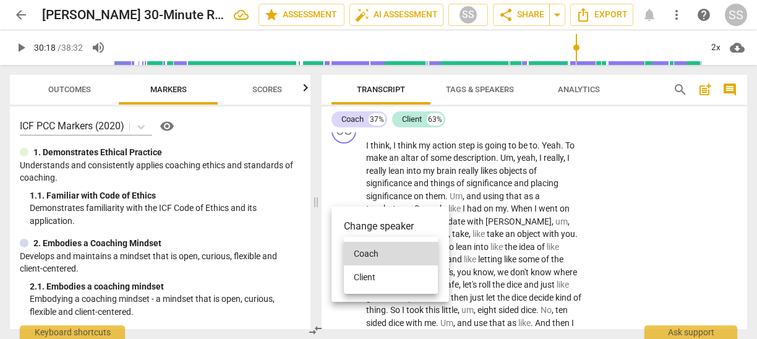
click at [366, 274] on li "Client" at bounding box center [391, 276] width 94 height 23
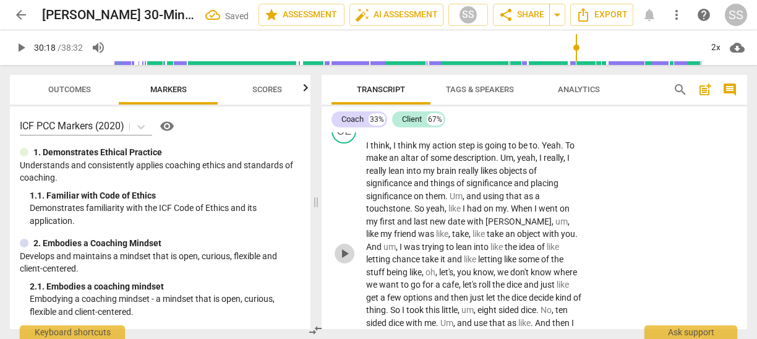
click at [346, 261] on span "play_arrow" at bounding box center [344, 253] width 15 height 15
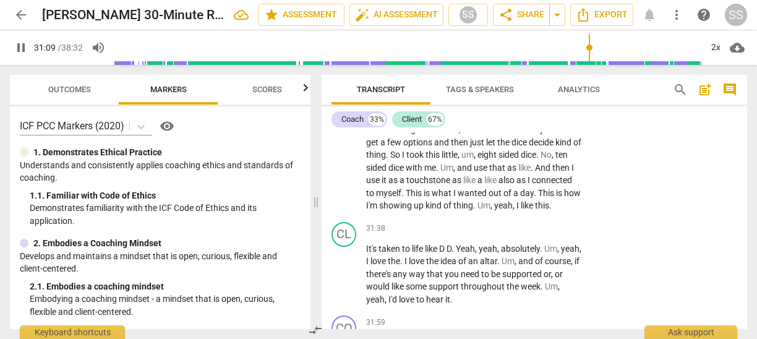
scroll to position [6618, 0]
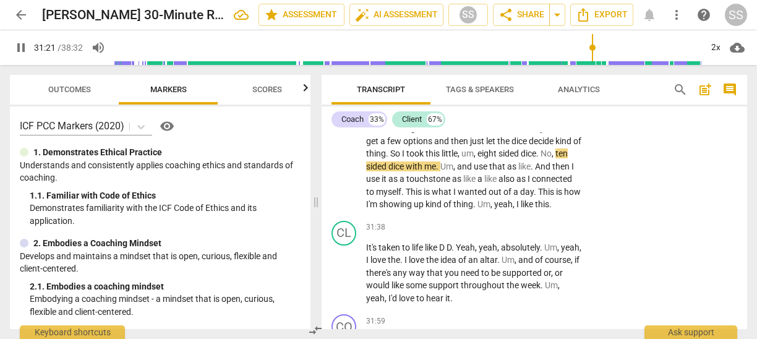
click at [341, 104] on span "pause" at bounding box center [344, 97] width 15 height 15
click at [714, 47] on div "2x" at bounding box center [715, 48] width 23 height 20
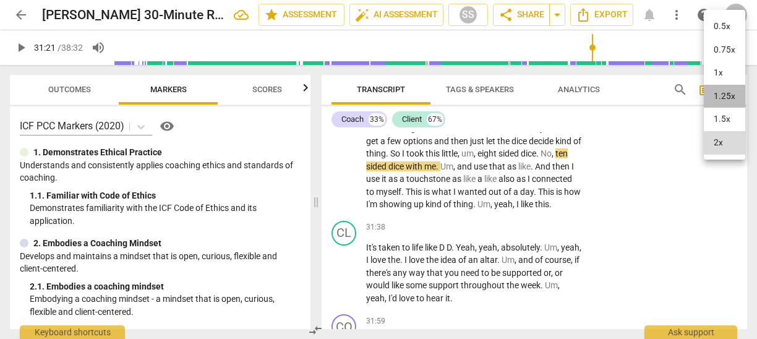
click at [721, 88] on li "1.25x" at bounding box center [724, 96] width 41 height 23
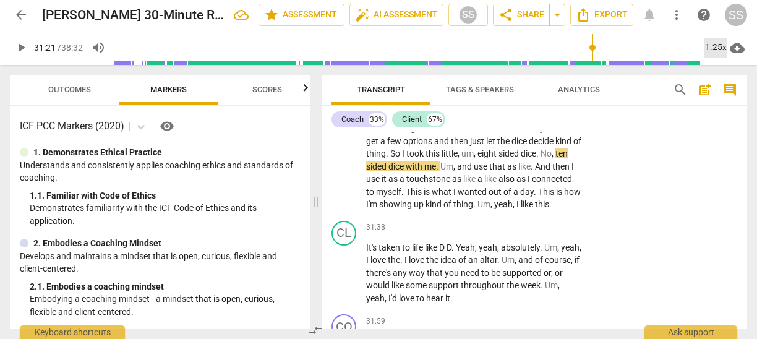
click at [719, 41] on div "1.25x" at bounding box center [715, 48] width 23 height 20
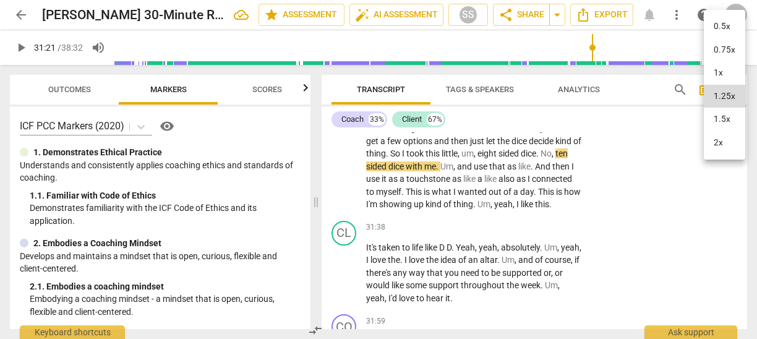
click at [719, 119] on li "1.5x" at bounding box center [724, 119] width 41 height 23
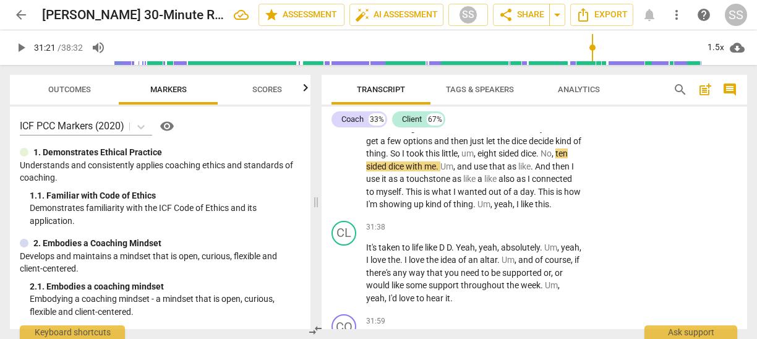
click at [344, 104] on span "play_arrow" at bounding box center [344, 97] width 15 height 15
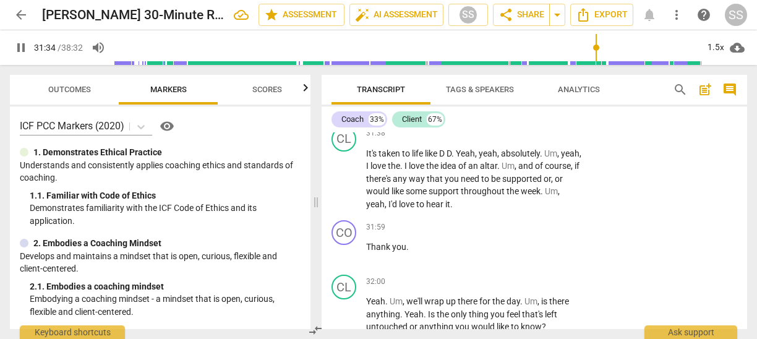
scroll to position [6726, 0]
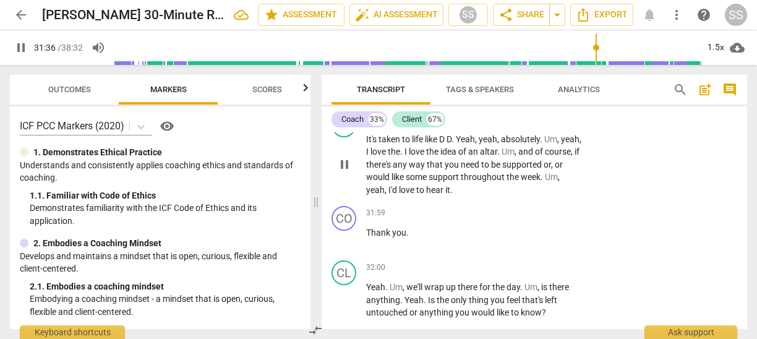
click at [345, 172] on span "pause" at bounding box center [344, 164] width 15 height 15
click at [343, 172] on span "play_arrow" at bounding box center [344, 164] width 15 height 15
click at [344, 172] on span "pause" at bounding box center [344, 164] width 15 height 15
click at [344, 137] on div "CL" at bounding box center [343, 125] width 25 height 25
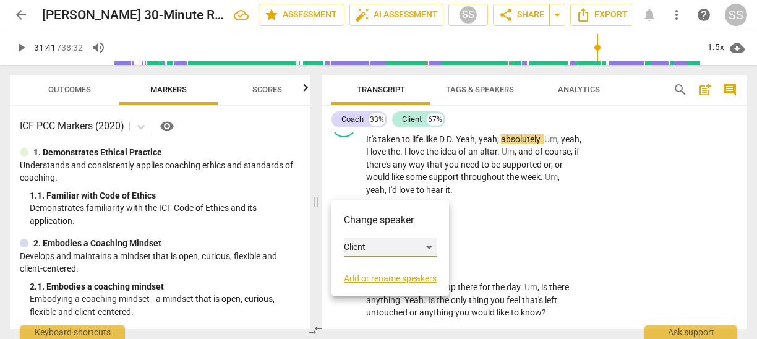
click at [373, 241] on div "Client" at bounding box center [390, 247] width 93 height 20
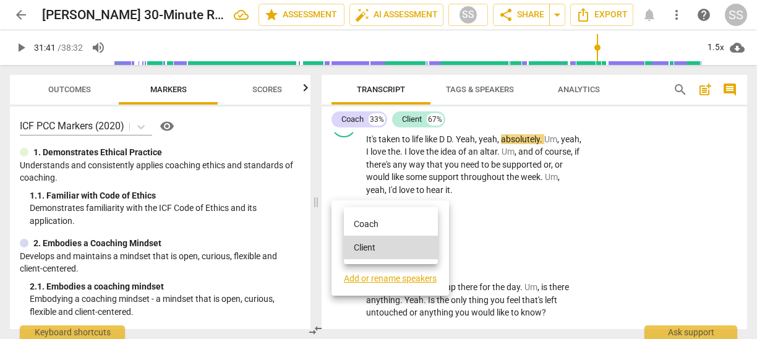
click at [368, 223] on li "Coach" at bounding box center [391, 223] width 94 height 23
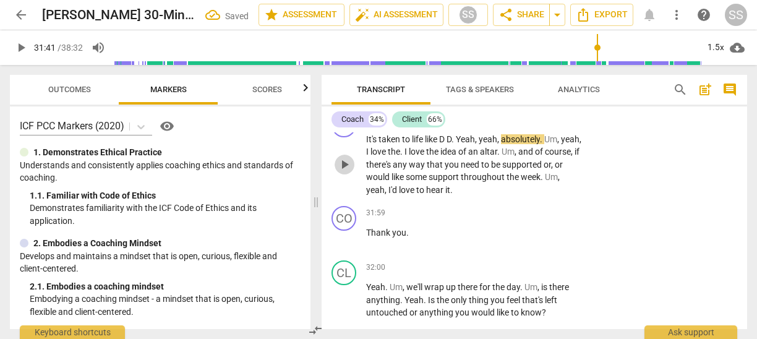
click at [342, 172] on span "play_arrow" at bounding box center [344, 164] width 15 height 15
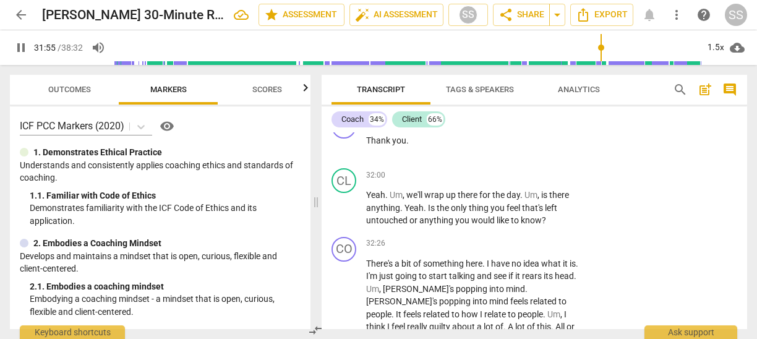
scroll to position [6821, 0]
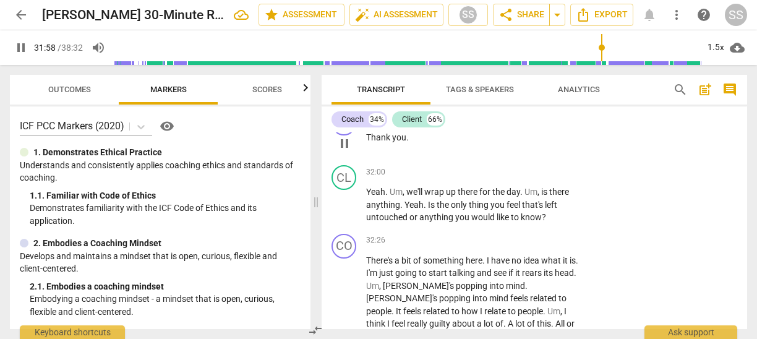
click at [346, 151] on span "pause" at bounding box center [344, 143] width 15 height 15
click at [346, 135] on div "CO" at bounding box center [343, 123] width 25 height 25
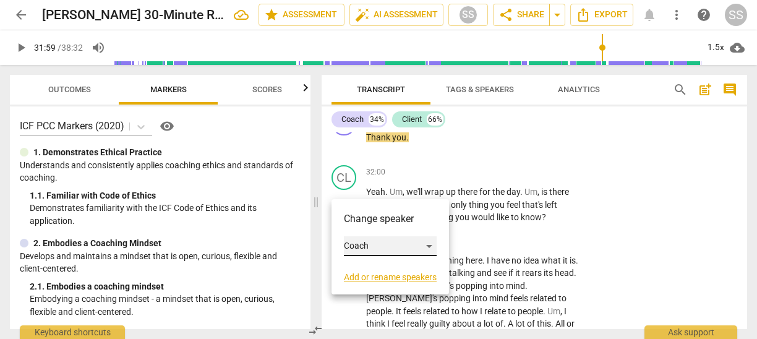
click at [360, 238] on div "Coach" at bounding box center [390, 246] width 93 height 20
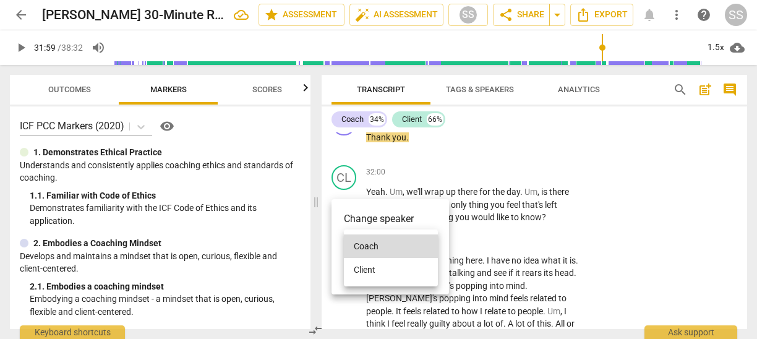
click at [366, 265] on li "Client" at bounding box center [391, 269] width 94 height 23
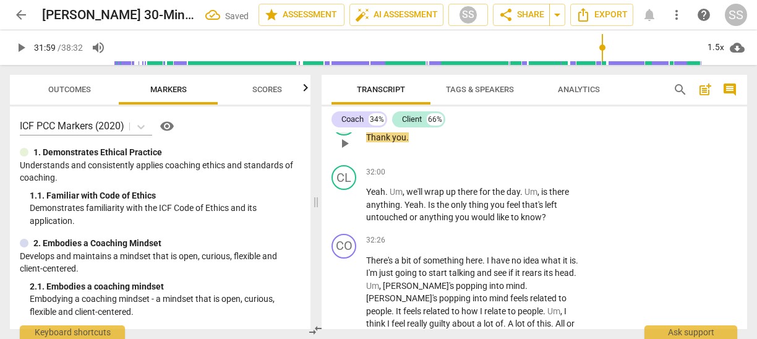
click at [340, 135] on div "CL" at bounding box center [343, 123] width 25 height 25
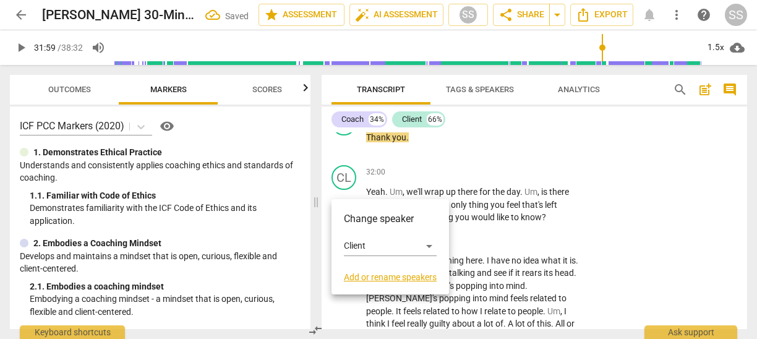
click at [342, 185] on div at bounding box center [378, 169] width 757 height 339
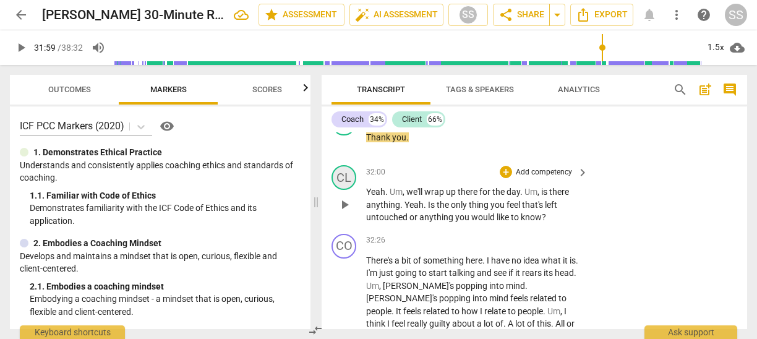
click at [344, 190] on div "CL" at bounding box center [343, 177] width 25 height 25
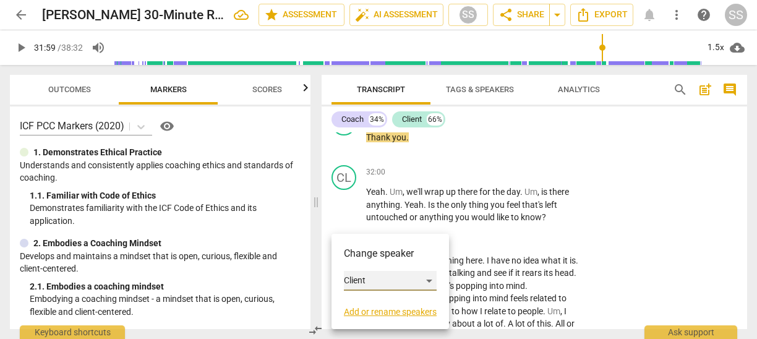
click at [425, 280] on div "Client" at bounding box center [390, 281] width 93 height 20
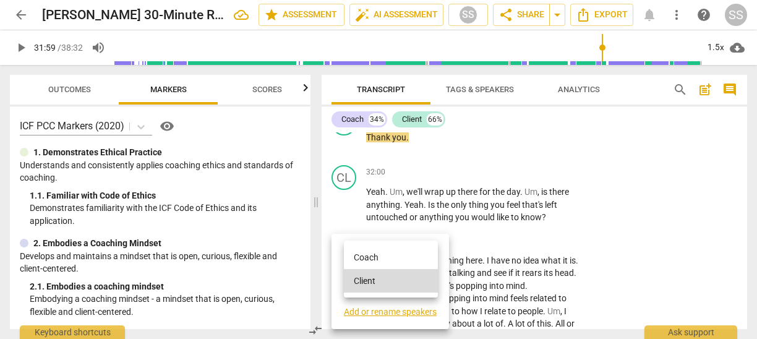
click at [370, 256] on li "Coach" at bounding box center [391, 256] width 94 height 23
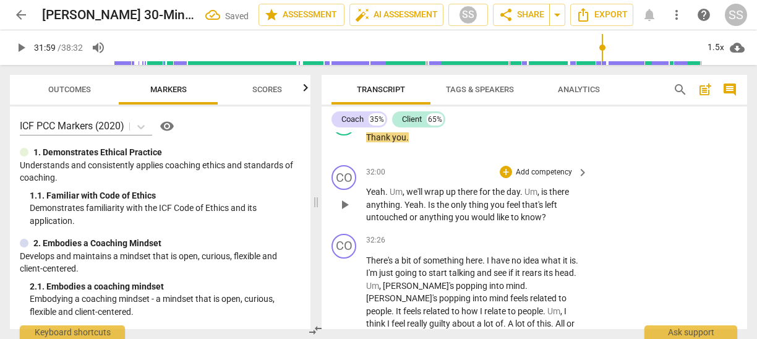
click at [344, 212] on span "play_arrow" at bounding box center [344, 204] width 15 height 15
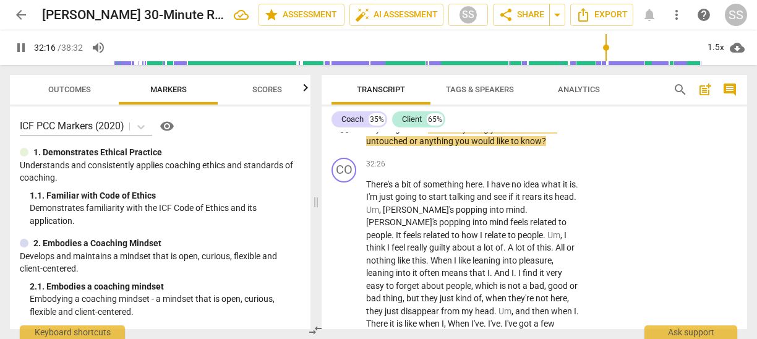
scroll to position [6903, 0]
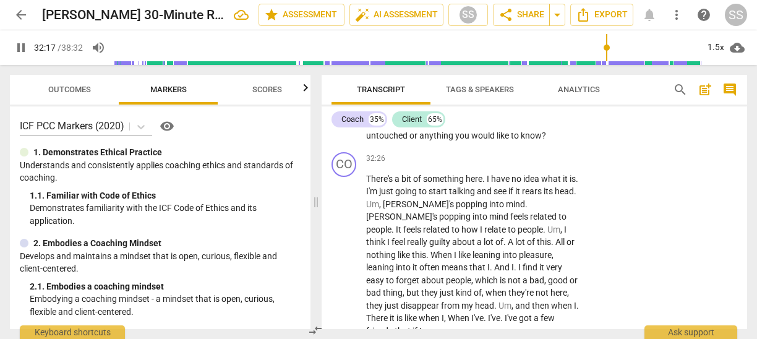
click at [343, 130] on span "pause" at bounding box center [344, 123] width 15 height 15
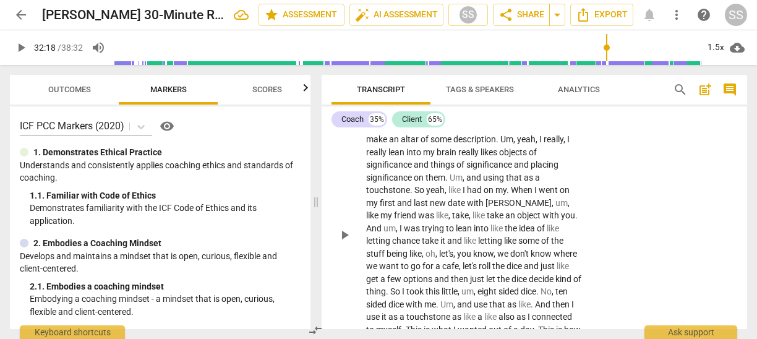
scroll to position [6486, 0]
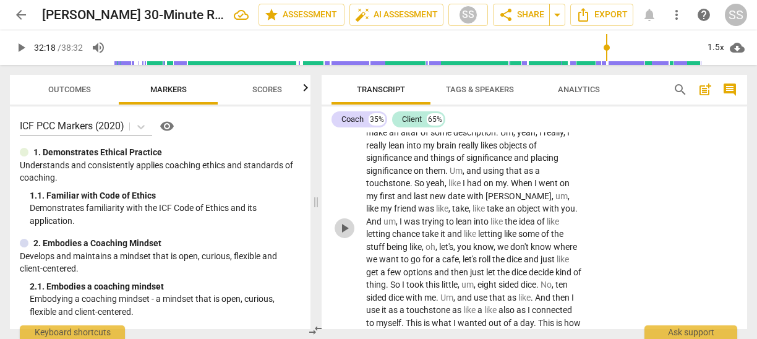
click at [344, 236] on span "play_arrow" at bounding box center [344, 228] width 15 height 15
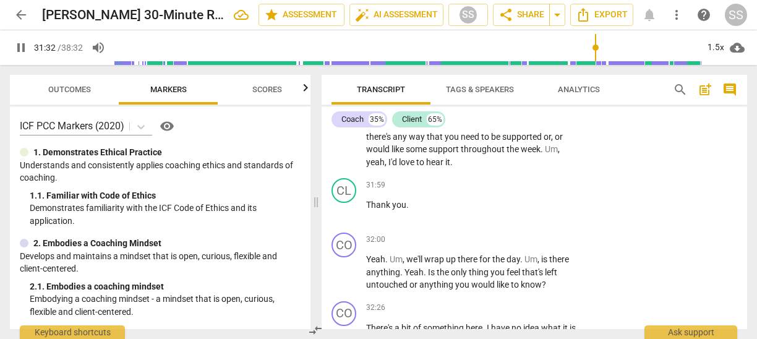
scroll to position [6757, 0]
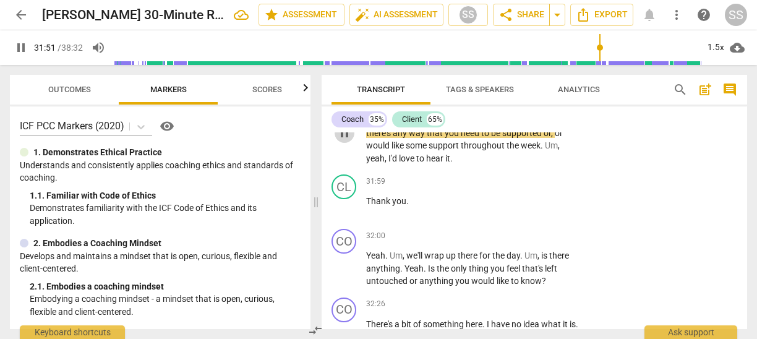
click at [341, 140] on span "pause" at bounding box center [344, 133] width 15 height 15
type input "1912"
click at [553, 93] on p "Add competency" at bounding box center [543, 87] width 59 height 11
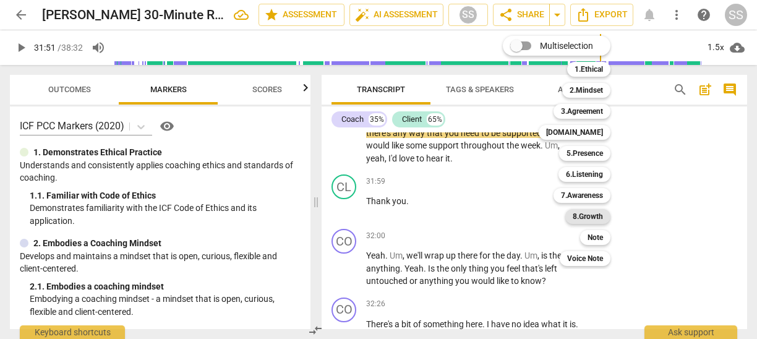
click at [589, 210] on b "8.Growth" at bounding box center [588, 216] width 30 height 15
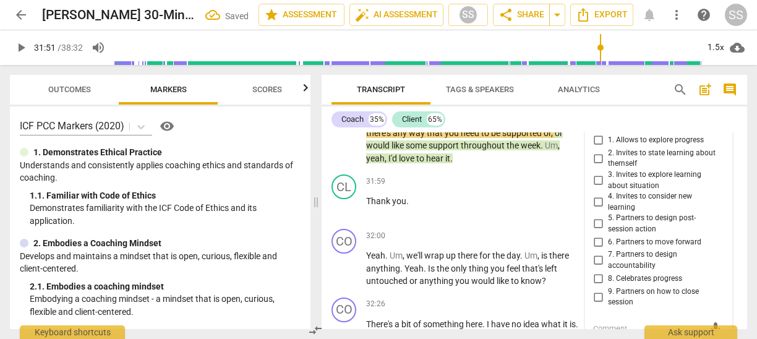
scroll to position [6919, 0]
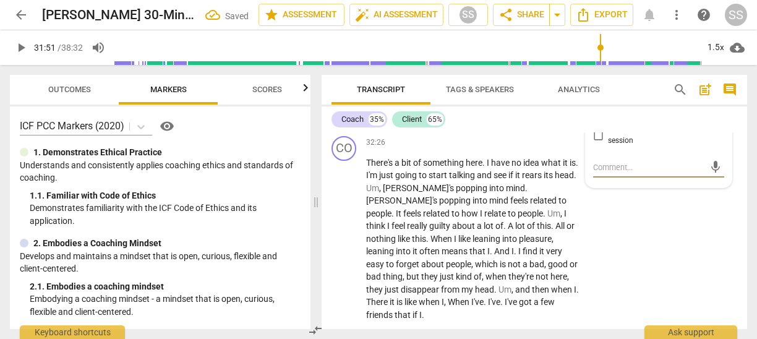
click at [599, 125] on input "8. Celebrates progress" at bounding box center [598, 117] width 20 height 15
checkbox input "true"
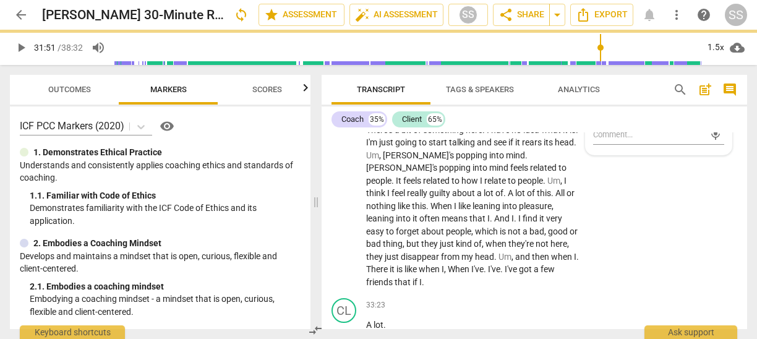
scroll to position [6965, 0]
